Goal: Task Accomplishment & Management: Manage account settings

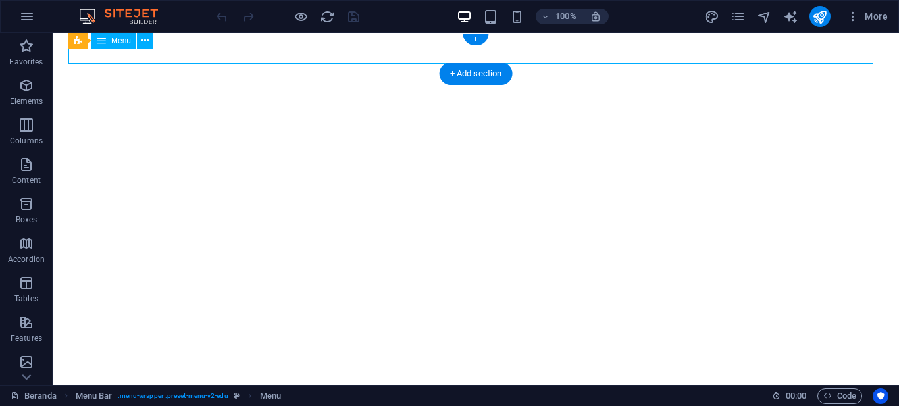
select select
select select "1"
select select
select select "2"
select select
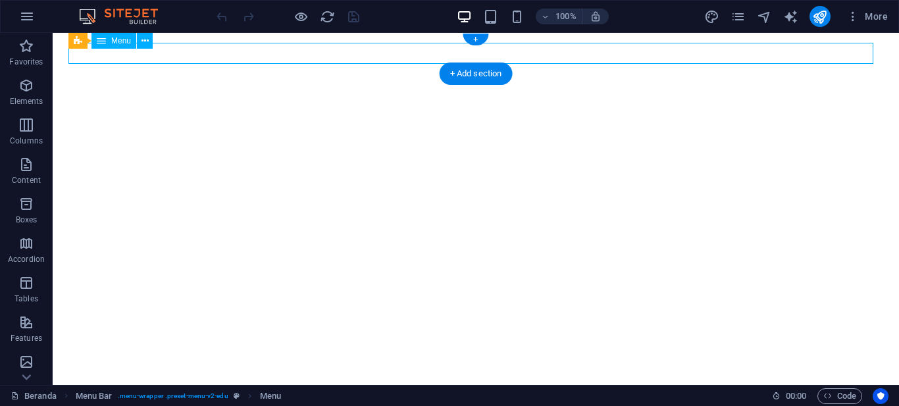
select select "3"
select select
select select "4"
select select
select select "5"
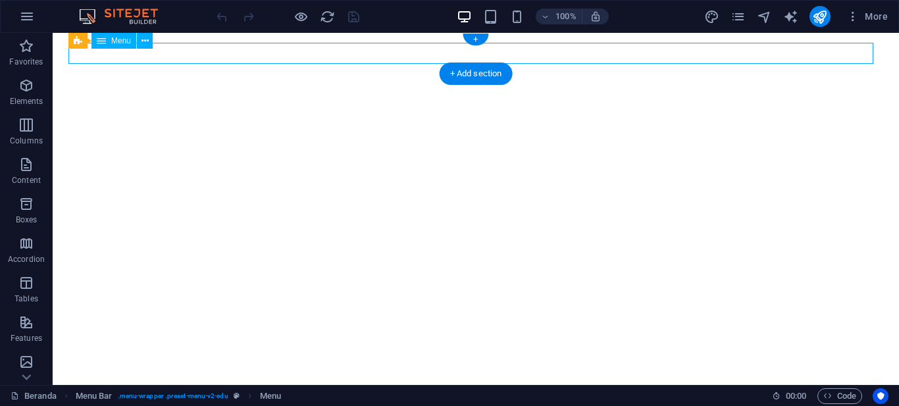
select select
select select "6"
select select
select select "7"
select select
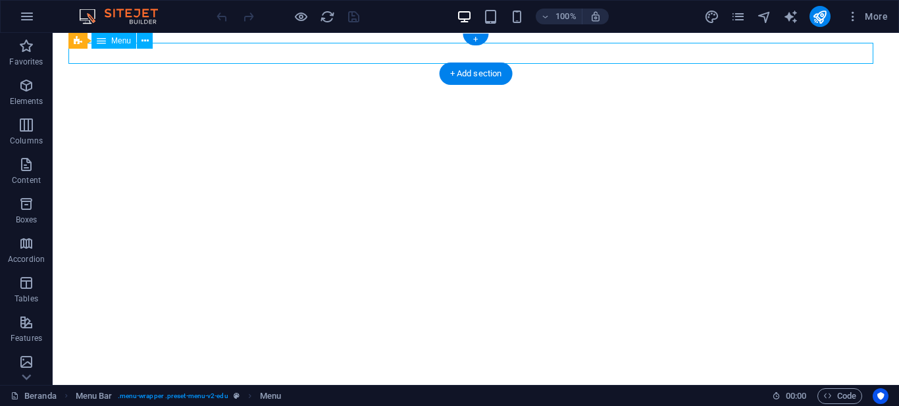
select select "8"
select select
select select "9"
select select
select select "10"
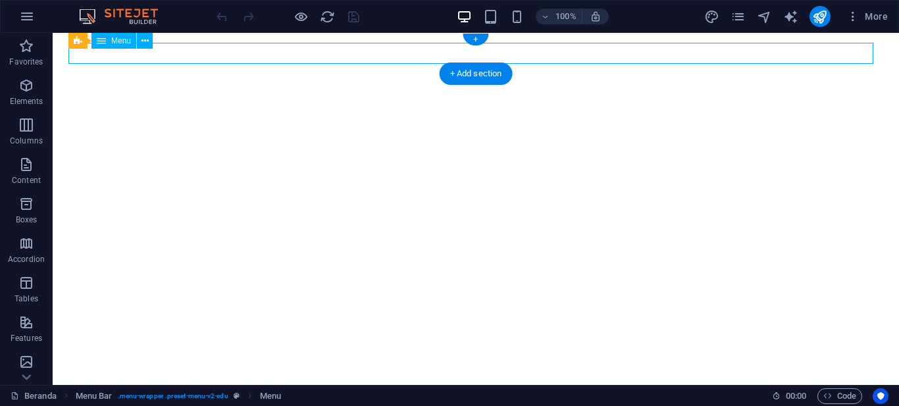
select select
select select "11"
select select
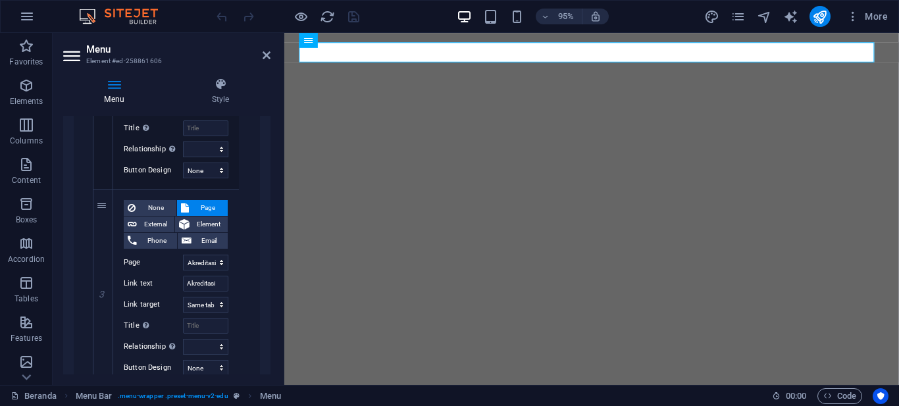
scroll to position [658, 0]
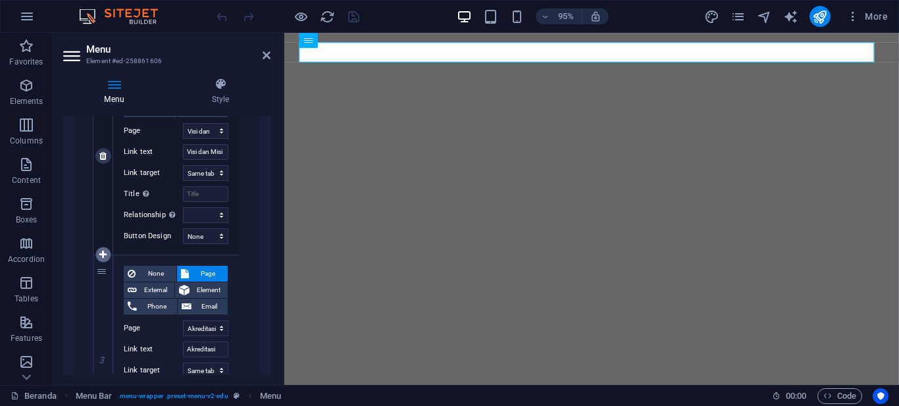
click at [106, 253] on icon at bounding box center [102, 254] width 7 height 9
select select
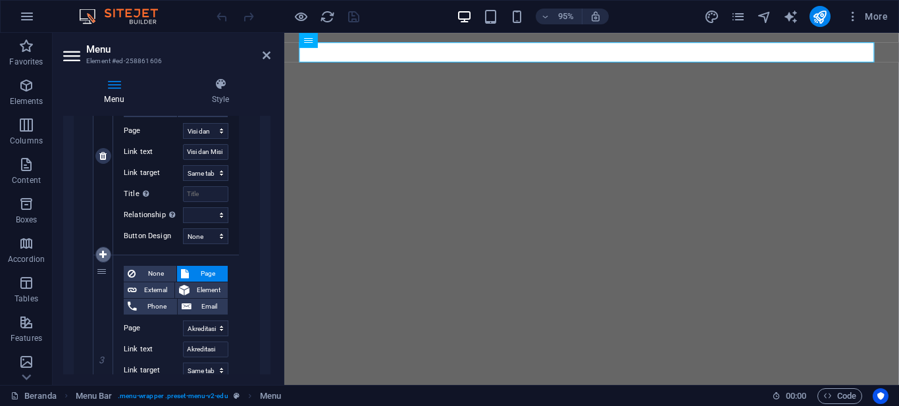
select select
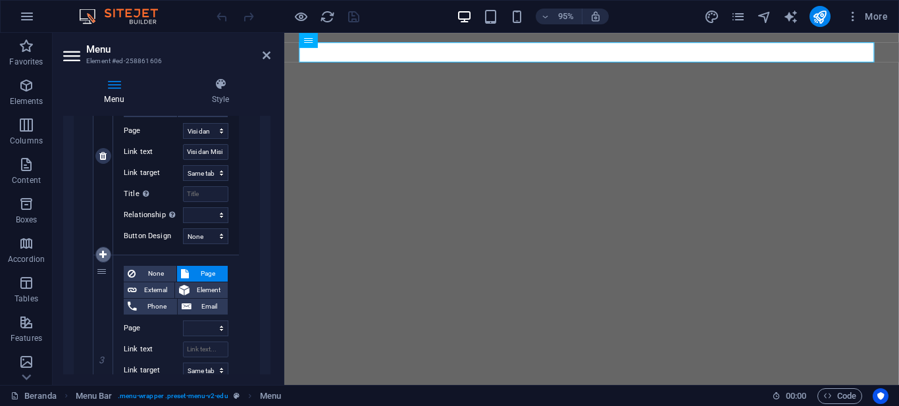
select select
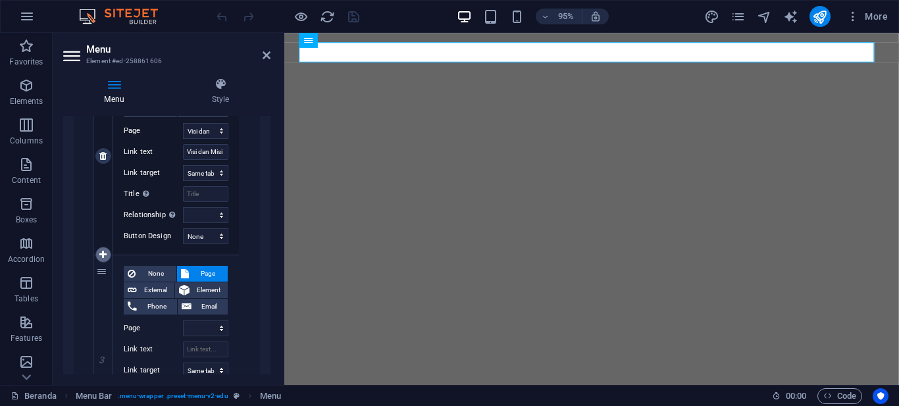
select select
select select "3"
select select
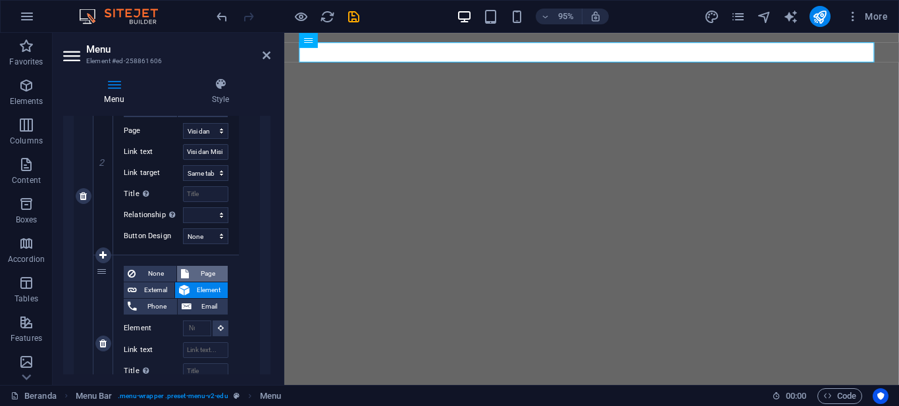
click at [203, 269] on span "Page" at bounding box center [209, 274] width 32 height 16
select select
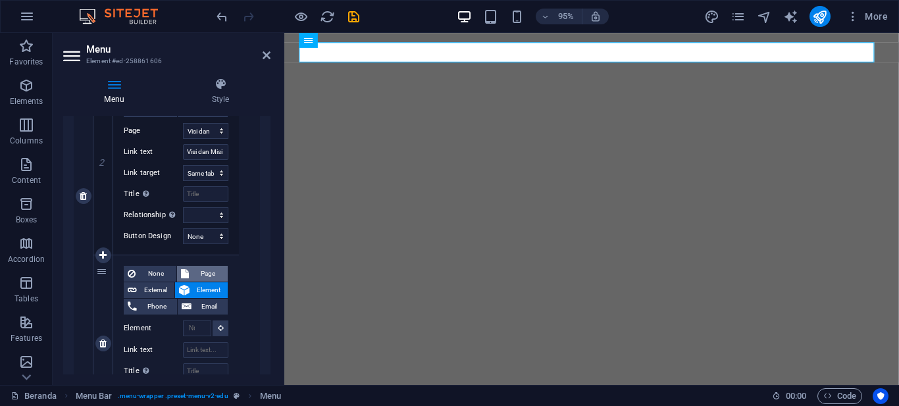
select select
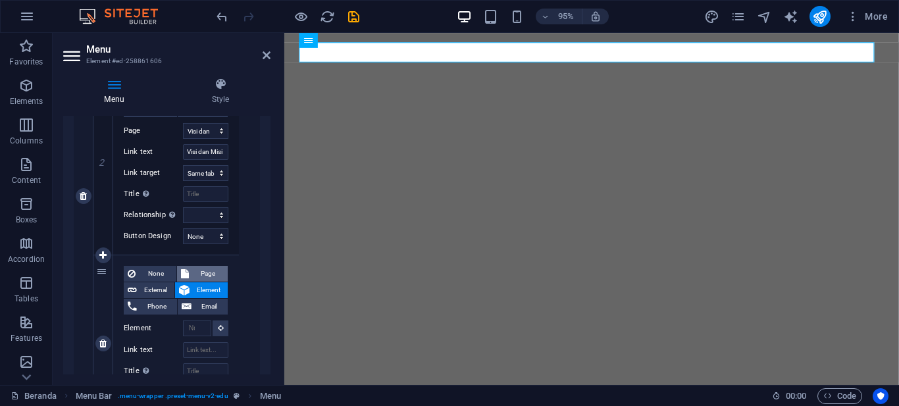
select select
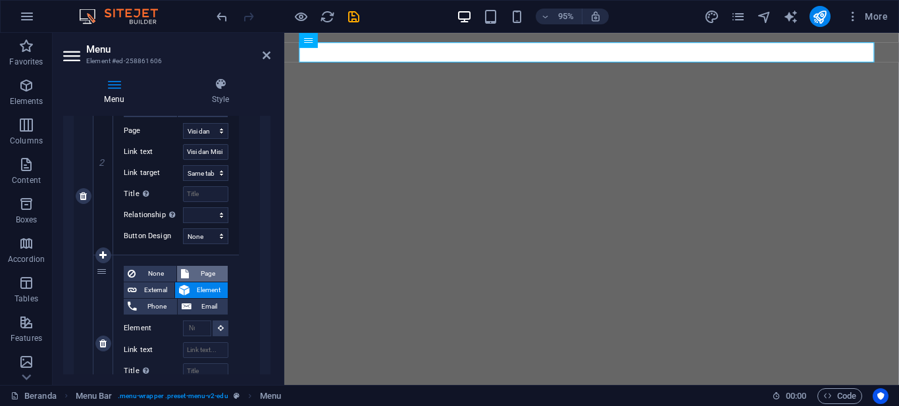
select select
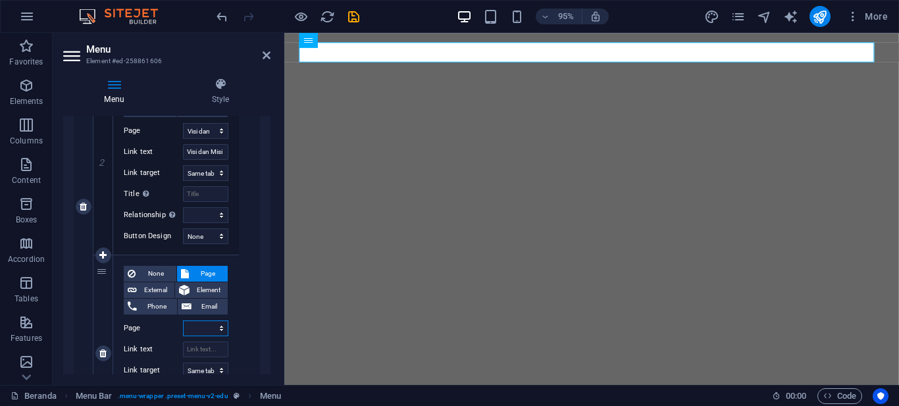
scroll to position [668, 0]
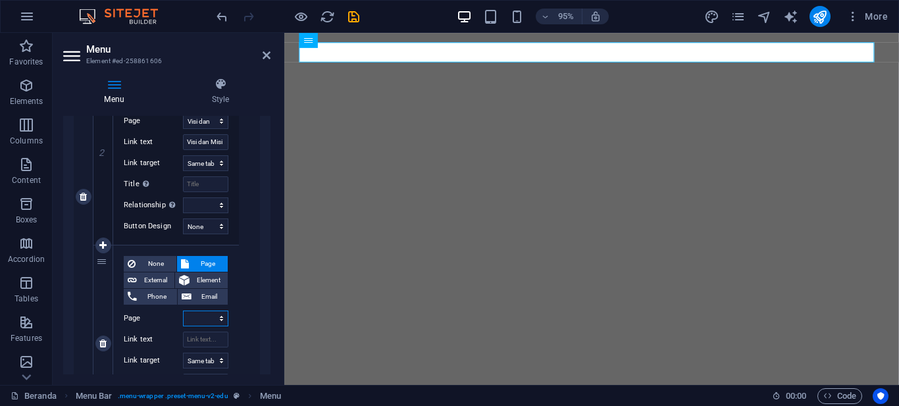
click at [201, 315] on select "Beranda Sejarah Universitas Billfath Visi dan Misi Akreditasi Fakultas Agama Is…" at bounding box center [205, 319] width 45 height 16
click at [205, 318] on select "Beranda Sejarah Universitas Billfath Visi dan Misi Akreditasi Fakultas Agama Is…" at bounding box center [205, 319] width 45 height 16
click at [852, 15] on icon "button" at bounding box center [852, 16] width 13 height 13
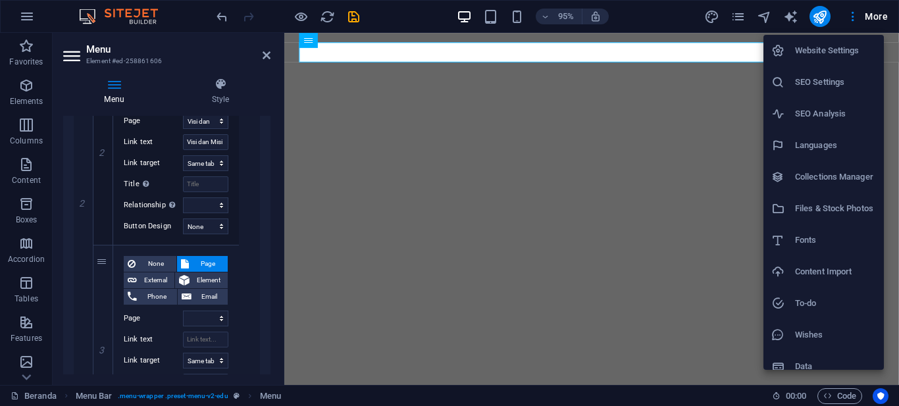
click at [730, 19] on div at bounding box center [449, 203] width 899 height 406
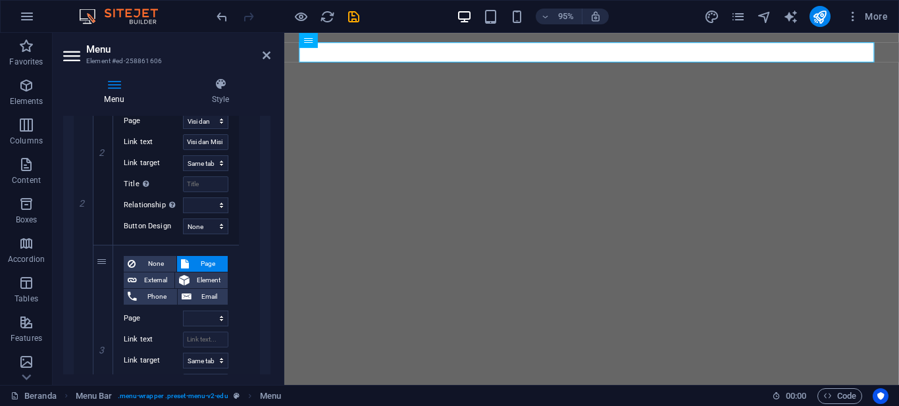
click at [738, 17] on icon "pages" at bounding box center [738, 16] width 15 height 15
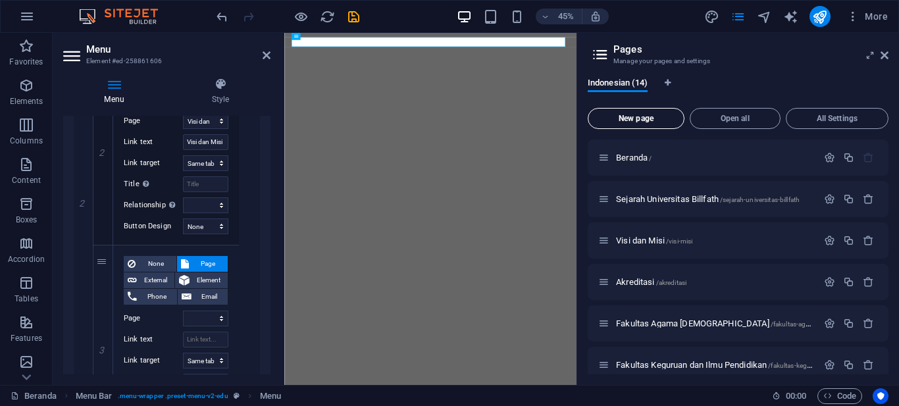
click at [627, 126] on button "New page" at bounding box center [636, 118] width 97 height 21
select select "1"
select select "2"
select select
select select "4"
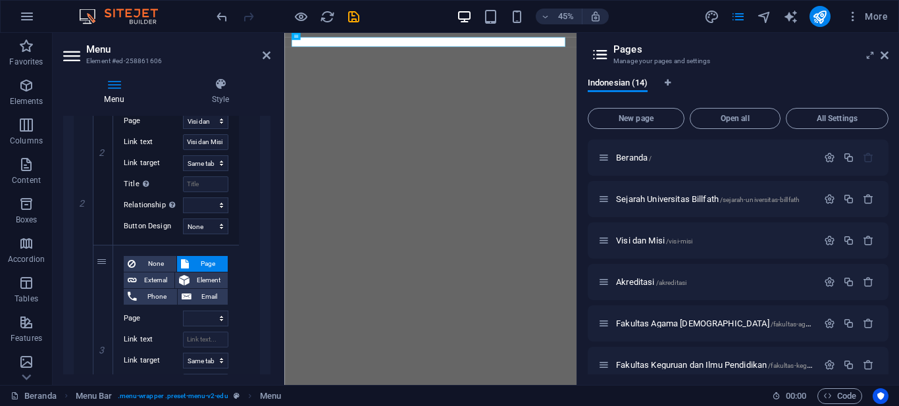
select select "5"
select select "6"
select select "7"
select select "8"
select select "9"
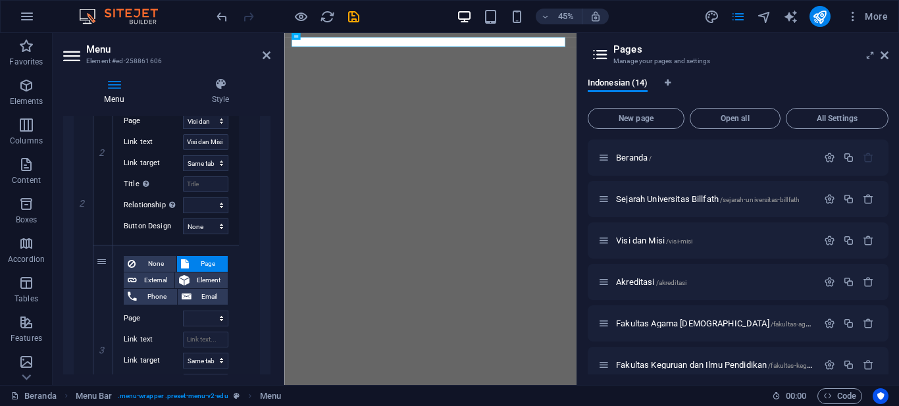
select select "10"
select select "11"
select select "3"
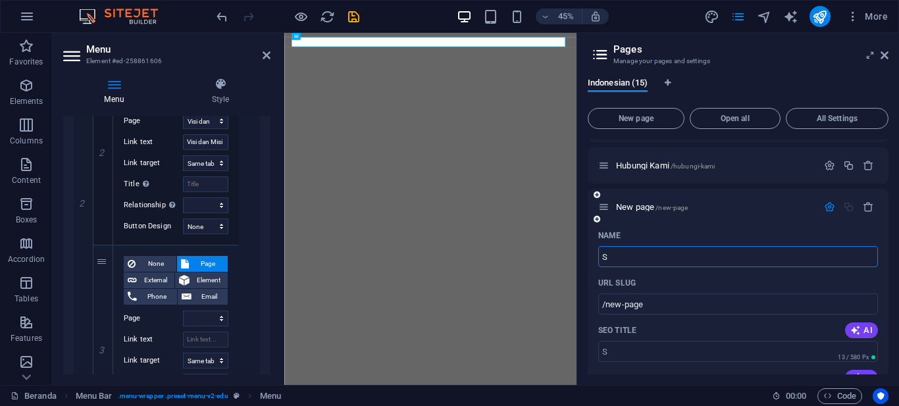
type input "S"
type input "/s"
select select "1"
select select "2"
select select
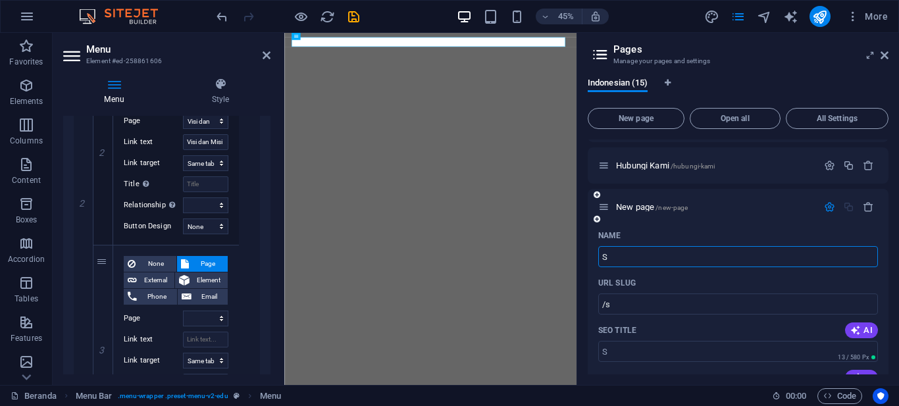
select select "4"
select select "5"
select select "6"
select select "7"
select select "8"
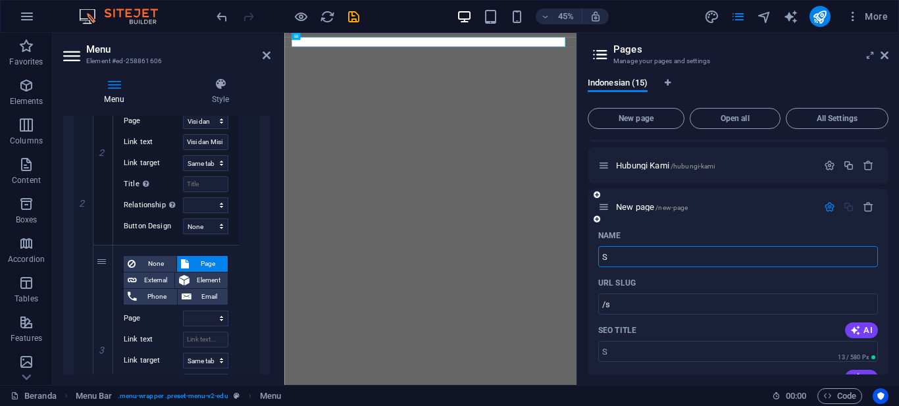
select select "9"
select select "10"
select select "11"
select select "3"
type input "Str"
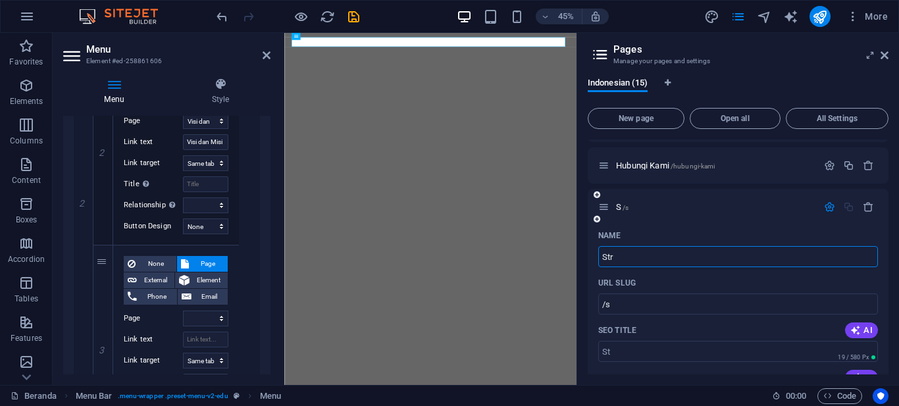
type input "/st"
select select "1"
select select "2"
select select
select select "4"
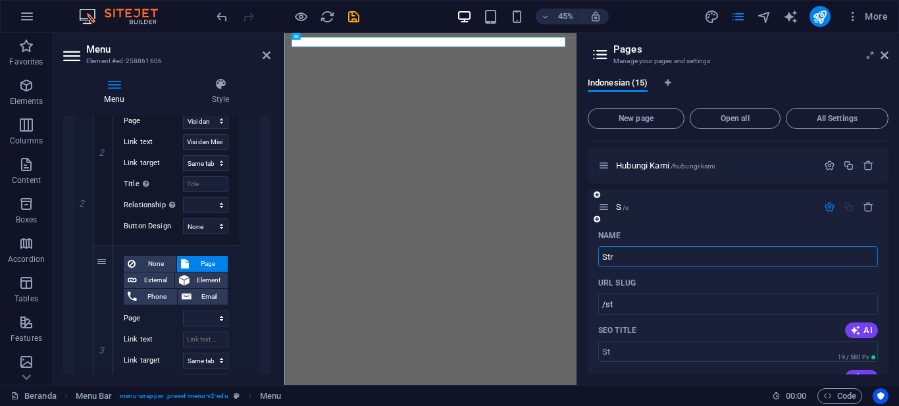
select select "5"
select select "6"
select select "7"
select select "8"
select select "9"
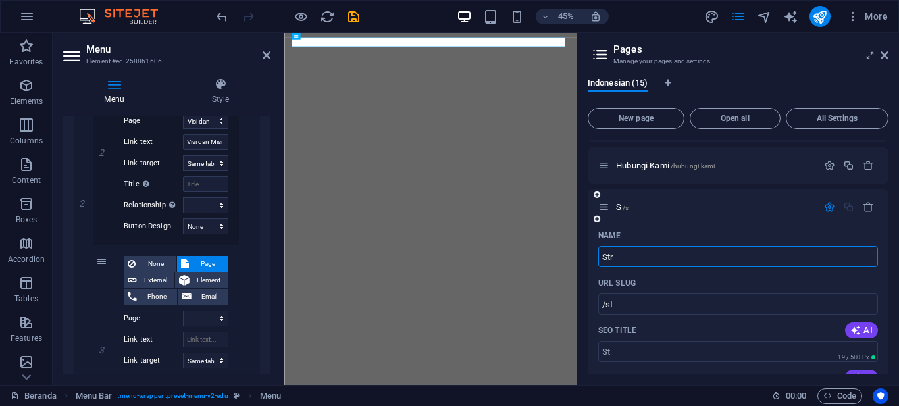
select select "10"
select select "11"
select select "3"
type input "Strukt"
select select "1"
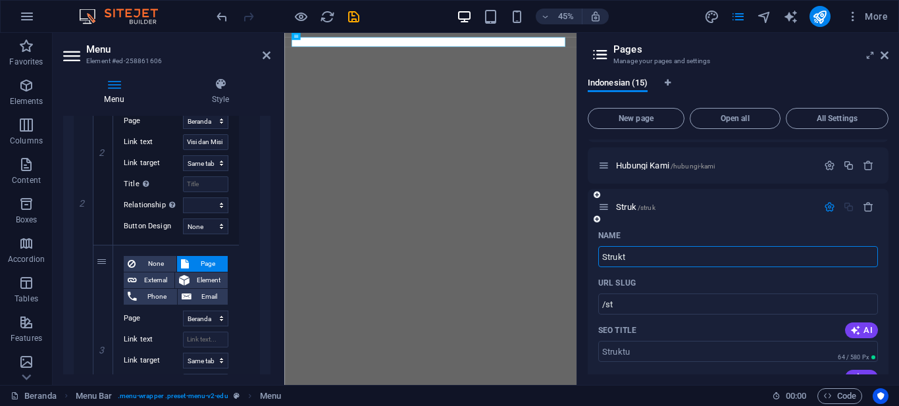
select select "2"
select select
select select "4"
select select "5"
select select "6"
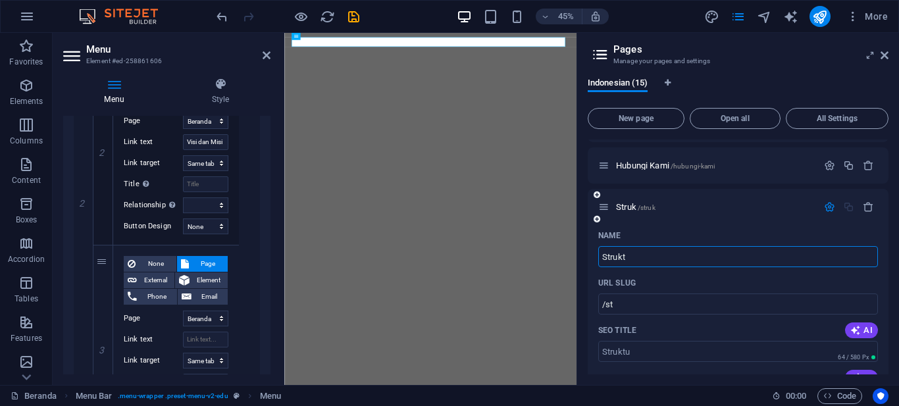
select select "7"
select select "8"
select select "9"
select select "10"
select select "11"
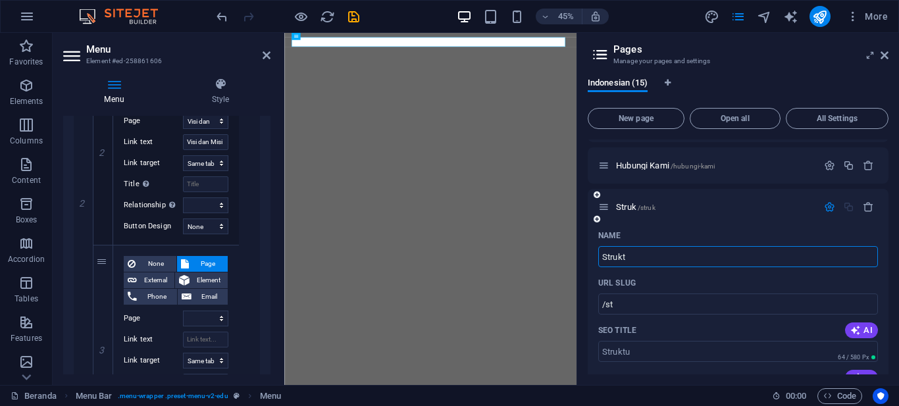
select select "3"
type input "Struktu"
type input "/struk"
type input "Struktur"
select select "1"
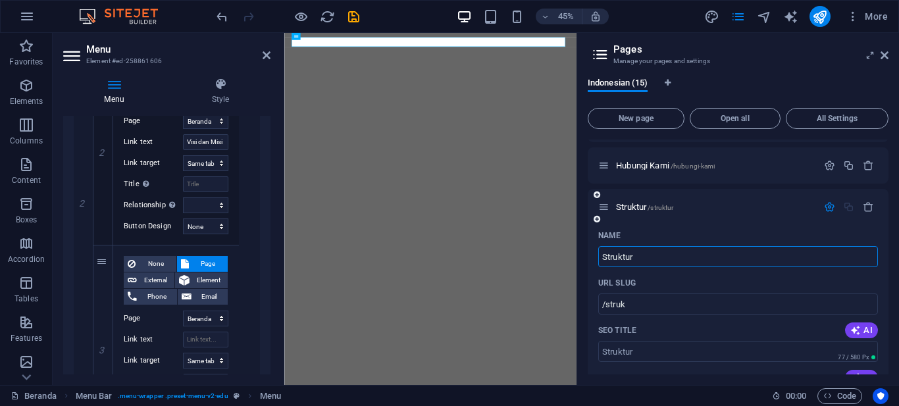
select select "2"
select select
select select "4"
select select "5"
select select "6"
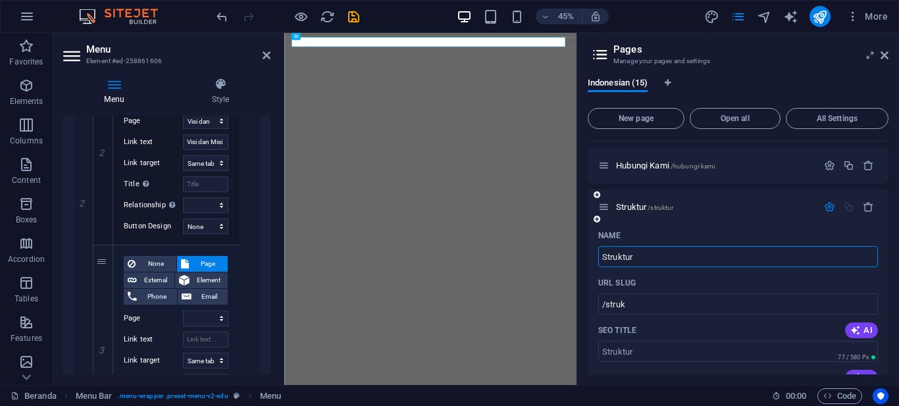
select select "7"
select select "8"
select select "9"
select select "10"
select select "11"
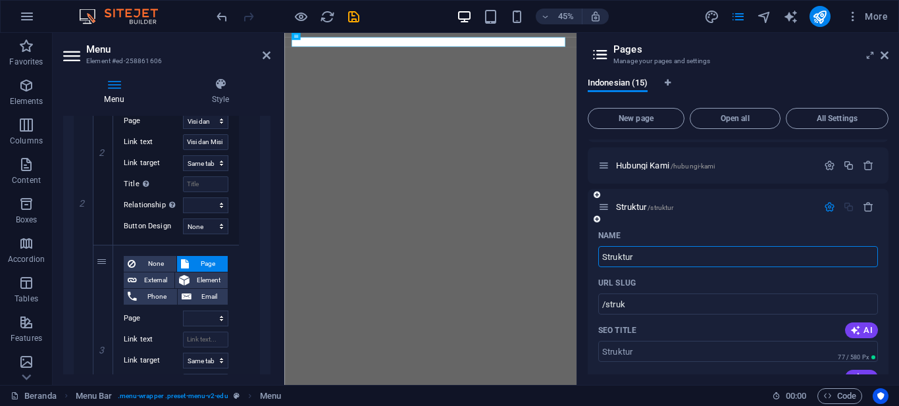
select select "3"
type input "/struktur"
type input "Struktur"
select select "1"
select select "2"
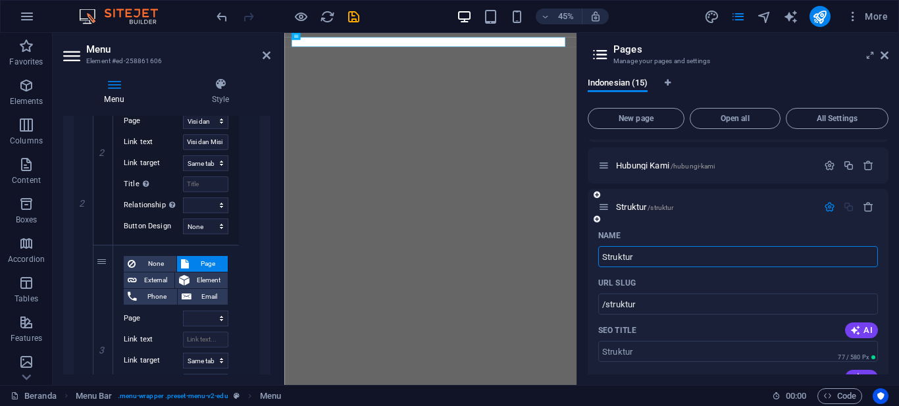
select select
select select "4"
select select "5"
select select "6"
select select "7"
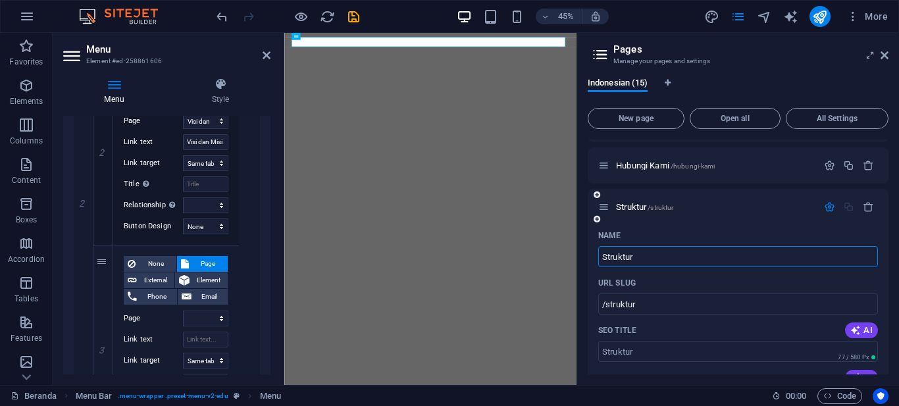
select select "8"
select select "9"
select select "10"
select select "11"
select select "3"
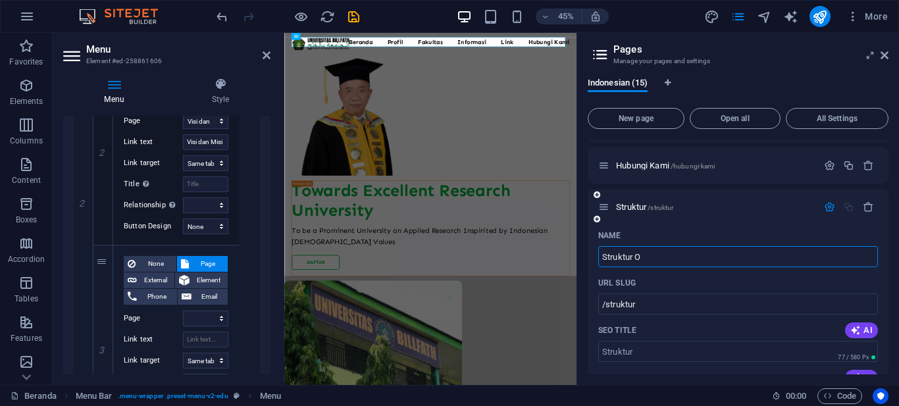
scroll to position [0, 0]
type input "Struktur Or"
select select "1"
select select "2"
select select
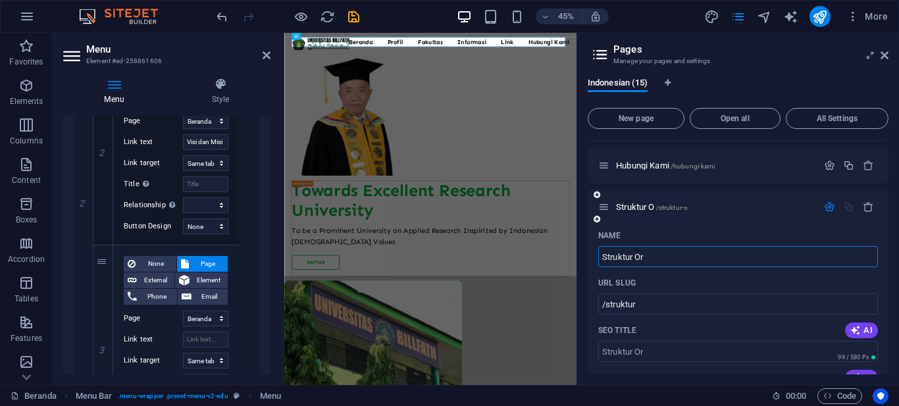
select select "4"
select select "5"
select select "6"
select select "7"
select select "8"
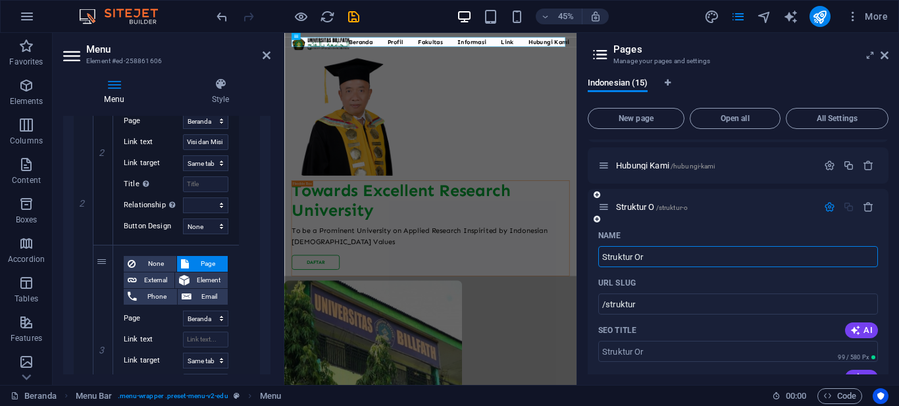
select select "9"
select select "10"
select select "11"
select select "3"
type input "/struktur-o"
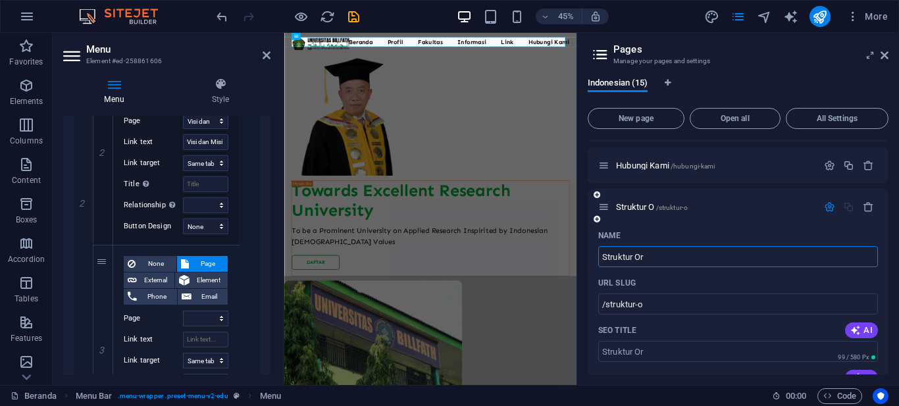
type input "Struktur Or"
type input "/struktur-or"
select select "1"
select select "2"
select select
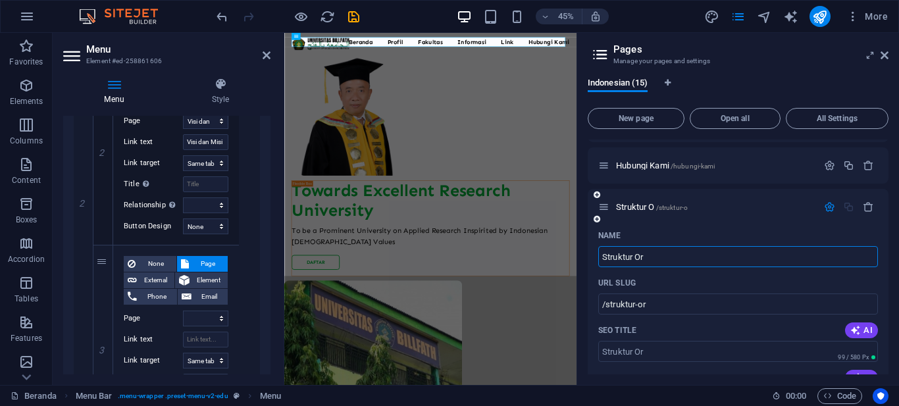
select select "4"
select select "5"
select select "6"
select select "7"
select select "8"
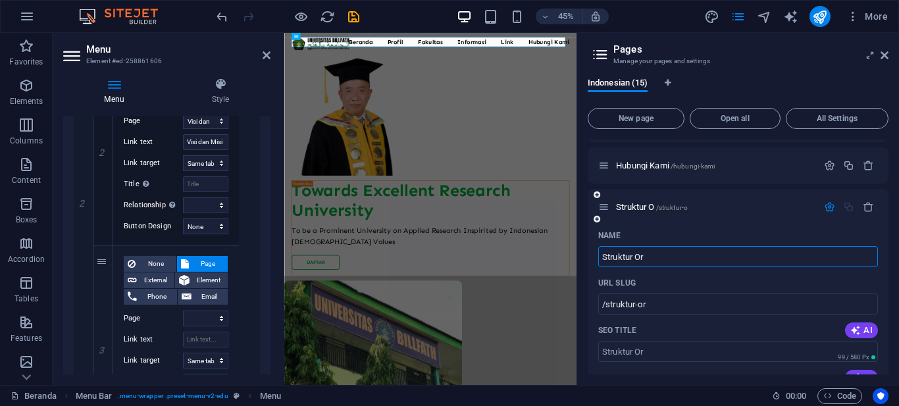
select select "9"
select select "10"
select select "11"
select select "3"
type input "Struktur Organisai"
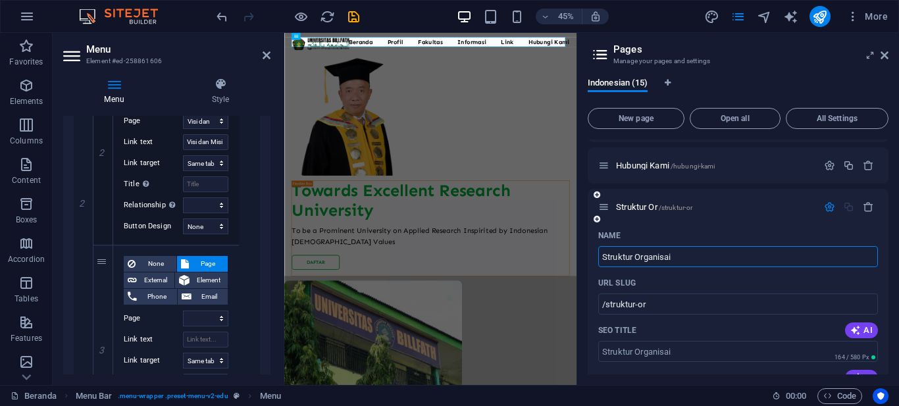
type input "/struktur-organisai"
select select "1"
select select "2"
select select
select select "4"
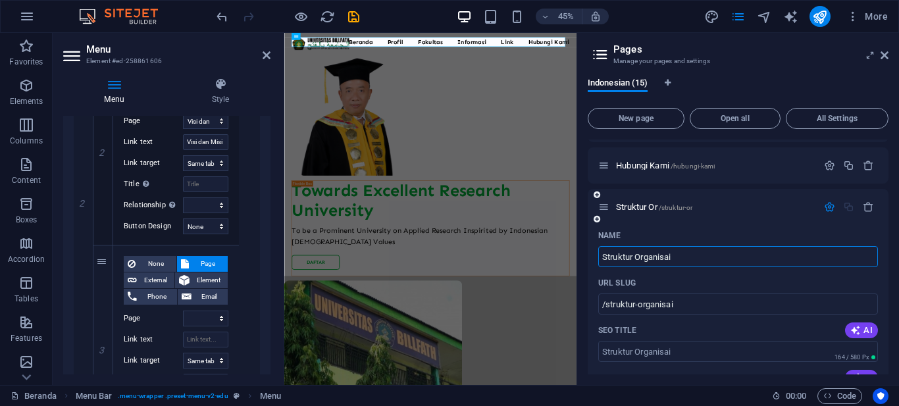
select select "5"
select select "6"
select select "7"
select select "8"
select select "9"
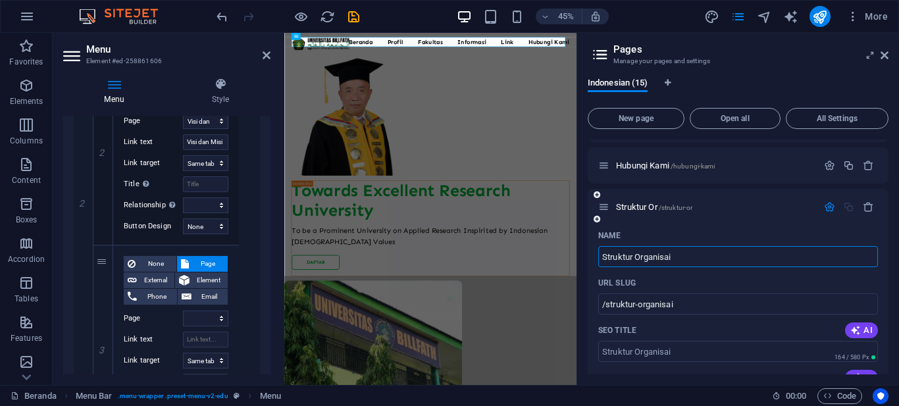
select select "10"
select select "11"
select select "3"
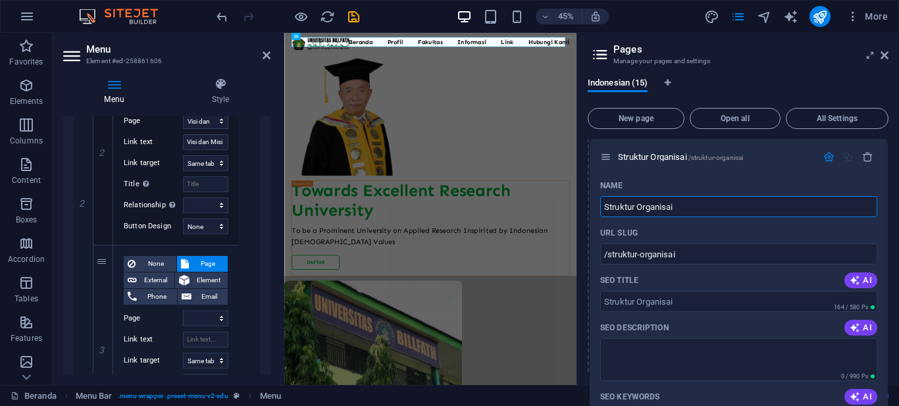
drag, startPoint x: 607, startPoint y: 274, endPoint x: 609, endPoint y: 153, distance: 120.5
click at [609, 153] on div "Beranda / Sejarah Universitas Billfath /sejarah-universitas-billfath Visi dan M…" at bounding box center [738, 211] width 301 height 1075
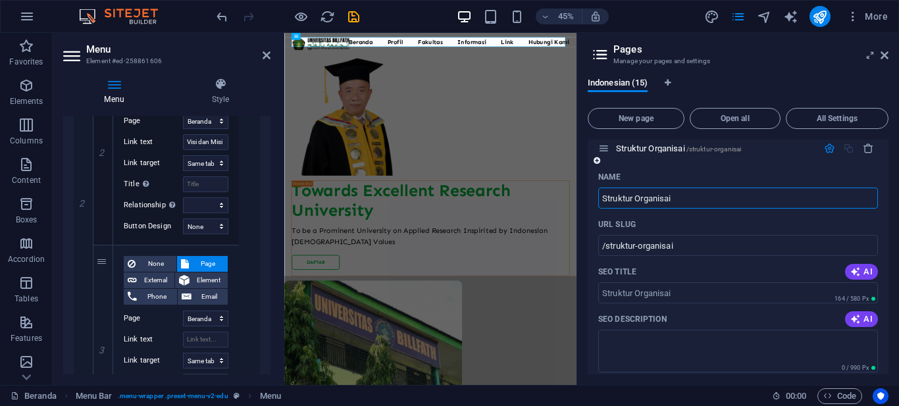
select select "1"
select select "2"
select select
select select "4"
select select "5"
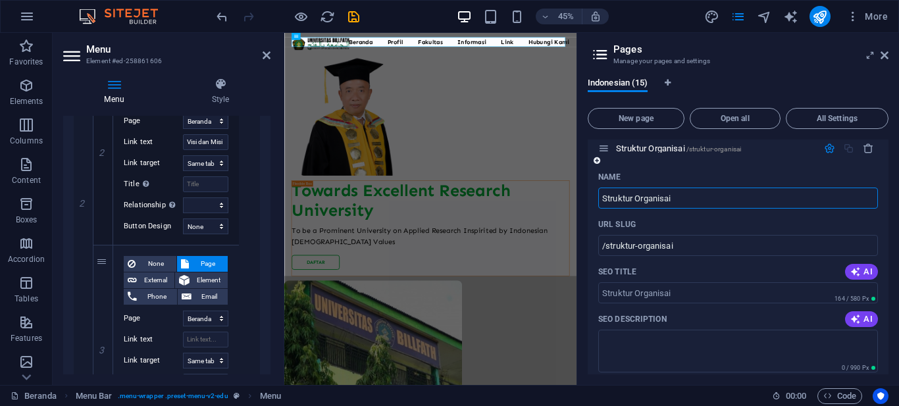
select select "6"
select select "7"
select select "8"
select select "9"
select select "10"
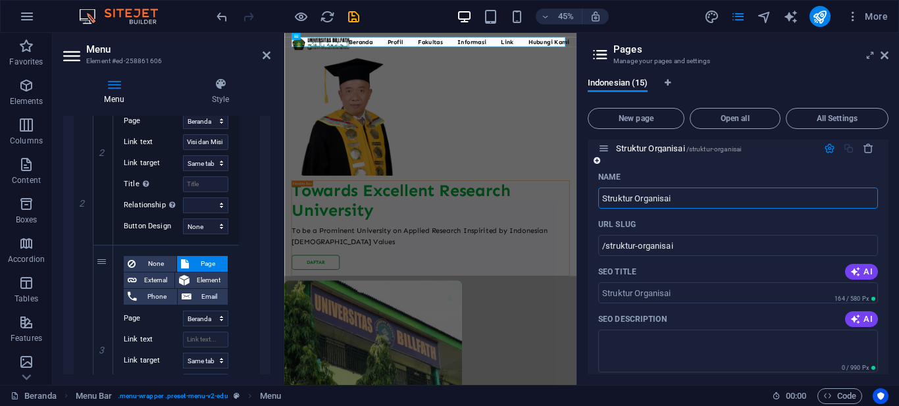
select select "11"
select select "3"
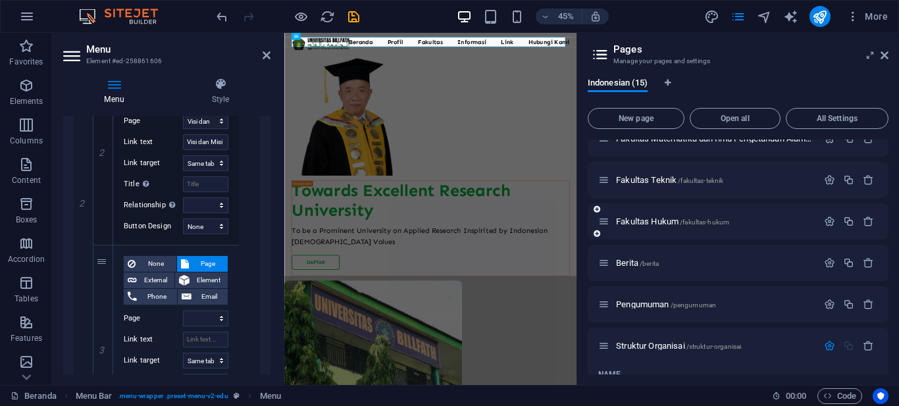
scroll to position [334, 0]
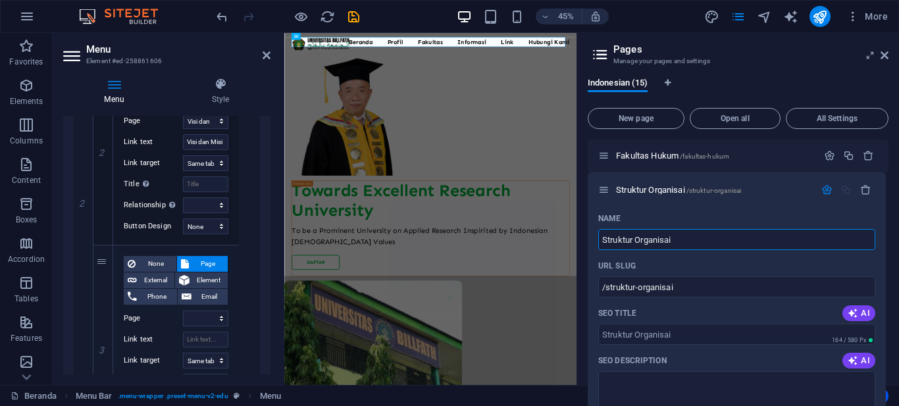
drag, startPoint x: 609, startPoint y: 281, endPoint x: 608, endPoint y: 178, distance: 102.7
click at [608, 178] on div "Beranda / Sejarah Universitas Billfath /sejarah-universitas-billfath Visi dan M…" at bounding box center [738, 93] width 301 height 575
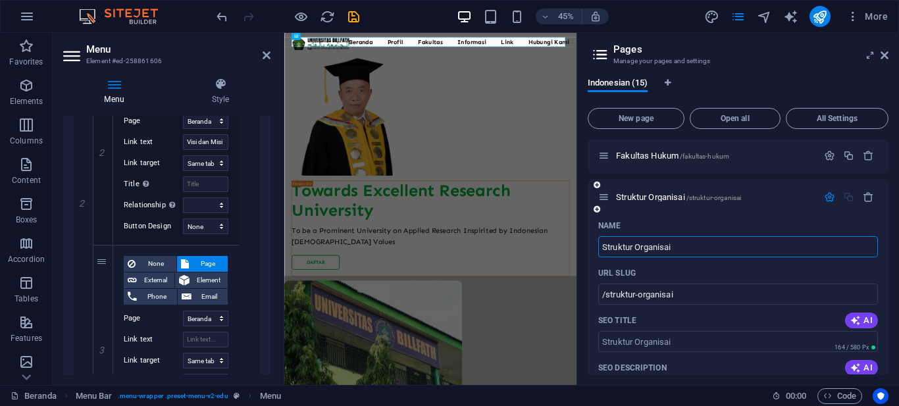
select select "1"
select select "2"
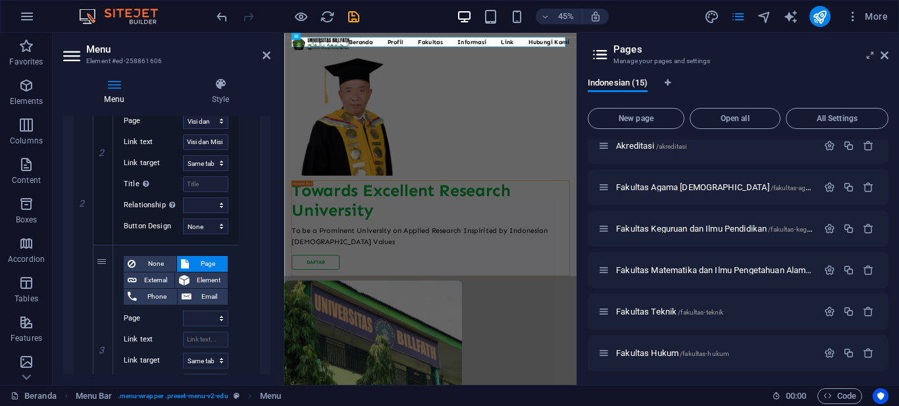
scroll to position [202, 0]
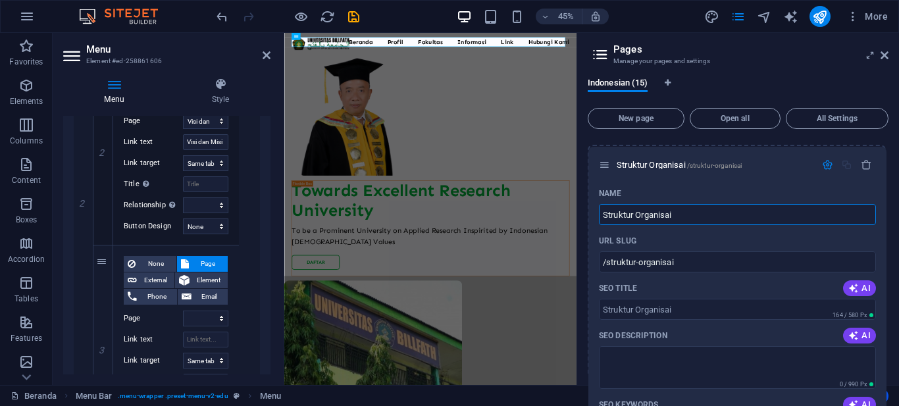
drag, startPoint x: 602, startPoint y: 330, endPoint x: 602, endPoint y: 159, distance: 170.5
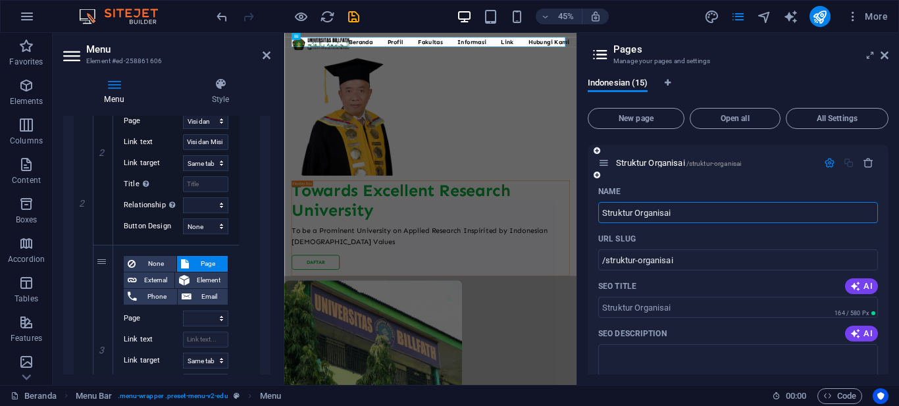
scroll to position [5, 0]
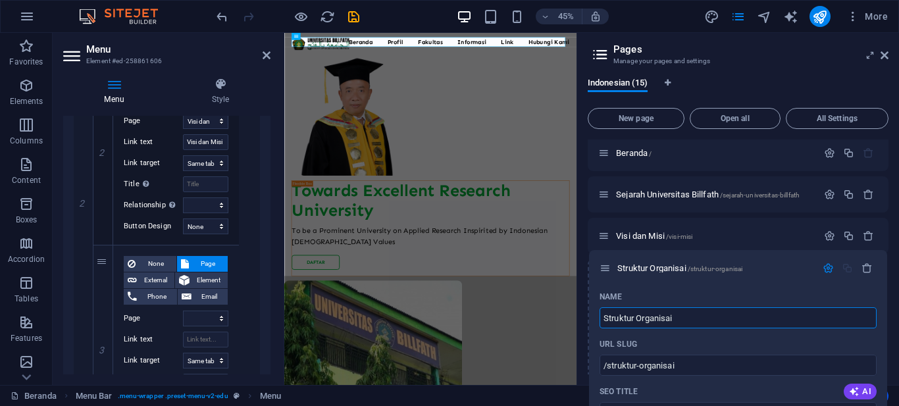
drag, startPoint x: 607, startPoint y: 362, endPoint x: 607, endPoint y: 265, distance: 97.4
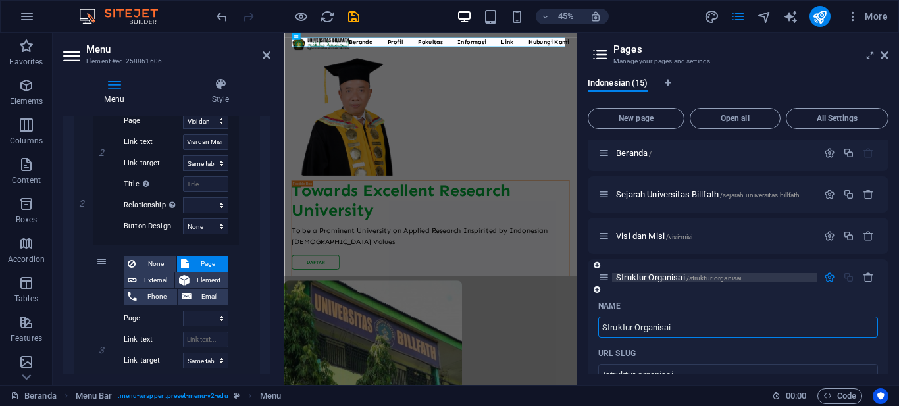
scroll to position [136, 0]
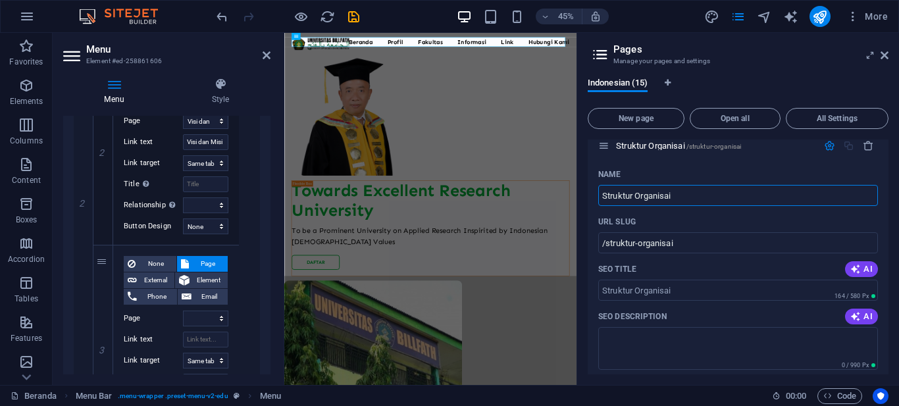
click at [750, 68] on div "Indonesian (15) New page Open all All Settings Beranda / Sejarah Universitas Bi…" at bounding box center [738, 226] width 322 height 318
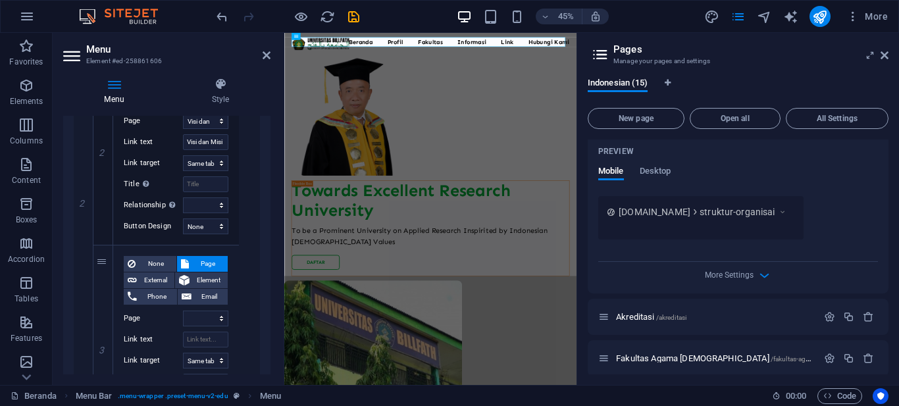
scroll to position [531, 0]
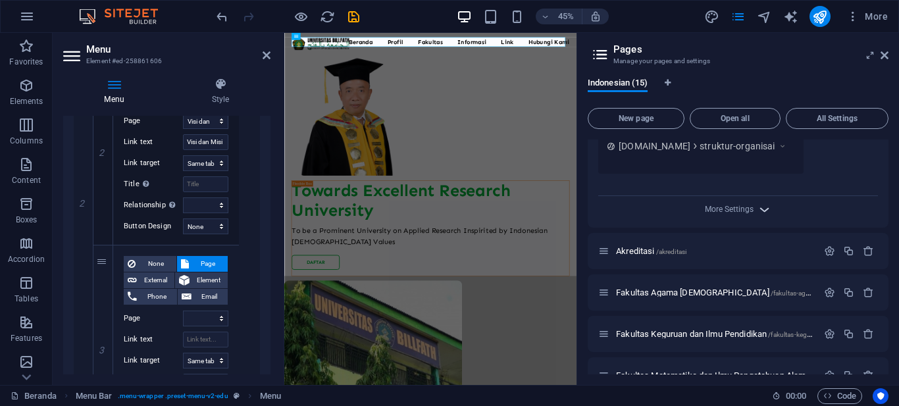
click at [761, 212] on icon "button" at bounding box center [764, 209] width 15 height 15
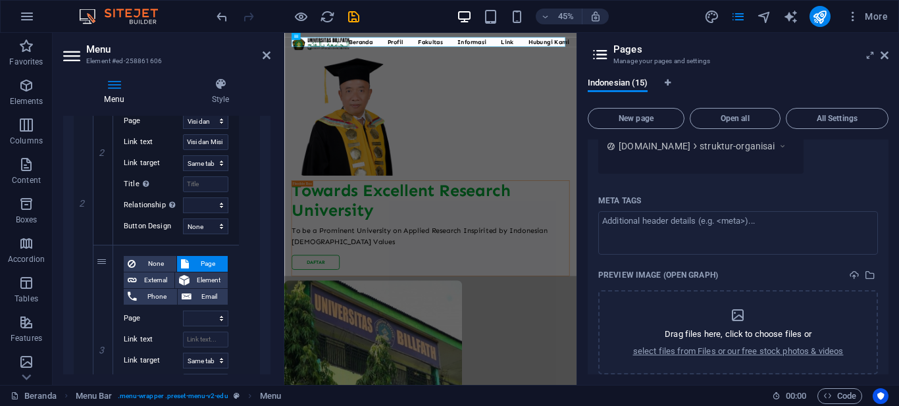
scroll to position [729, 0]
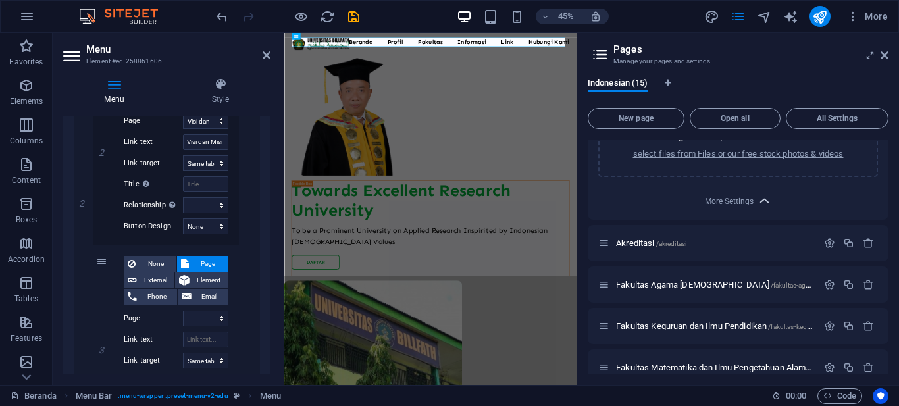
click at [758, 202] on icon "button" at bounding box center [764, 201] width 15 height 15
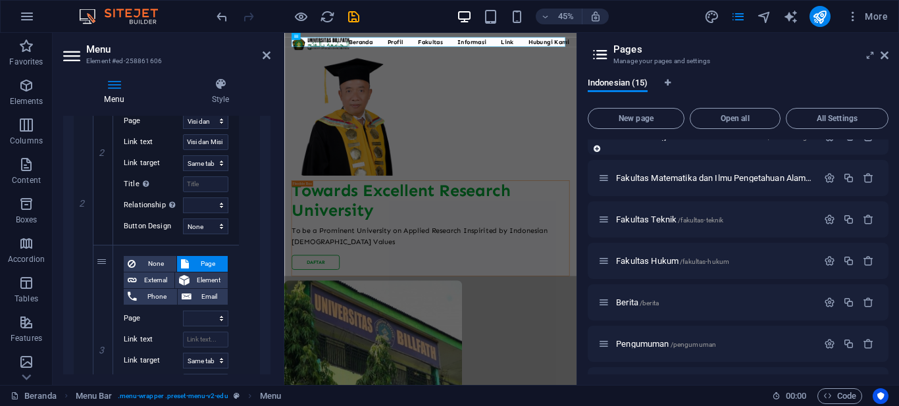
scroll to position [597, 0]
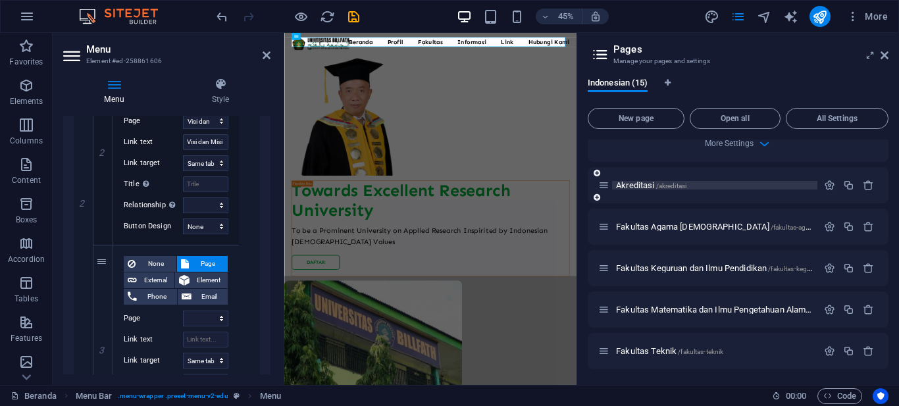
click at [681, 189] on span "/akreditasi" at bounding box center [671, 185] width 31 height 7
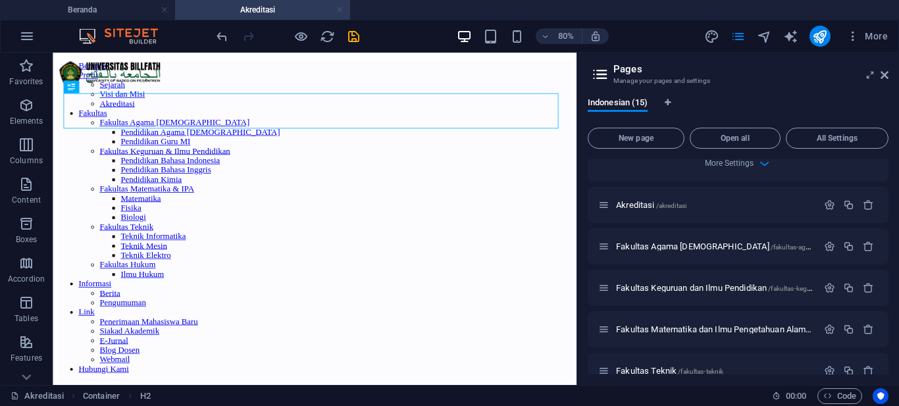
scroll to position [0, 0]
drag, startPoint x: 340, startPoint y: 10, endPoint x: 583, endPoint y: 218, distance: 319.8
click at [340, 10] on link at bounding box center [340, 10] width 8 height 13
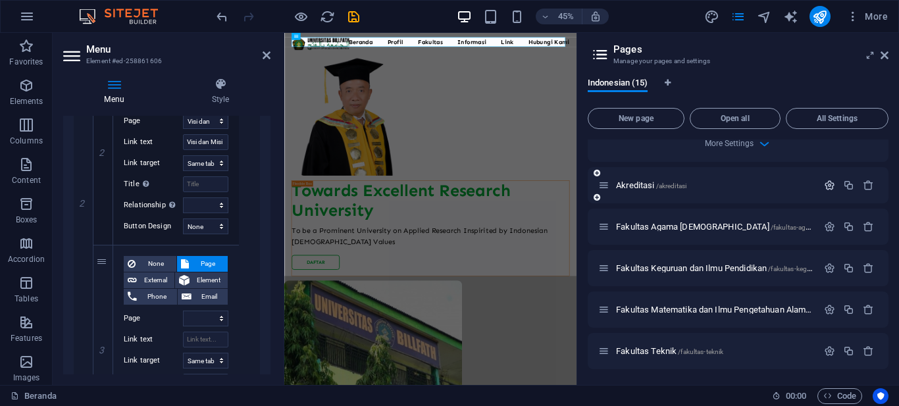
click at [831, 186] on icon "button" at bounding box center [829, 185] width 11 height 11
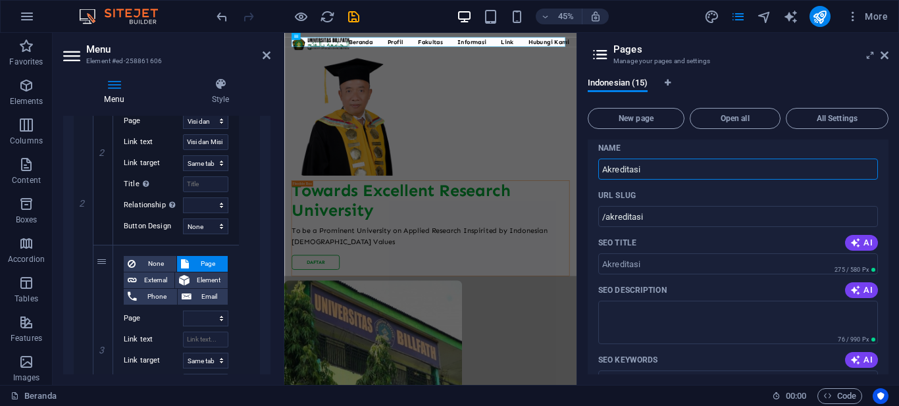
scroll to position [531, 0]
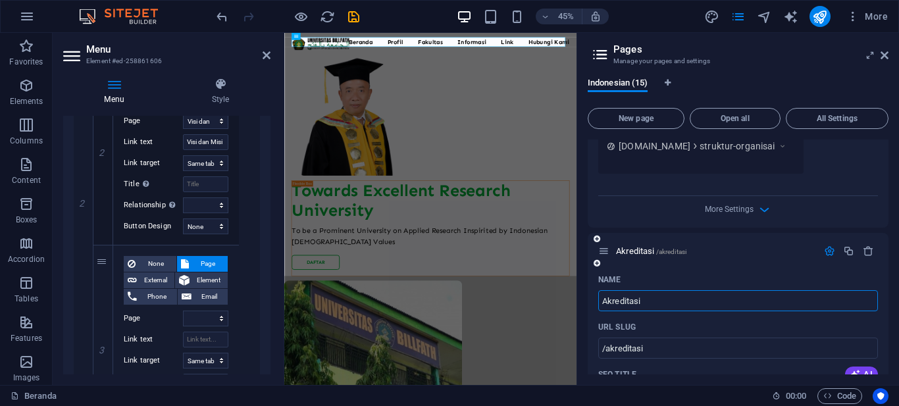
click at [828, 245] on div at bounding box center [849, 251] width 58 height 14
click at [829, 253] on icon "button" at bounding box center [829, 250] width 11 height 11
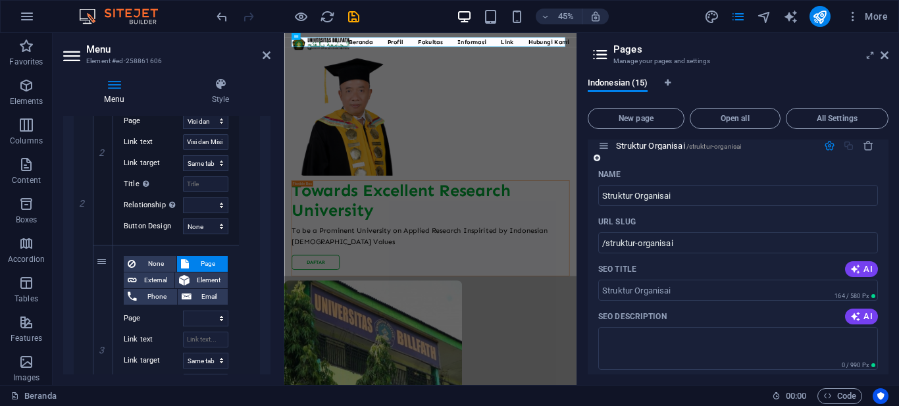
scroll to position [70, 0]
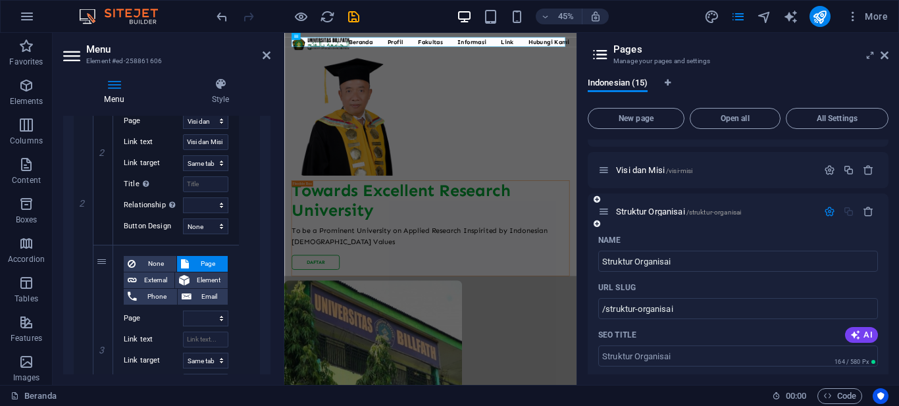
click at [827, 215] on icon "button" at bounding box center [829, 211] width 11 height 11
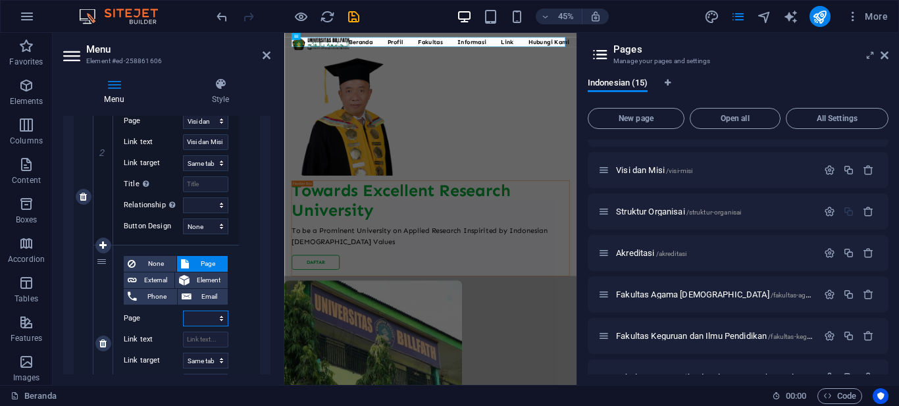
click at [217, 315] on select "Beranda Sejarah Universitas Billfath Visi dan Misi Struktur Organisai Akreditas…" at bounding box center [205, 319] width 45 height 16
click at [183, 311] on select "Beranda Sejarah Universitas Billfath Visi dan Misi Struktur Organisai Akreditas…" at bounding box center [205, 319] width 45 height 16
click at [196, 337] on input "Link text" at bounding box center [205, 340] width 45 height 16
click at [196, 316] on select "Beranda Sejarah Universitas Billfath Visi dan Misi Struktur Organisai Akreditas…" at bounding box center [205, 319] width 45 height 16
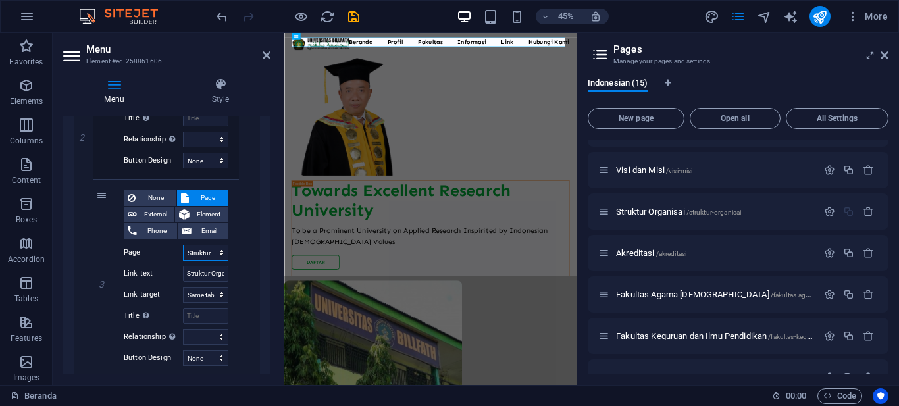
scroll to position [668, 0]
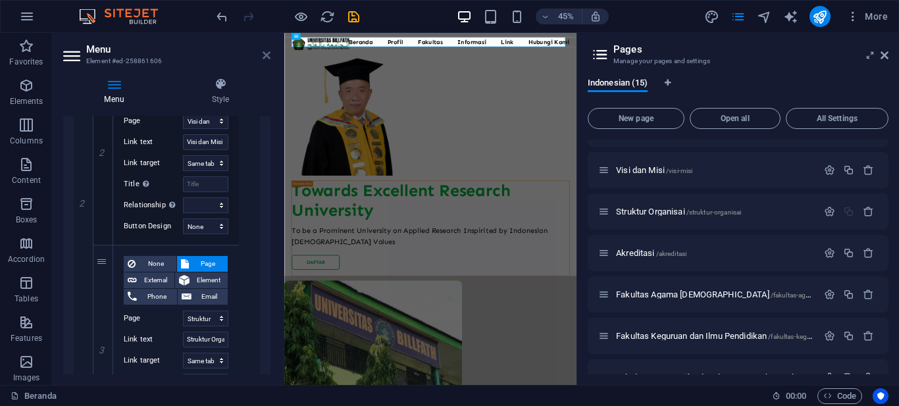
click at [267, 57] on icon at bounding box center [267, 55] width 8 height 11
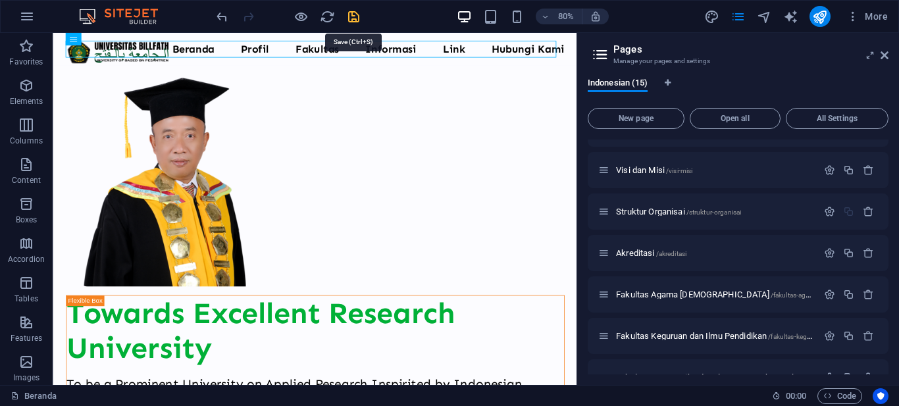
click at [353, 16] on icon "save" at bounding box center [353, 16] width 15 height 15
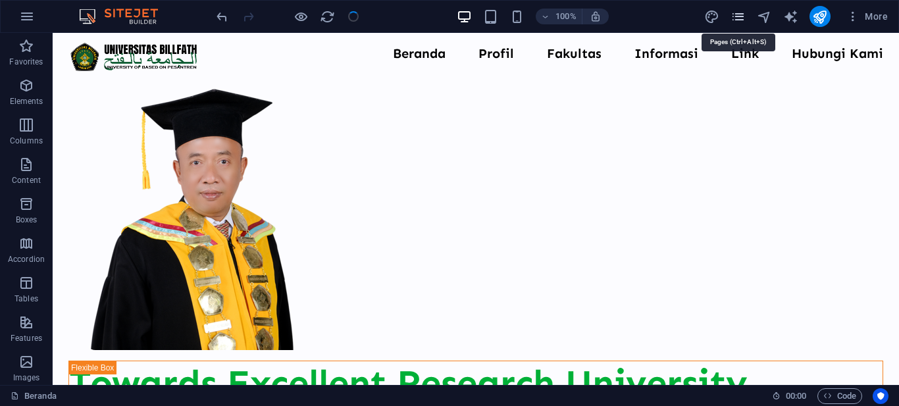
click at [737, 20] on icon "pages" at bounding box center [738, 16] width 15 height 15
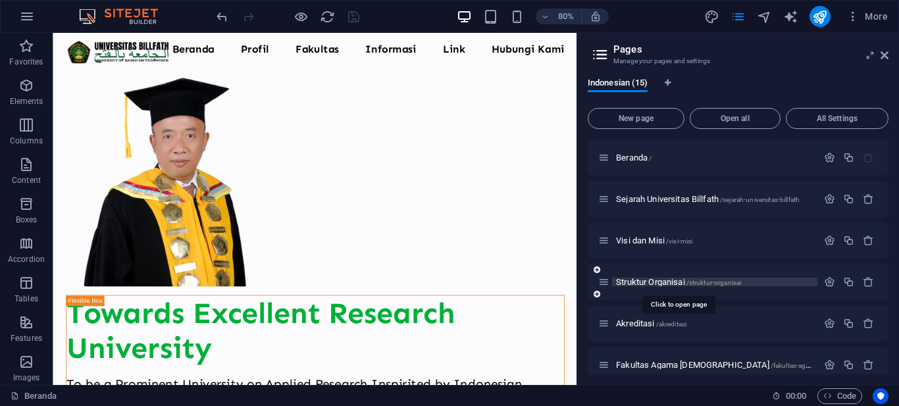
click at [638, 279] on span "Struktur Organisai /struktur-organisai" at bounding box center [678, 282] width 125 height 10
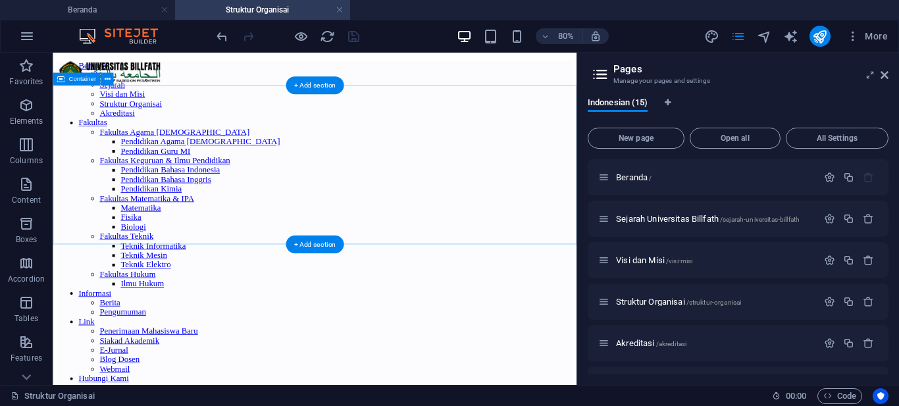
scroll to position [0, 0]
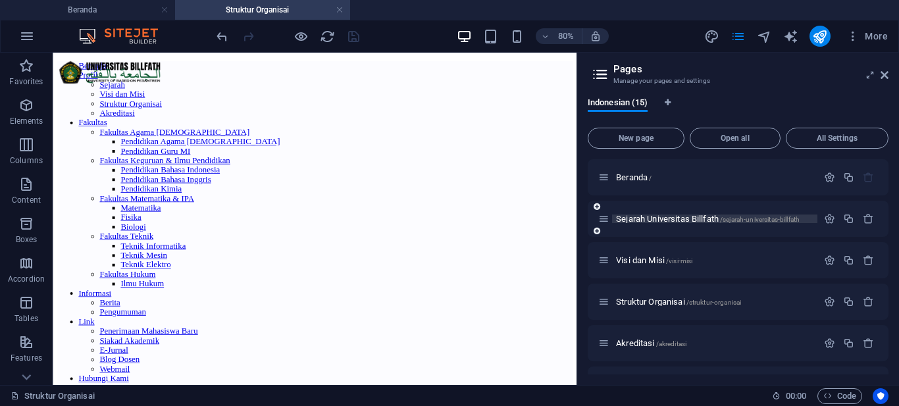
click at [648, 217] on span "Sejarah Universitas Billfath /sejarah-universitas-billfath" at bounding box center [708, 219] width 184 height 10
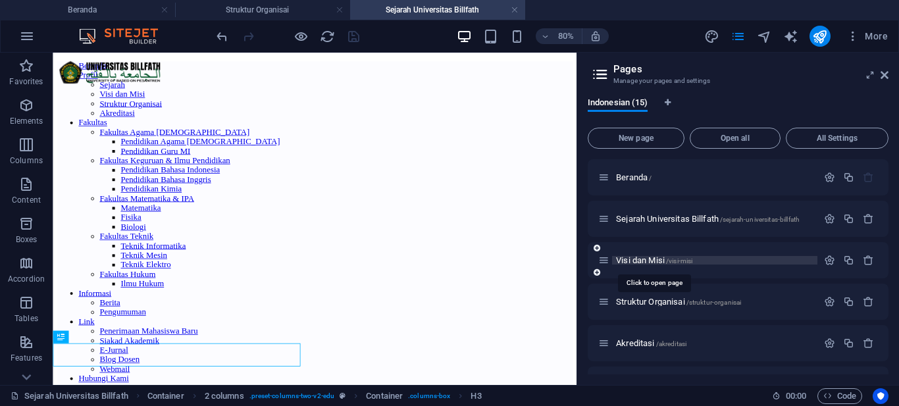
click at [644, 259] on span "Visi dan Misi /visi-misi" at bounding box center [654, 260] width 76 height 10
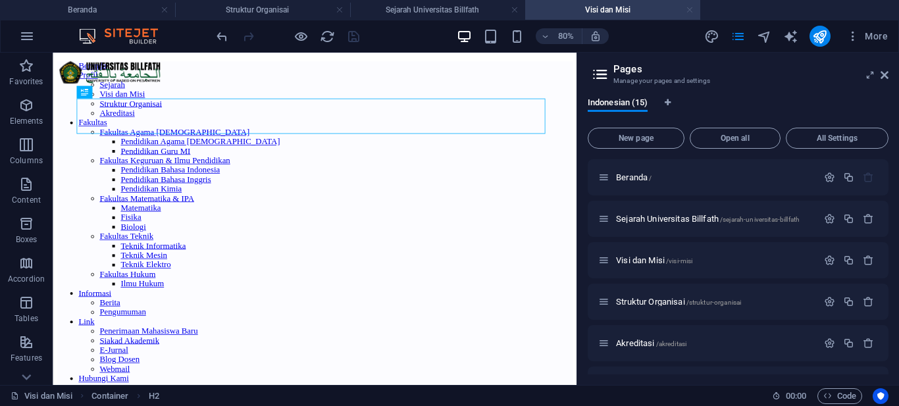
click at [691, 8] on link at bounding box center [690, 10] width 8 height 13
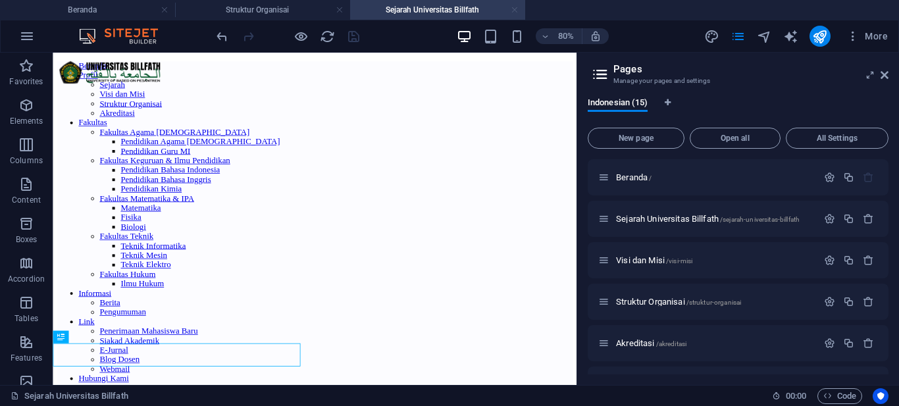
drag, startPoint x: 518, startPoint y: 12, endPoint x: 533, endPoint y: 57, distance: 47.2
click at [518, 12] on link at bounding box center [515, 10] width 8 height 13
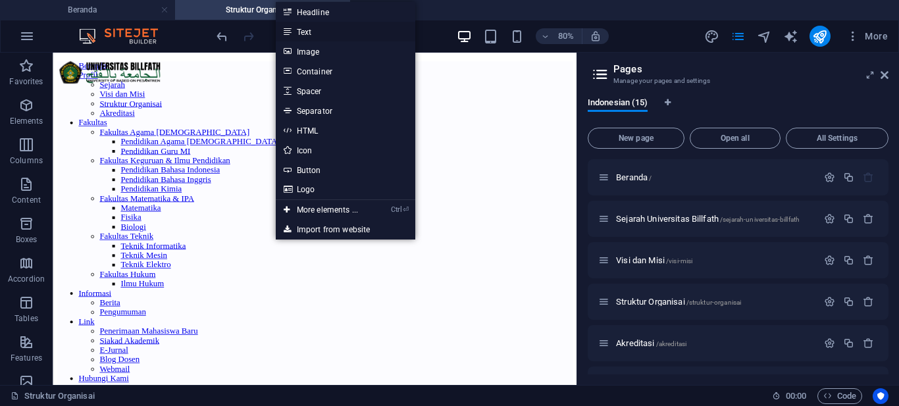
click at [315, 34] on link "Text" at bounding box center [346, 32] width 140 height 20
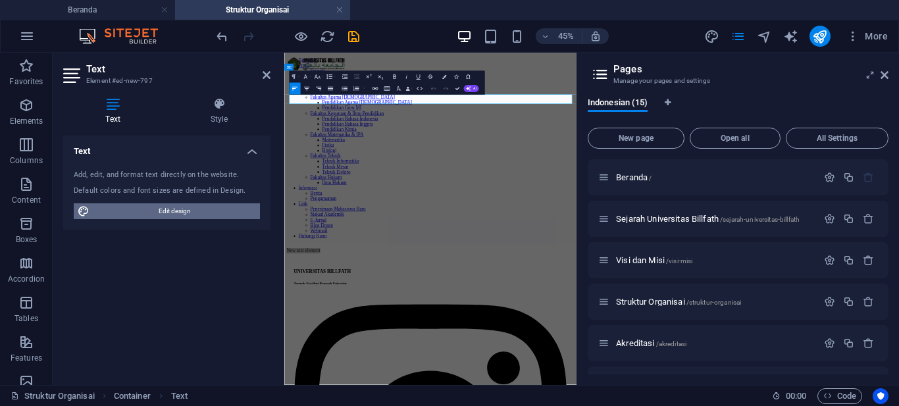
click at [217, 214] on span "Edit design" at bounding box center [174, 211] width 163 height 16
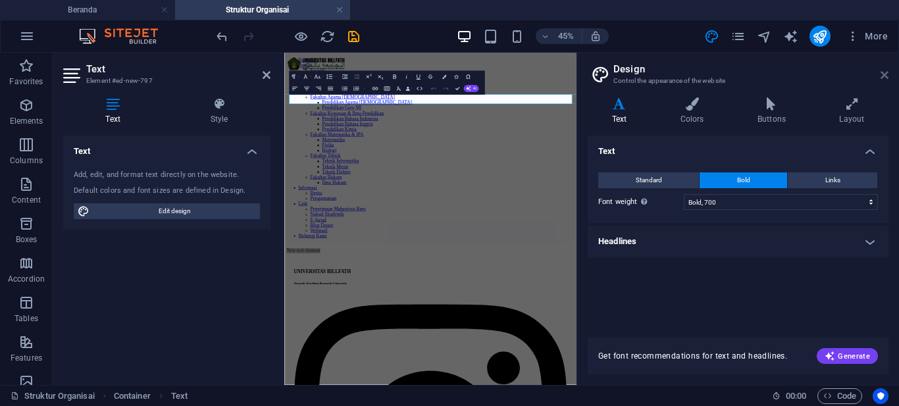
click at [887, 78] on icon at bounding box center [885, 75] width 8 height 11
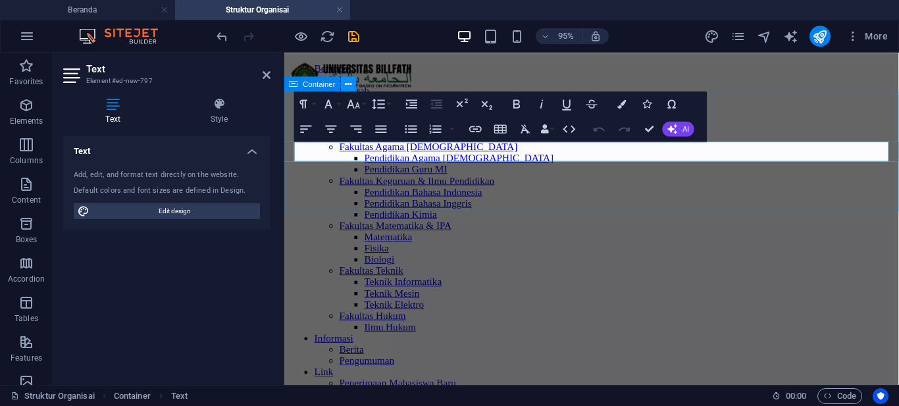
click at [355, 82] on button at bounding box center [348, 83] width 15 height 15
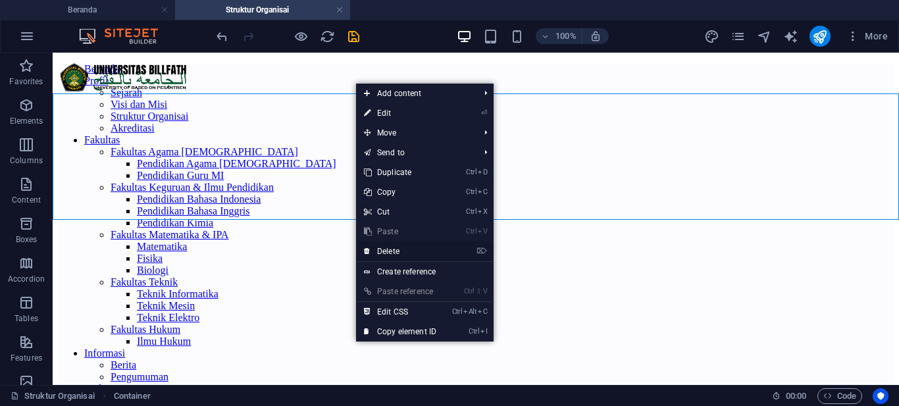
click at [400, 246] on link "⌦ Delete" at bounding box center [400, 252] width 88 height 20
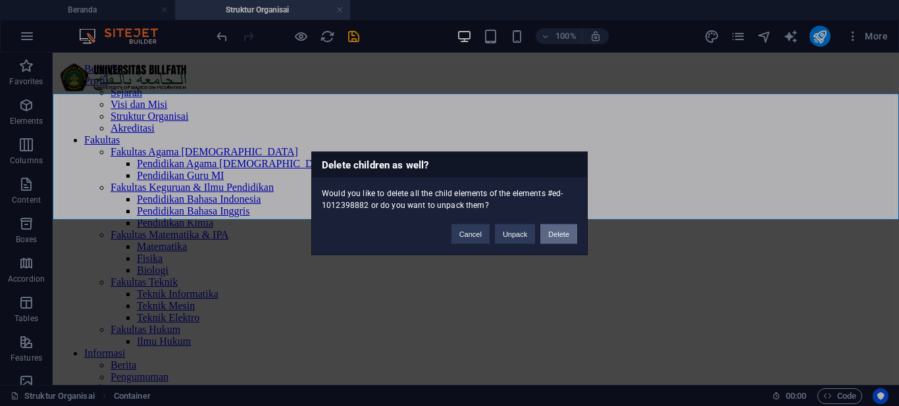
click at [550, 230] on button "Delete" at bounding box center [558, 234] width 37 height 20
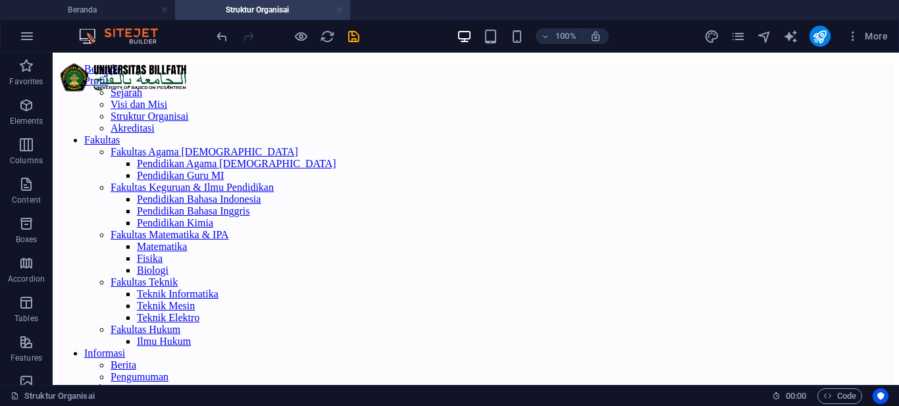
click at [338, 8] on link at bounding box center [340, 10] width 8 height 13
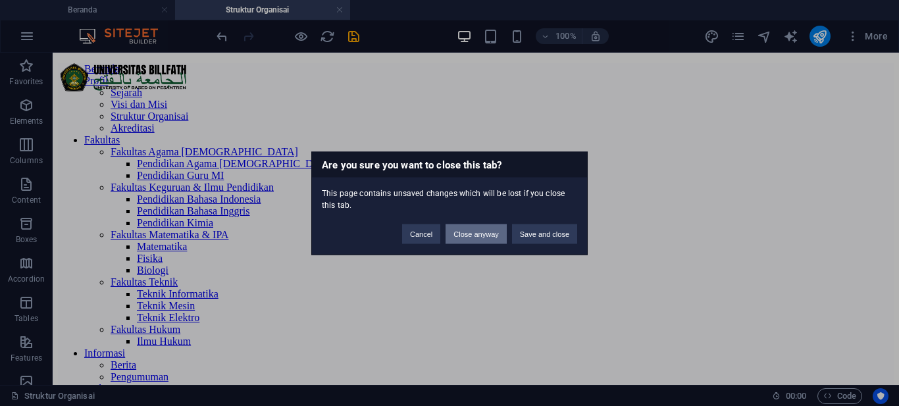
click at [490, 230] on button "Close anyway" at bounding box center [476, 234] width 61 height 20
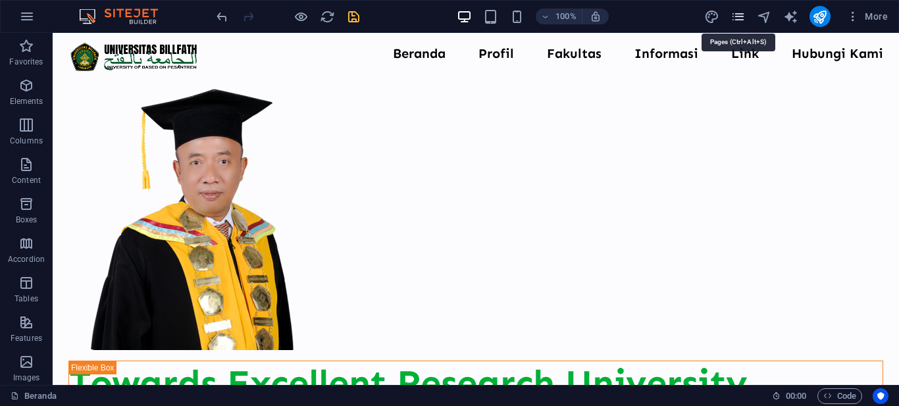
click at [744, 20] on icon "pages" at bounding box center [738, 16] width 15 height 15
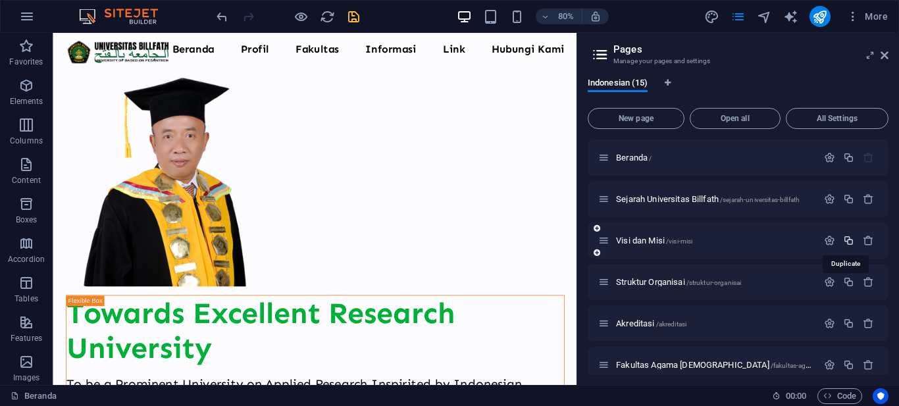
click at [843, 238] on icon "button" at bounding box center [848, 240] width 11 height 11
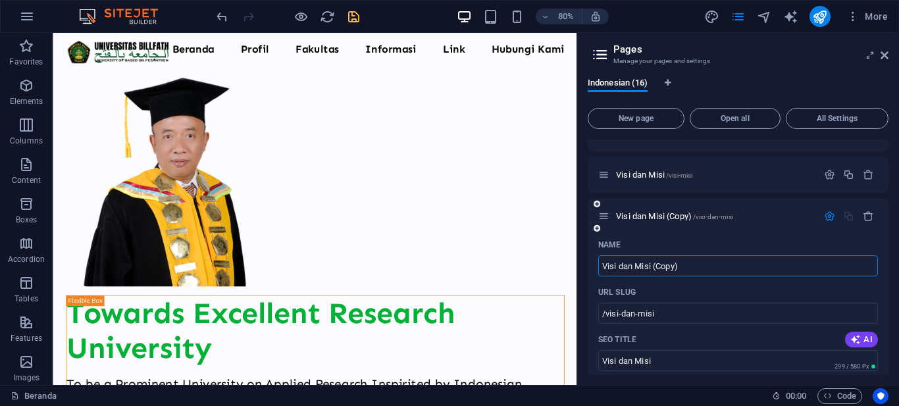
scroll to position [132, 0]
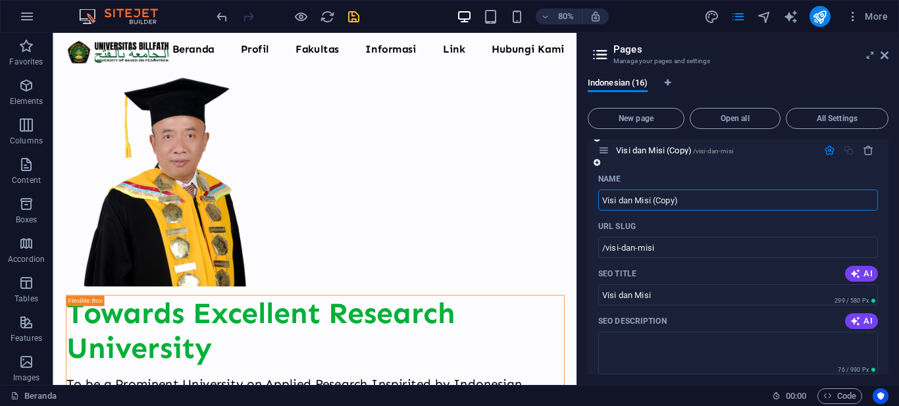
click at [825, 149] on icon "button" at bounding box center [829, 150] width 11 height 11
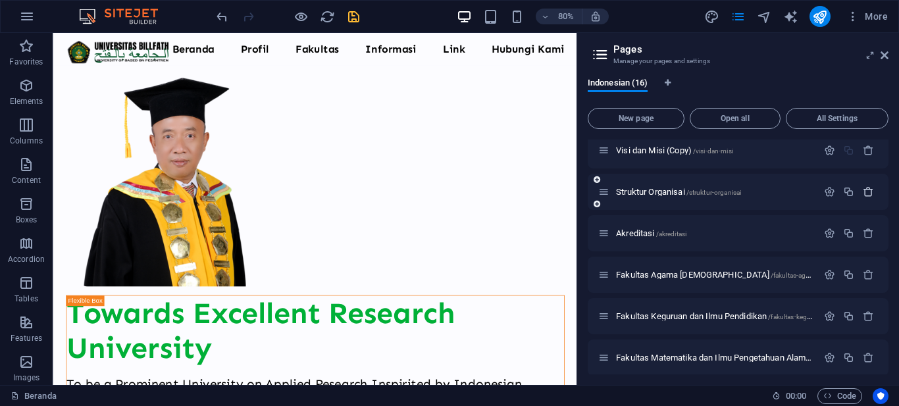
click at [864, 190] on icon "button" at bounding box center [868, 191] width 11 height 11
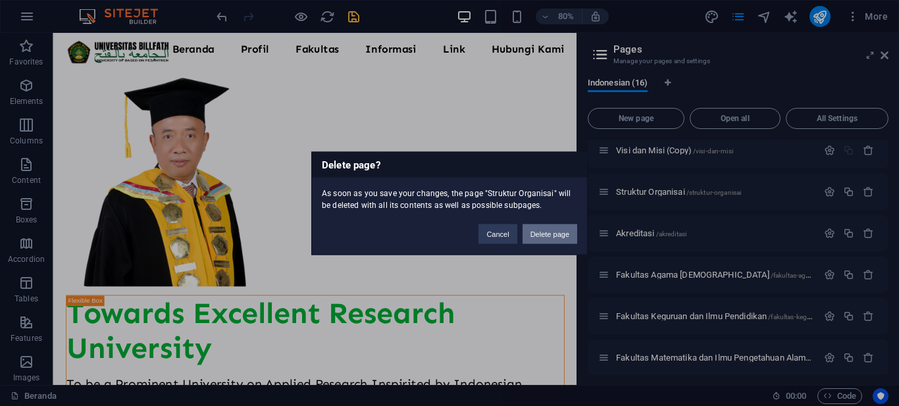
click at [559, 231] on button "Delete page" at bounding box center [550, 234] width 55 height 20
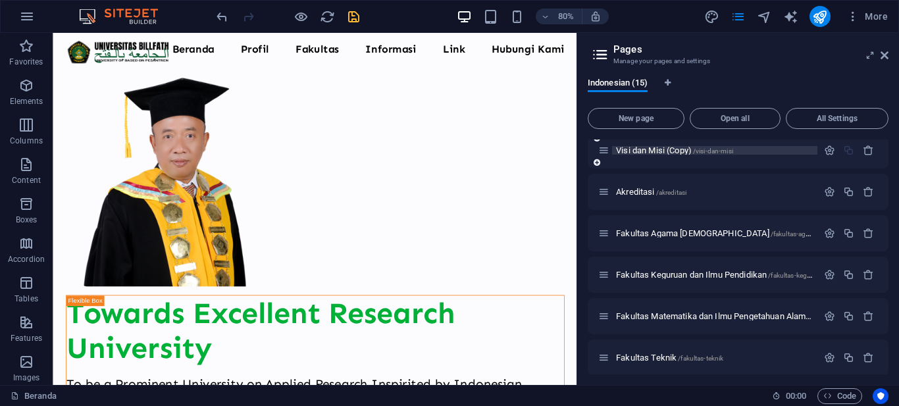
click at [685, 150] on span "Visi dan Misi (Copy) /visi-dan-misi" at bounding box center [674, 150] width 117 height 10
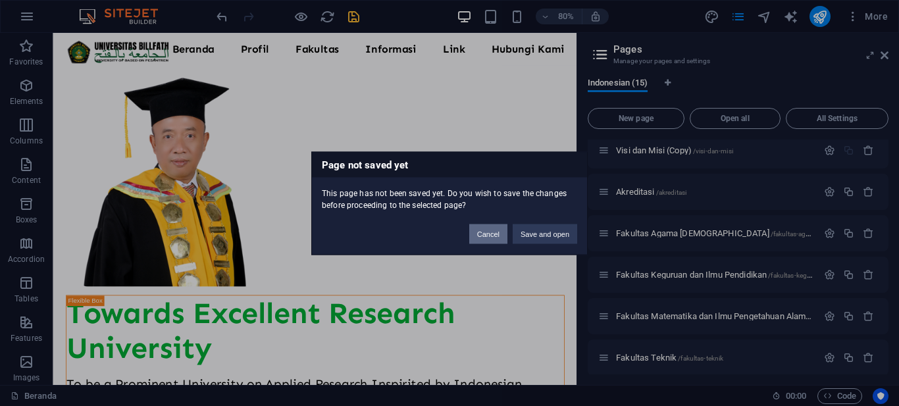
click at [502, 234] on button "Cancel" at bounding box center [488, 234] width 38 height 20
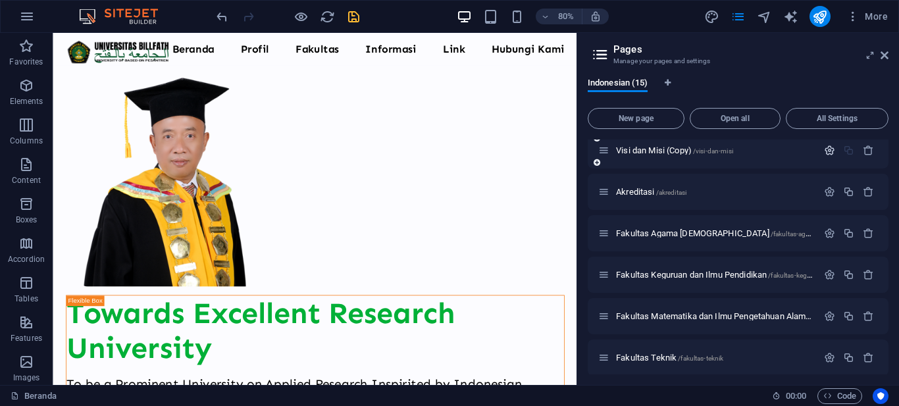
click at [824, 149] on icon "button" at bounding box center [829, 150] width 11 height 11
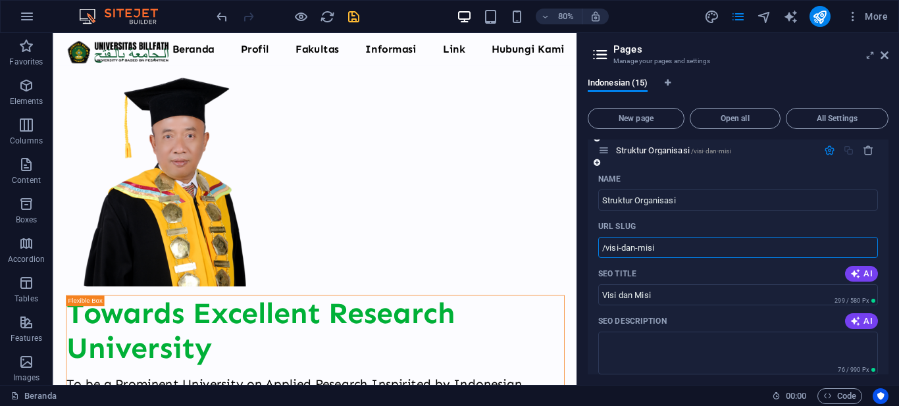
click at [667, 251] on input "/visi-dan-misi" at bounding box center [738, 247] width 280 height 21
drag, startPoint x: 669, startPoint y: 243, endPoint x: 582, endPoint y: 253, distance: 87.4
click at [582, 253] on div "Indonesian (15) New page Open all All Settings Beranda / Sejarah Universitas Bi…" at bounding box center [738, 226] width 322 height 318
click at [688, 195] on input "Struktur Organisasi" at bounding box center [738, 200] width 280 height 21
click at [688, 203] on input "Struktur Organisasi" at bounding box center [738, 200] width 280 height 21
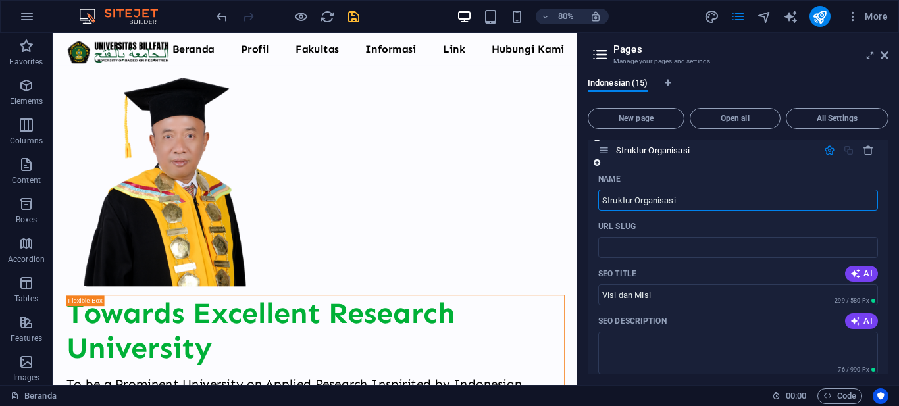
click at [739, 163] on div "Struktur Organisasi" at bounding box center [738, 150] width 301 height 36
click at [690, 297] on input "Visi dan Misi" at bounding box center [738, 294] width 280 height 21
click at [659, 295] on input "Visi dan Misi" at bounding box center [738, 294] width 280 height 21
drag, startPoint x: 659, startPoint y: 295, endPoint x: 602, endPoint y: 294, distance: 56.6
click at [602, 294] on input "Visi dan Misi" at bounding box center [738, 294] width 280 height 21
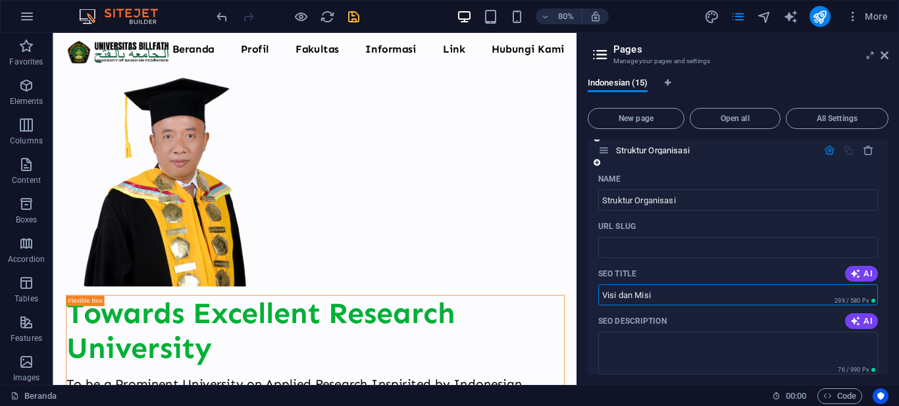
paste input "Struktur Organisa"
click at [658, 249] on input "URL SLUG" at bounding box center [738, 247] width 280 height 21
click at [657, 249] on input "/new-page" at bounding box center [738, 247] width 280 height 21
click at [622, 244] on input "/new-page" at bounding box center [738, 247] width 280 height 21
click at [675, 222] on div "URL SLUG" at bounding box center [738, 226] width 280 height 21
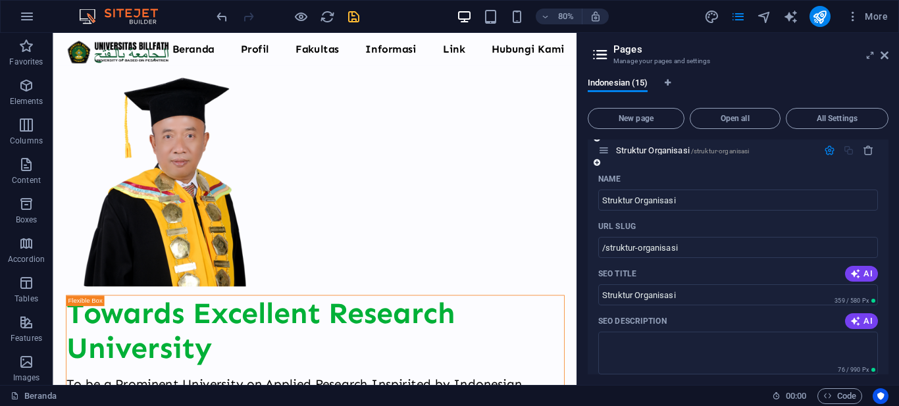
click at [825, 151] on icon "button" at bounding box center [829, 150] width 11 height 11
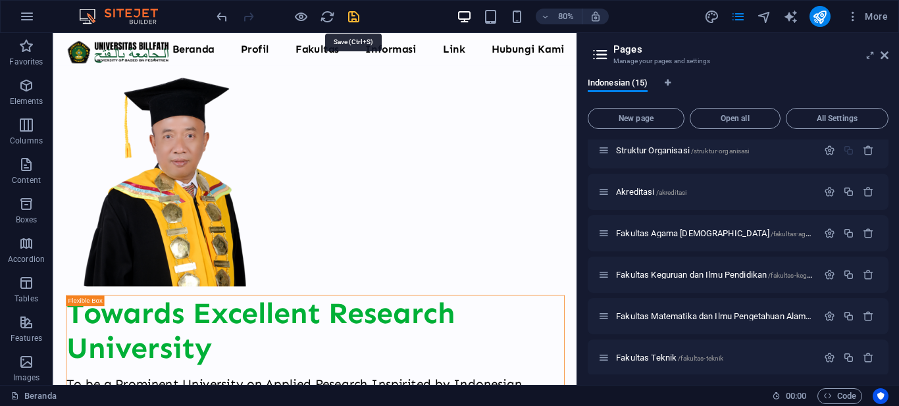
click at [353, 13] on icon "save" at bounding box center [353, 16] width 15 height 15
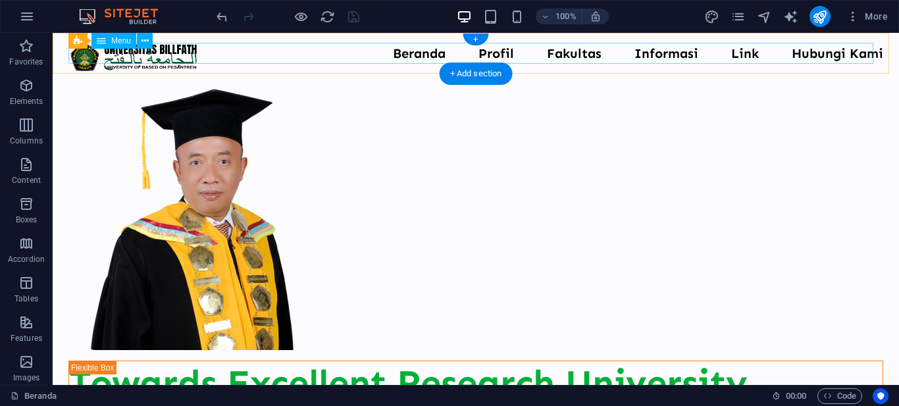
click at [423, 55] on nav "Beranda Profil Sejarah Visi dan Misi Struktur Organisai Akreditasi Fakultas Fak…" at bounding box center [475, 53] width 815 height 21
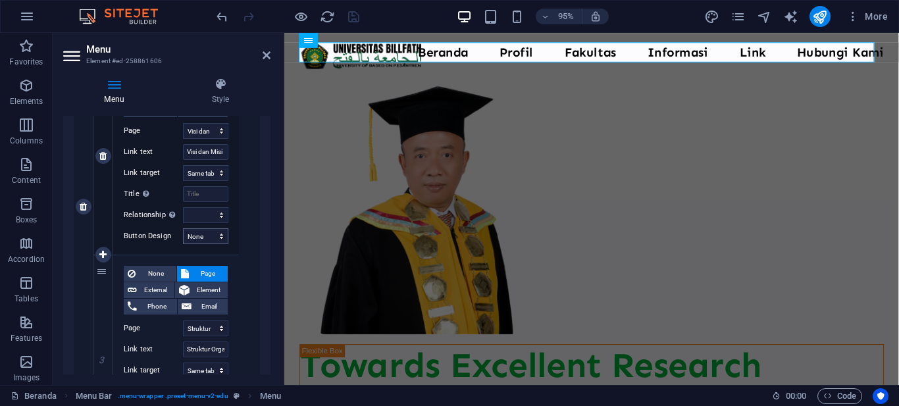
scroll to position [724, 0]
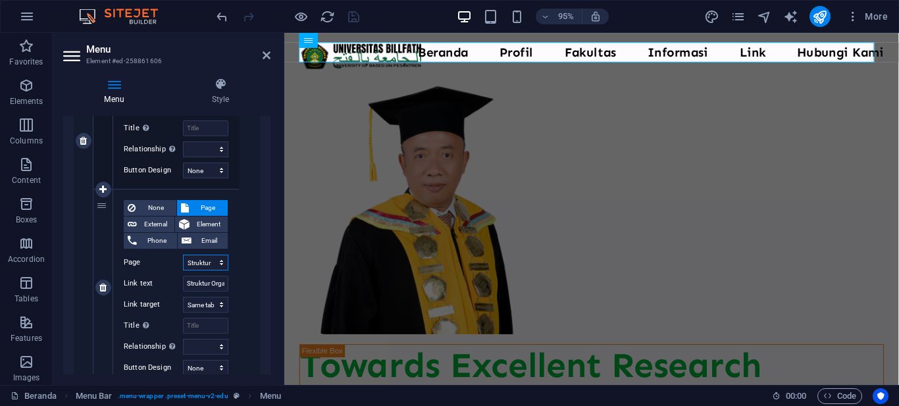
click at [211, 255] on select "Beranda Sejarah Universitas Billfath Visi dan Misi Struktur Organisasi Akredita…" at bounding box center [205, 263] width 45 height 16
click at [183, 255] on select "Beranda Sejarah Universitas Billfath Visi dan Misi Struktur Organisasi Akredita…" at bounding box center [205, 263] width 45 height 16
click at [249, 155] on div "None Page External Element Phone Email Page Beranda Sejarah Universitas Billfat…" at bounding box center [176, 141] width 167 height 886
click at [268, 56] on icon at bounding box center [267, 55] width 8 height 11
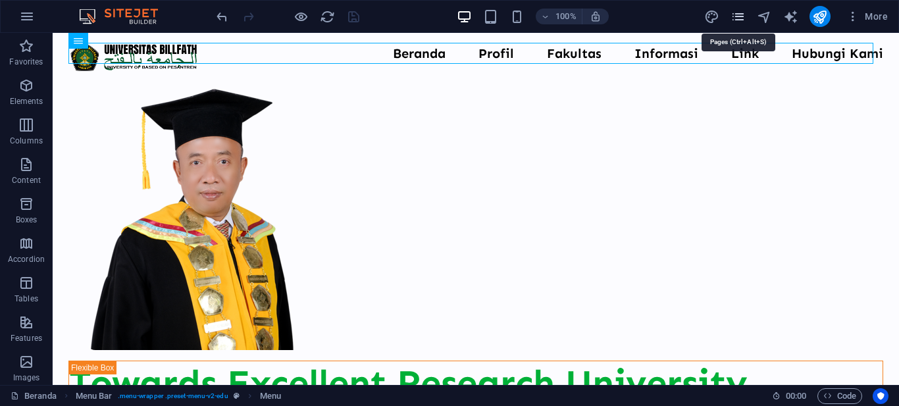
click at [738, 15] on icon "pages" at bounding box center [738, 16] width 15 height 15
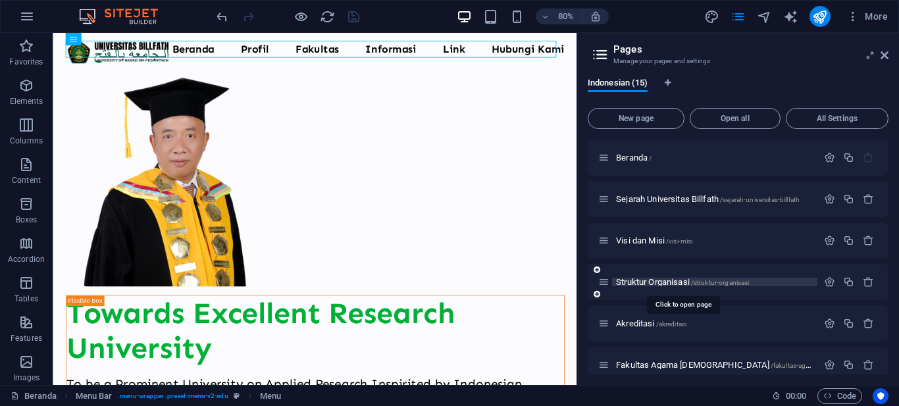
click at [630, 279] on span "Struktur Organisasi /struktur-organisasi" at bounding box center [682, 282] width 133 height 10
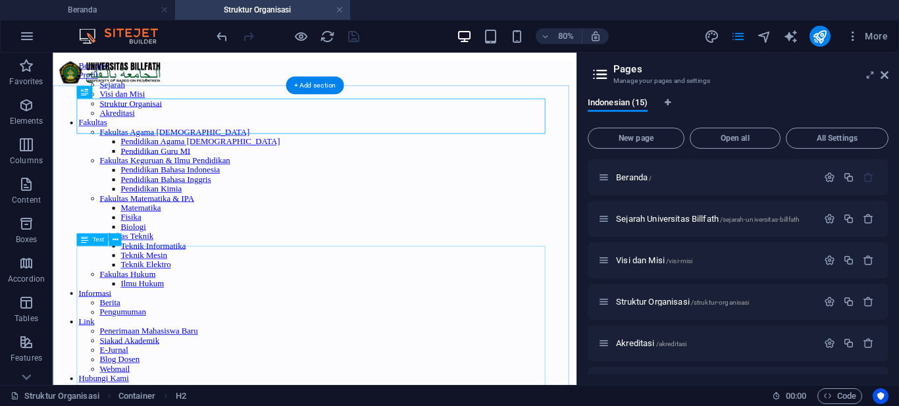
scroll to position [0, 0]
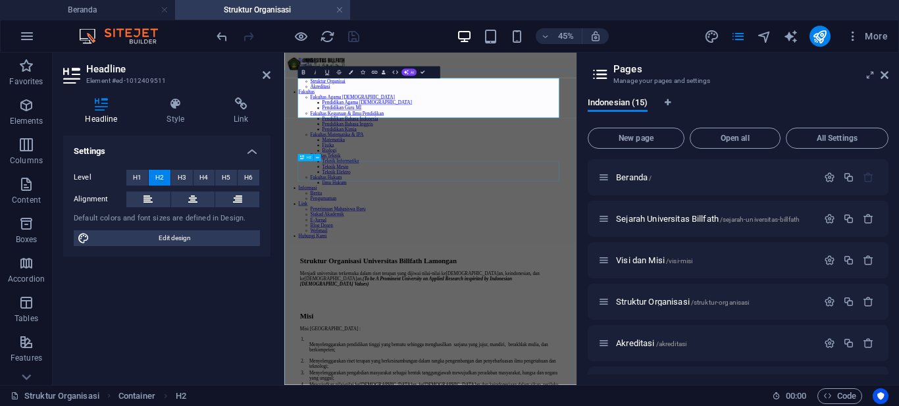
scroll to position [108, 0]
drag, startPoint x: 644, startPoint y: 169, endPoint x: 676, endPoint y: 130, distance: 51.0
click at [182, 178] on span "H3" at bounding box center [182, 178] width 9 height 16
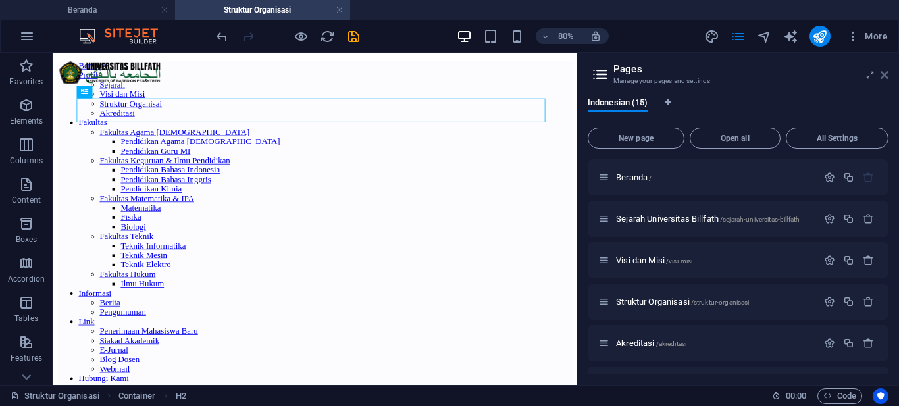
click at [882, 72] on icon at bounding box center [885, 75] width 8 height 11
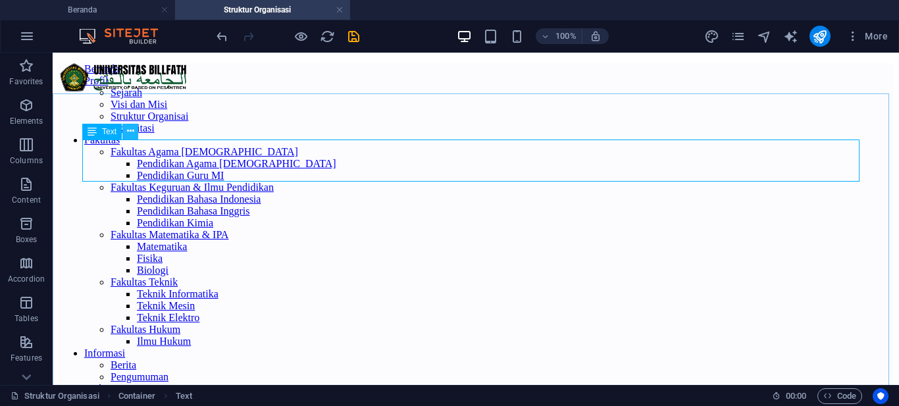
click at [130, 132] on icon at bounding box center [130, 131] width 7 height 14
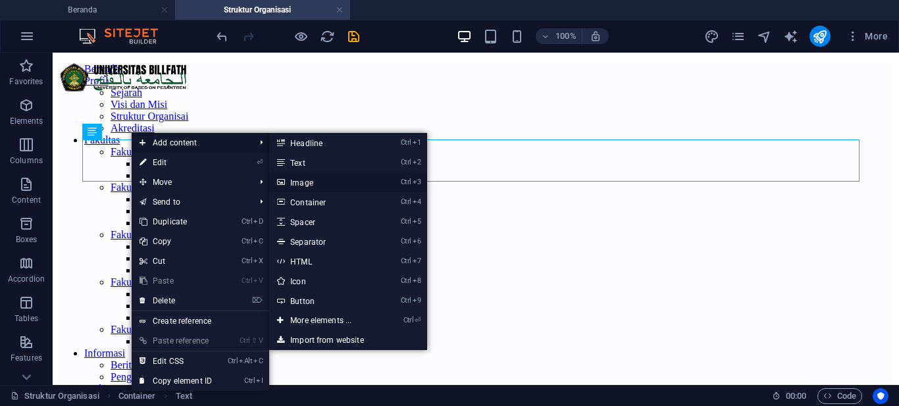
click at [308, 179] on link "Ctrl 3 Image" at bounding box center [323, 182] width 109 height 20
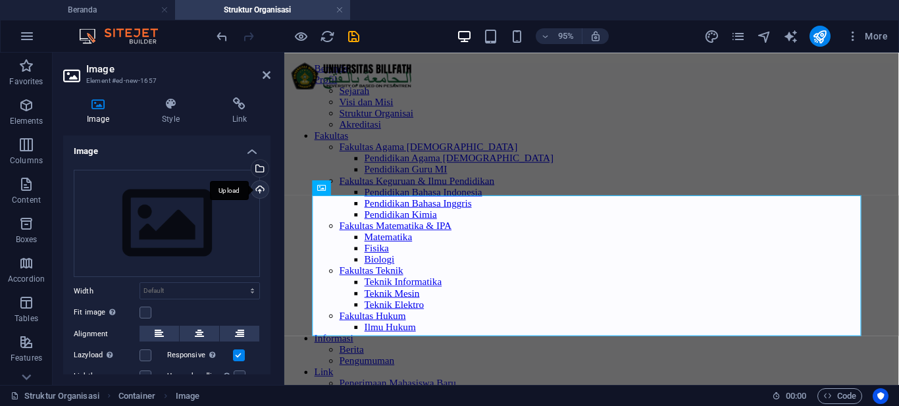
click at [256, 188] on div "Upload" at bounding box center [259, 191] width 20 height 20
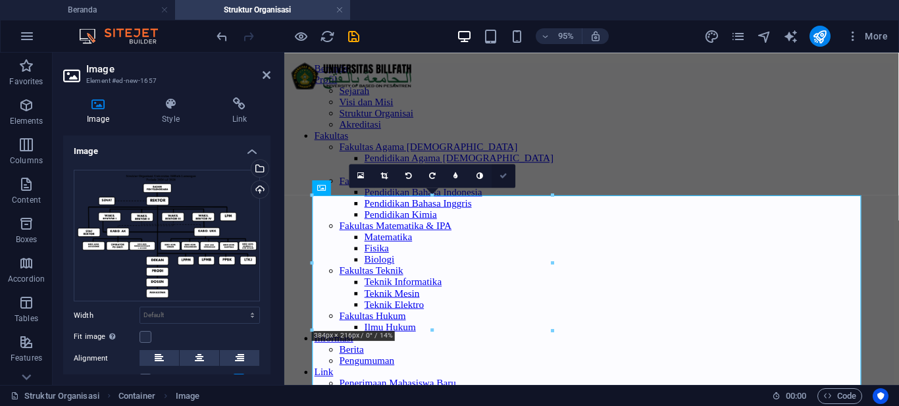
click at [504, 172] on icon at bounding box center [504, 175] width 8 height 7
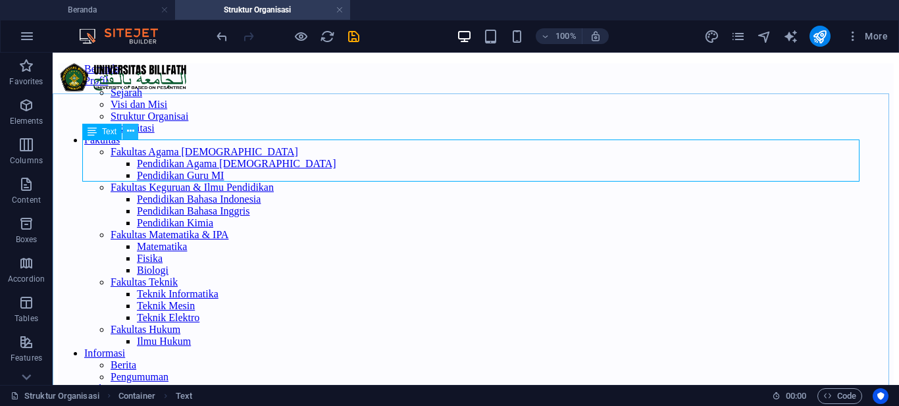
click at [132, 132] on icon at bounding box center [130, 131] width 7 height 14
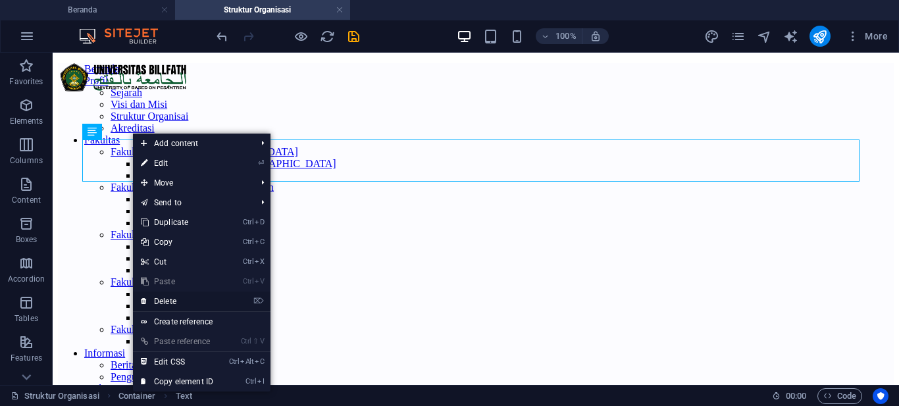
click at [189, 303] on link "⌦ Delete" at bounding box center [177, 302] width 88 height 20
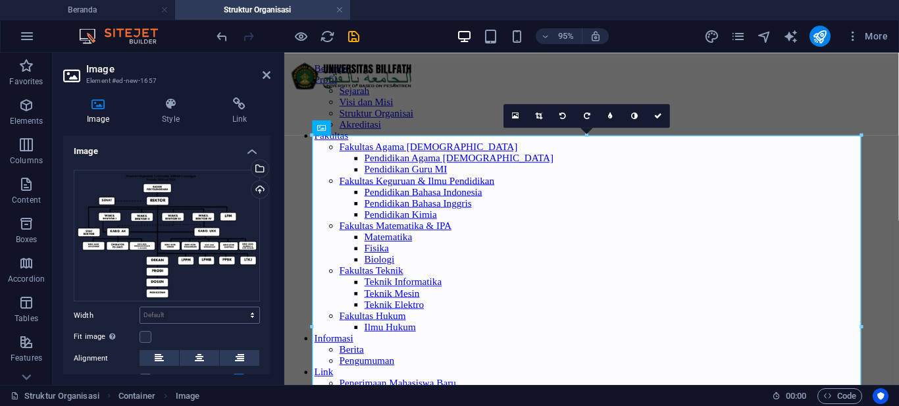
scroll to position [95, 0]
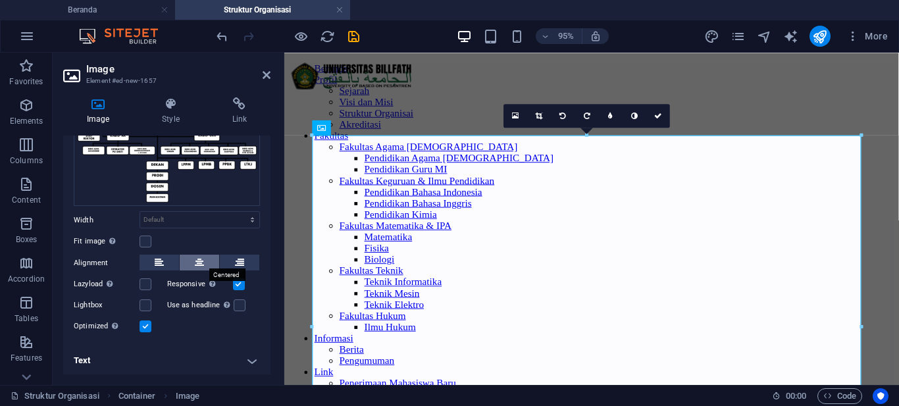
click at [197, 259] on icon at bounding box center [199, 263] width 9 height 16
click at [236, 301] on label at bounding box center [240, 305] width 12 height 12
click at [0, 0] on input "Use as headline The image will be wrapped in an H1 headline tag. Useful for giv…" at bounding box center [0, 0] width 0 height 0
click at [238, 300] on label at bounding box center [240, 305] width 12 height 12
click at [0, 0] on input "Use as headline The image will be wrapped in an H1 headline tag. Useful for giv…" at bounding box center [0, 0] width 0 height 0
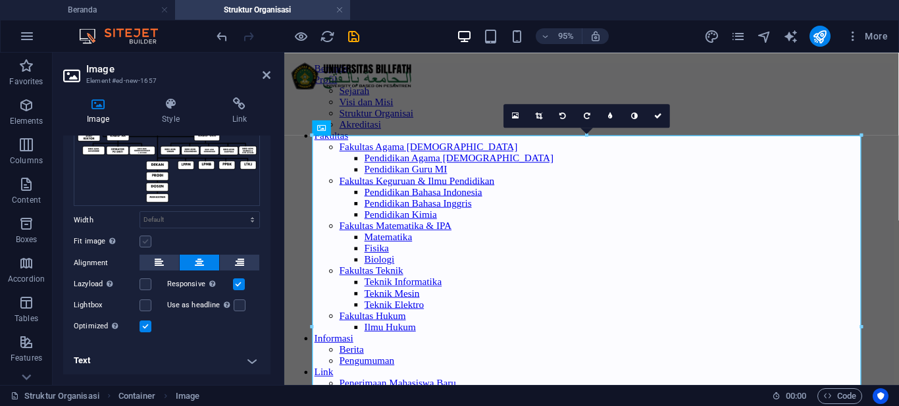
click at [148, 238] on label at bounding box center [146, 242] width 12 height 12
click at [0, 0] on input "Fit image Automatically fit image to a fixed width and height" at bounding box center [0, 0] width 0 height 0
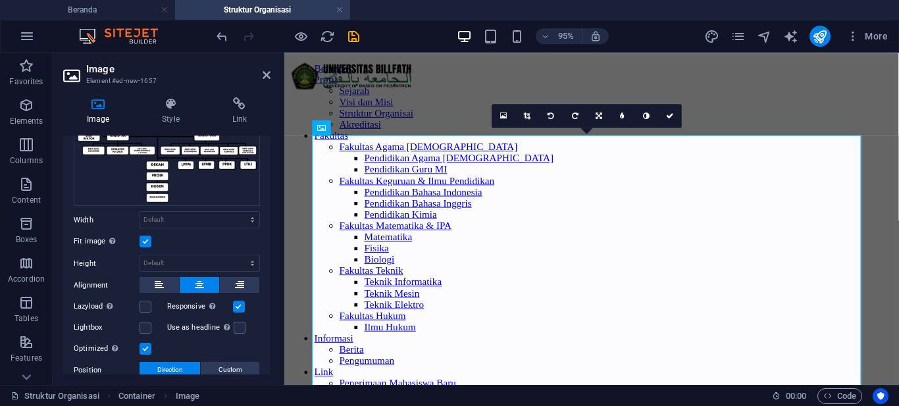
click at [148, 238] on label at bounding box center [146, 242] width 12 height 12
click at [0, 0] on input "Fit image Automatically fit image to a fixed width and height" at bounding box center [0, 0] width 0 height 0
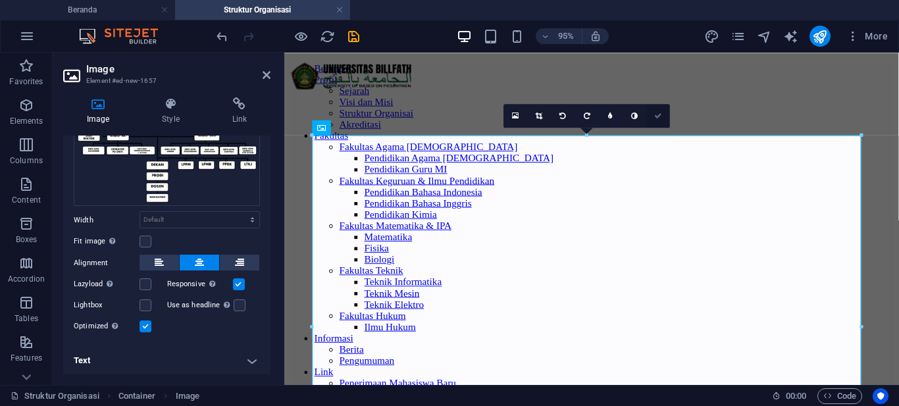
click at [655, 111] on link at bounding box center [658, 116] width 24 height 24
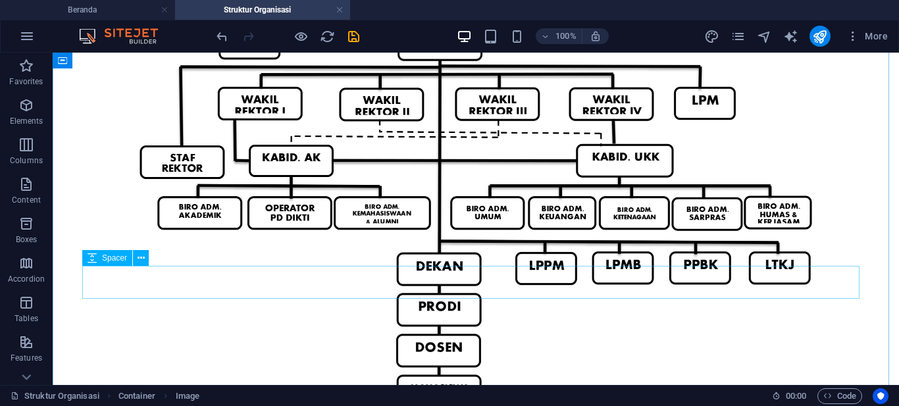
scroll to position [658, 0]
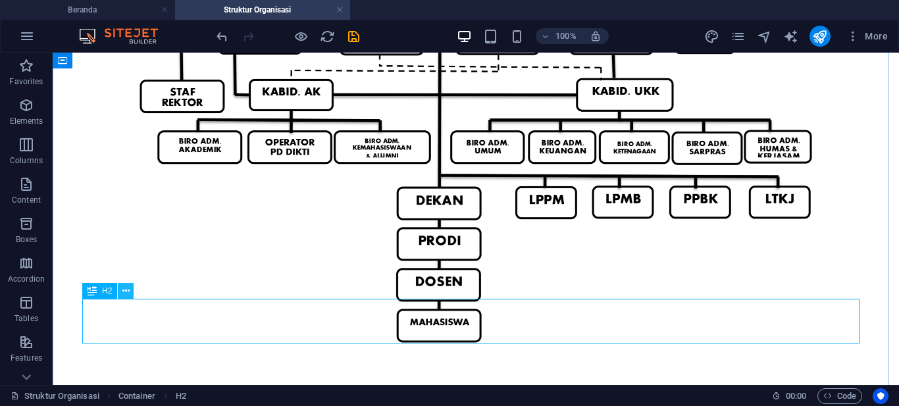
click at [129, 290] on icon at bounding box center [125, 291] width 7 height 14
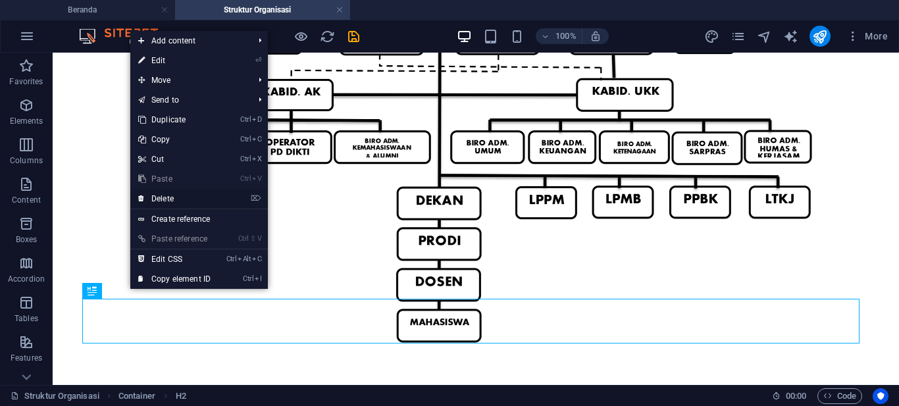
click at [176, 193] on link "⌦ Delete" at bounding box center [174, 199] width 88 height 20
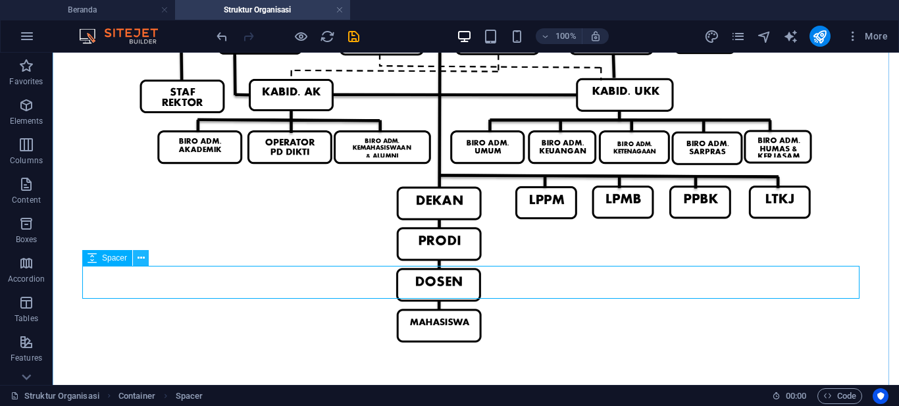
click at [140, 255] on icon at bounding box center [141, 258] width 7 height 14
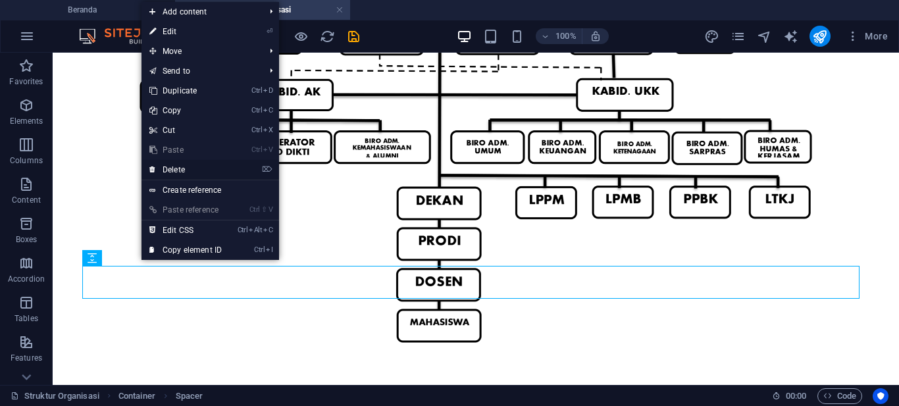
click at [191, 165] on link "⌦ Delete" at bounding box center [186, 170] width 88 height 20
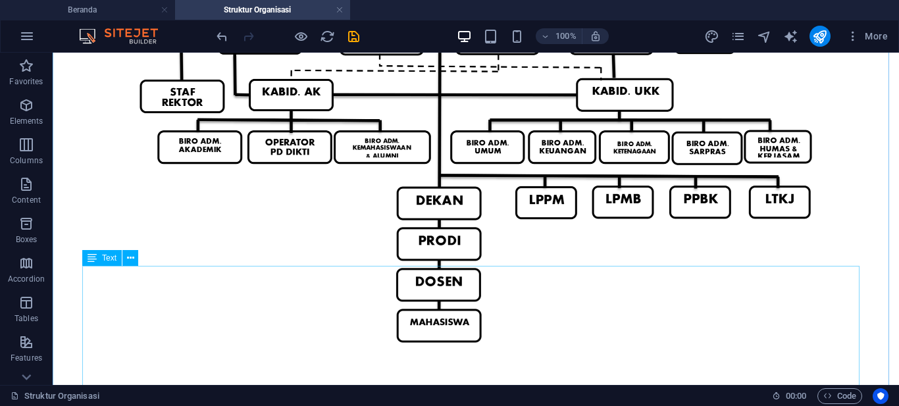
click at [134, 257] on button at bounding box center [130, 258] width 16 height 16
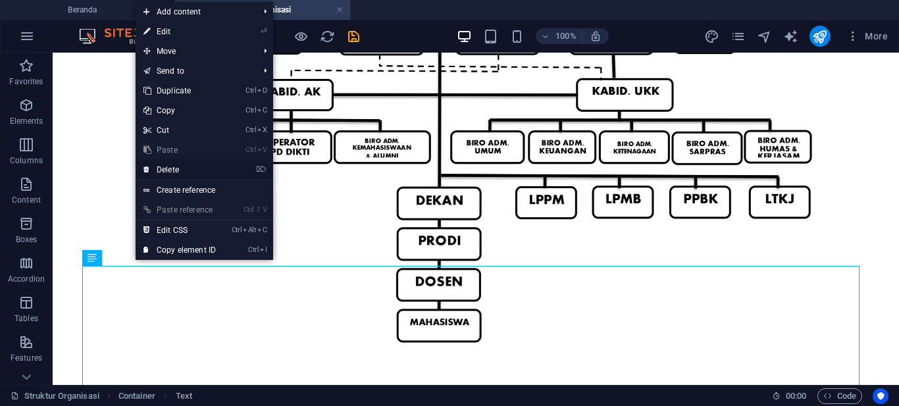
click at [170, 167] on link "⌦ Delete" at bounding box center [180, 170] width 88 height 20
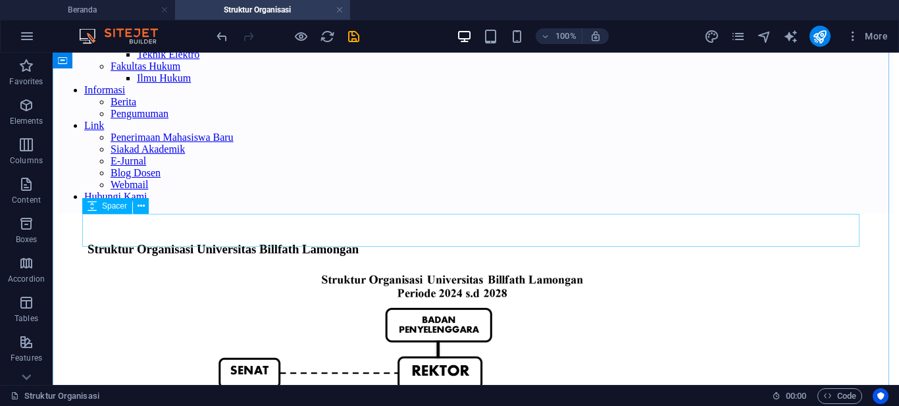
scroll to position [461, 0]
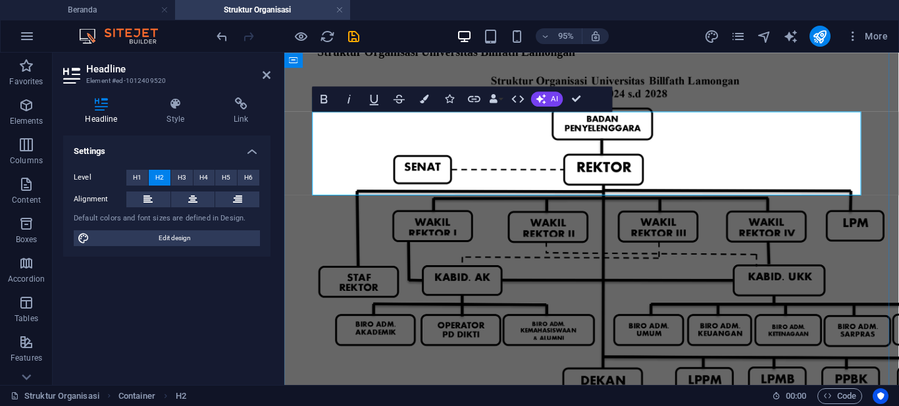
scroll to position [515, 7]
click at [188, 179] on button "H3" at bounding box center [182, 178] width 22 height 16
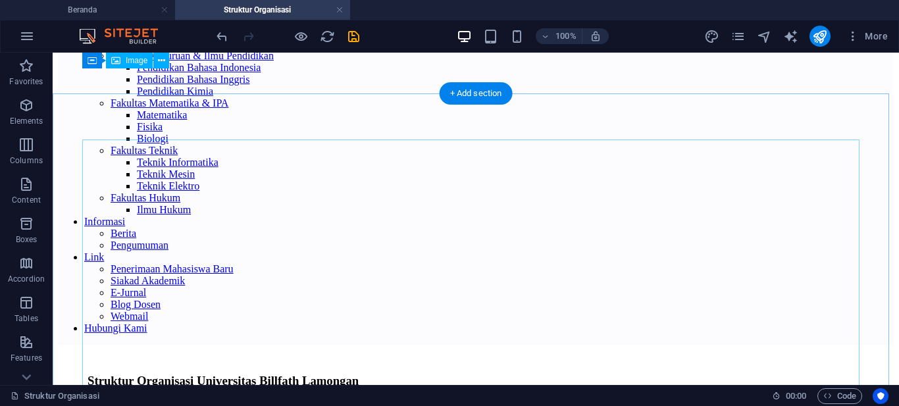
scroll to position [0, 0]
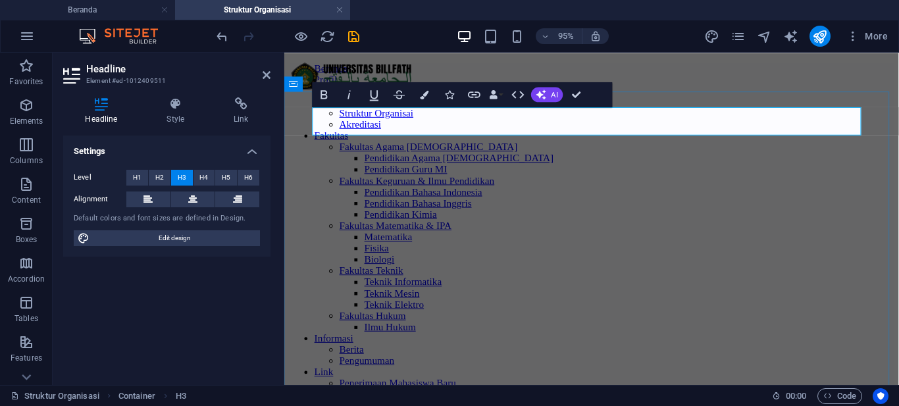
drag, startPoint x: 835, startPoint y: 121, endPoint x: 713, endPoint y: 124, distance: 121.1
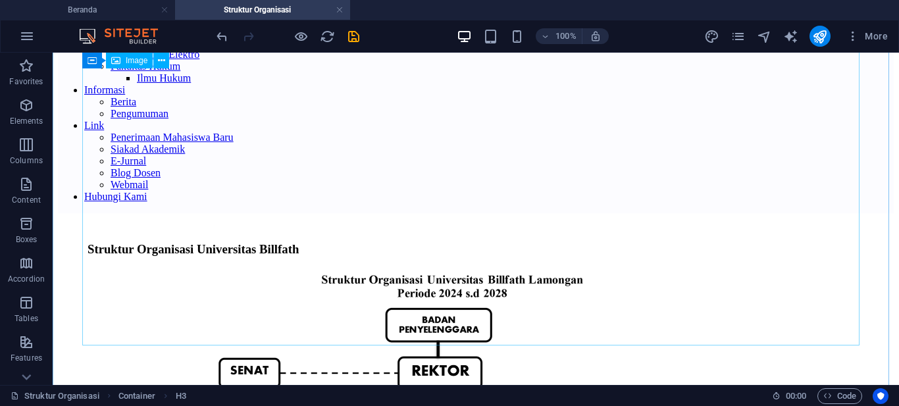
scroll to position [461, 0]
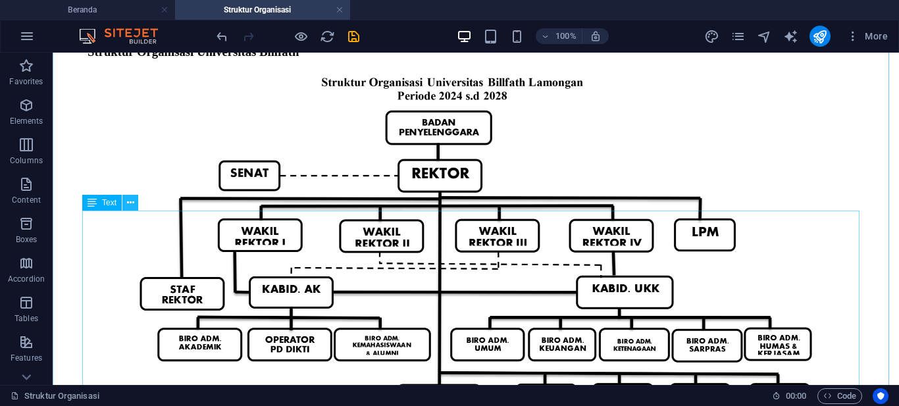
click at [134, 203] on icon at bounding box center [130, 203] width 7 height 14
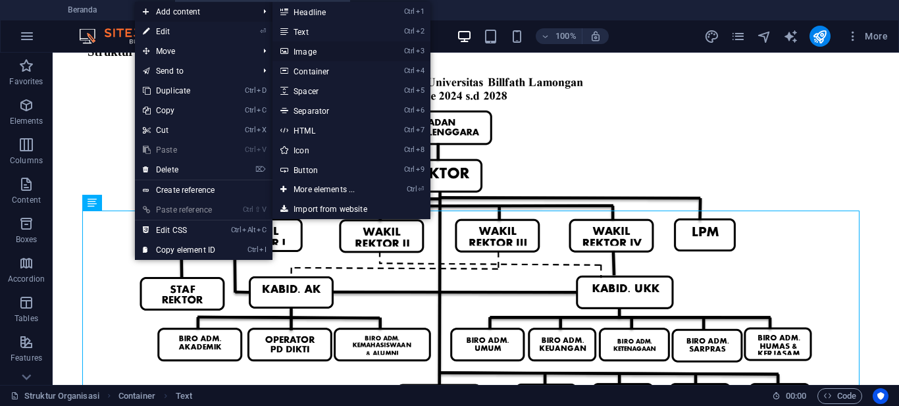
click at [313, 50] on link "Ctrl 3 Image" at bounding box center [326, 51] width 109 height 20
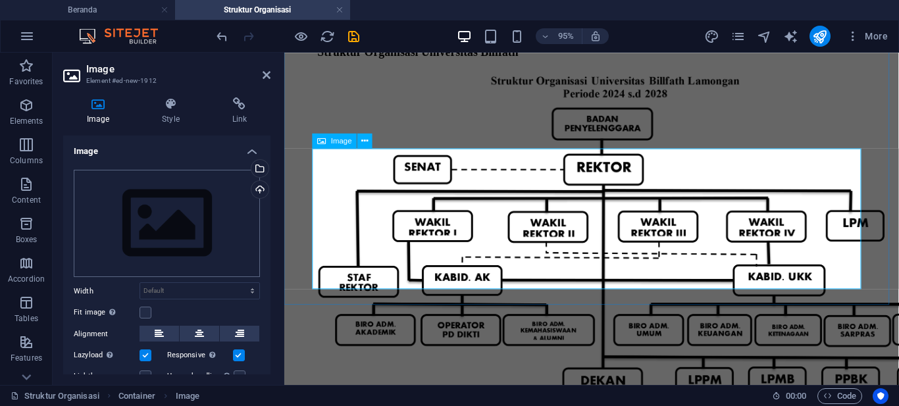
scroll to position [710, 0]
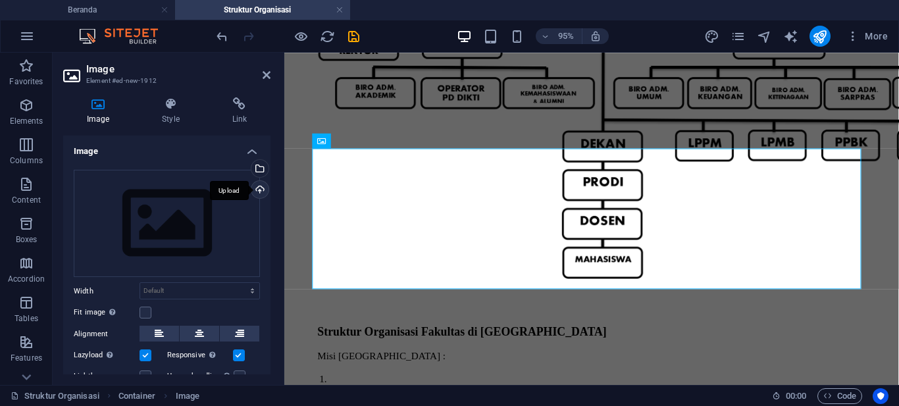
click at [255, 192] on div "Upload" at bounding box center [259, 191] width 20 height 20
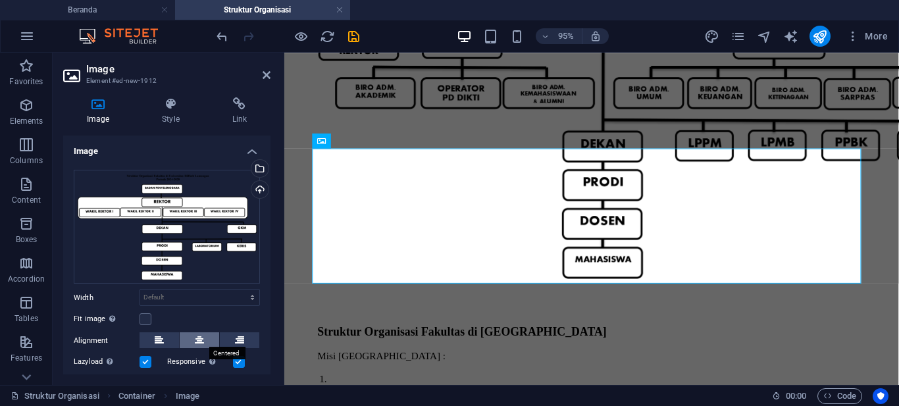
click at [203, 336] on button at bounding box center [199, 340] width 39 height 16
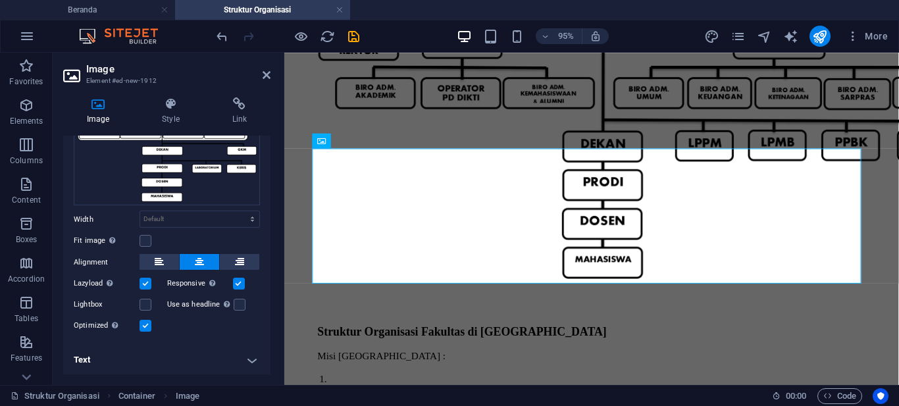
click at [146, 280] on label at bounding box center [146, 284] width 12 height 12
click at [0, 0] on input "Lazyload Loading images after the page loads improves page speed." at bounding box center [0, 0] width 0 height 0
drag, startPoint x: 216, startPoint y: 22, endPoint x: 269, endPoint y: 74, distance: 74.5
click at [269, 74] on icon at bounding box center [267, 75] width 8 height 11
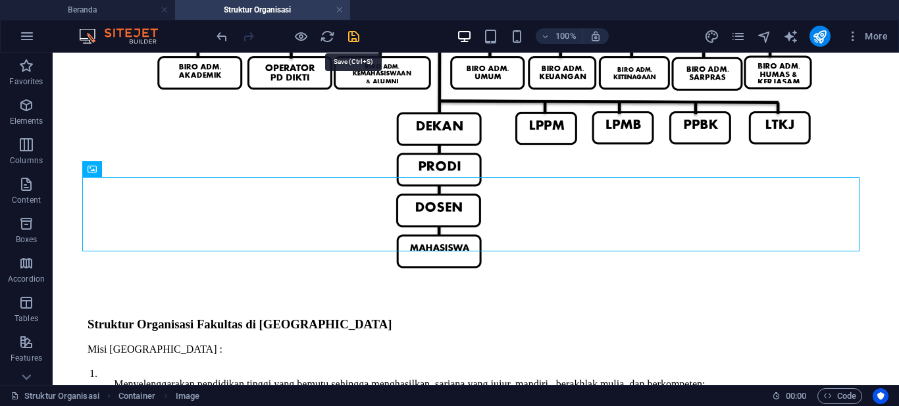
click at [349, 35] on icon "save" at bounding box center [353, 36] width 15 height 15
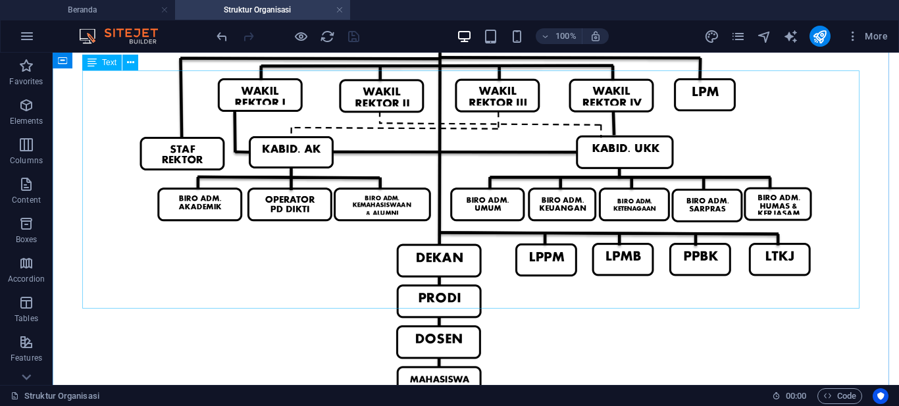
scroll to position [403, 0]
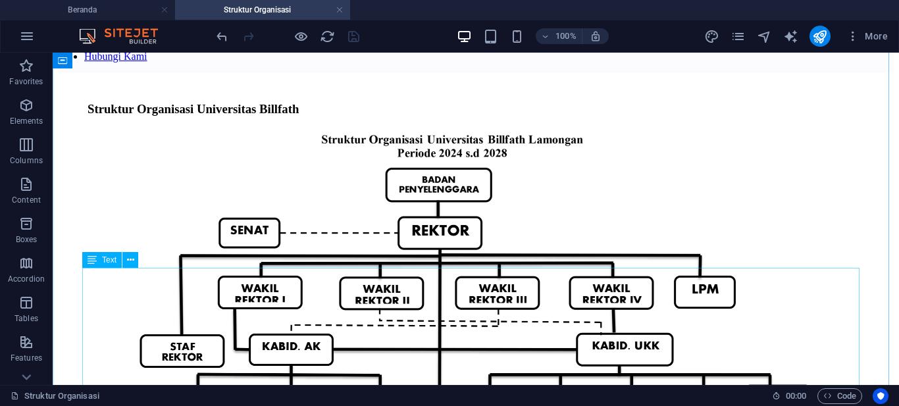
click at [135, 257] on button at bounding box center [130, 260] width 16 height 16
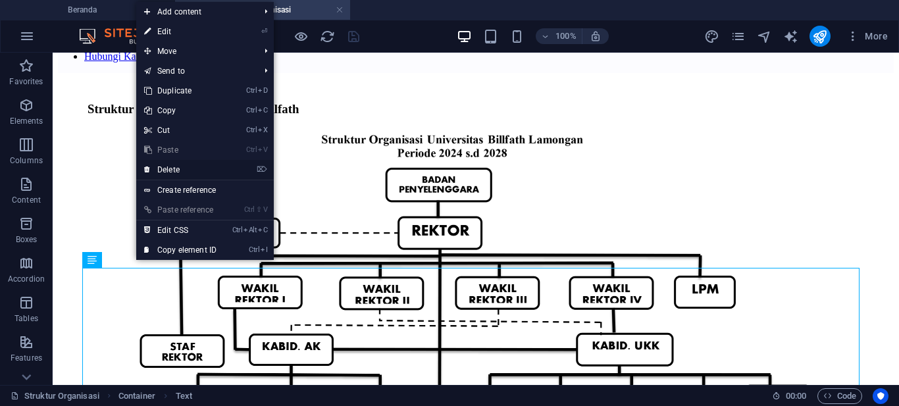
click at [191, 174] on link "⌦ Delete" at bounding box center [180, 170] width 88 height 20
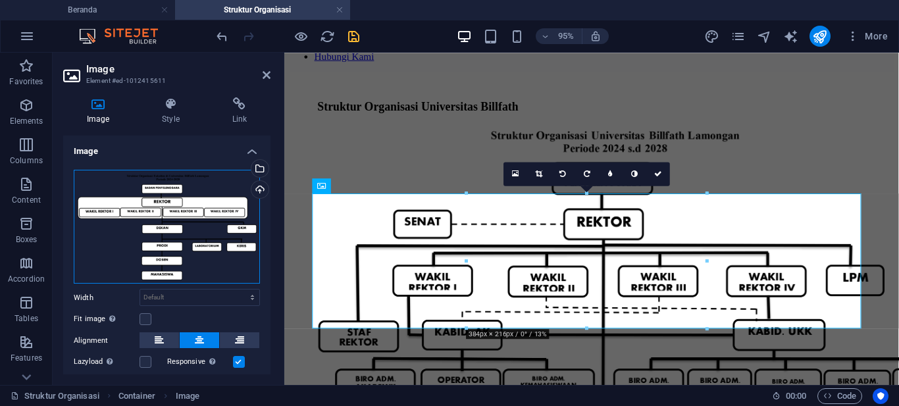
click at [157, 216] on div "Drag files here, click to choose files or select files from Files or our free s…" at bounding box center [167, 227] width 186 height 115
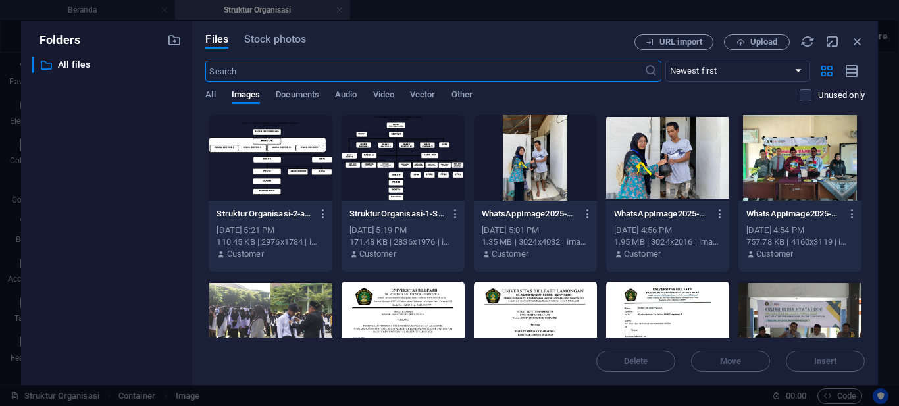
scroll to position [109, 0]
click at [857, 44] on icon "button" at bounding box center [857, 41] width 14 height 14
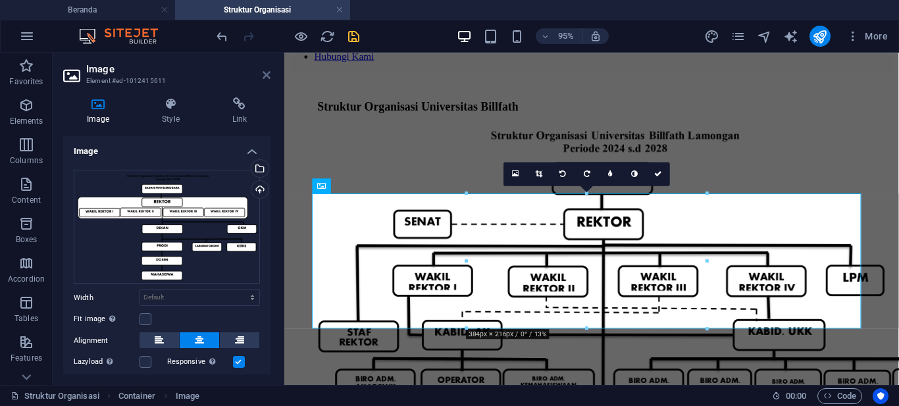
click at [267, 74] on icon at bounding box center [267, 75] width 8 height 11
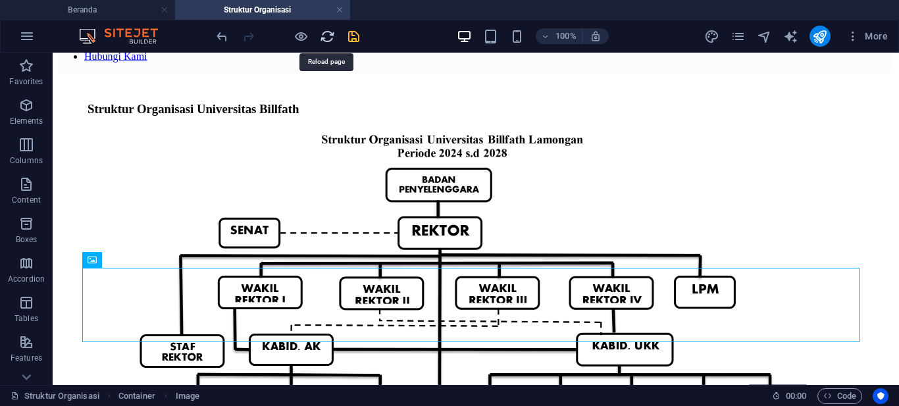
click at [330, 41] on icon "reload" at bounding box center [327, 36] width 15 height 15
click at [350, 39] on icon "save" at bounding box center [353, 36] width 15 height 15
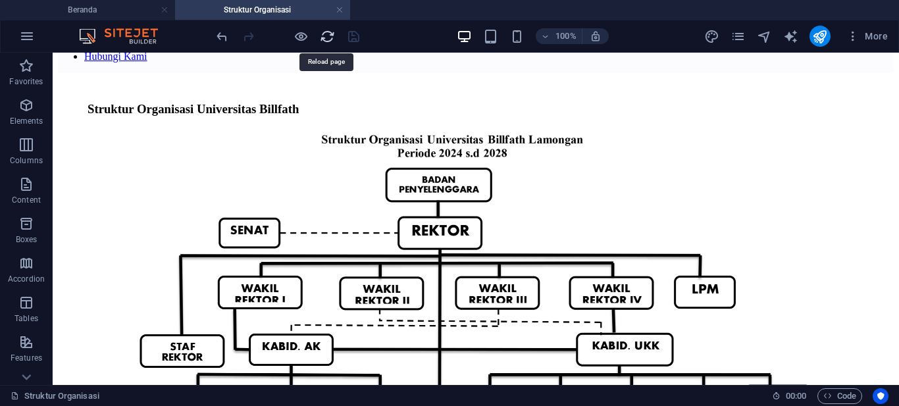
click at [330, 37] on icon "reload" at bounding box center [327, 36] width 15 height 15
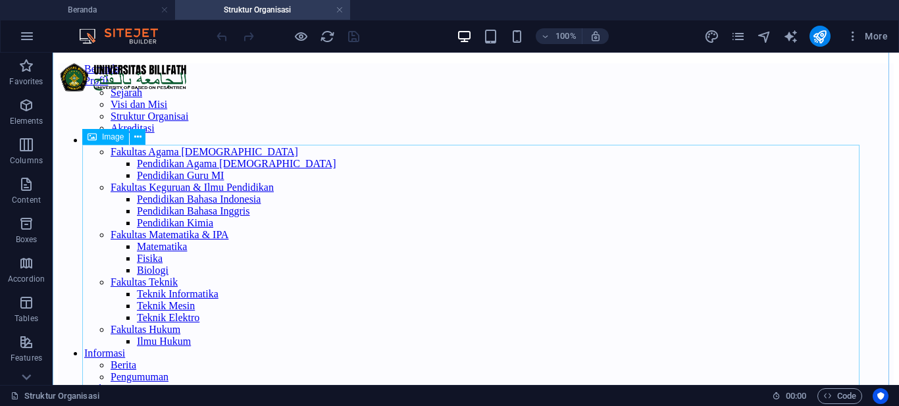
scroll to position [527, 0]
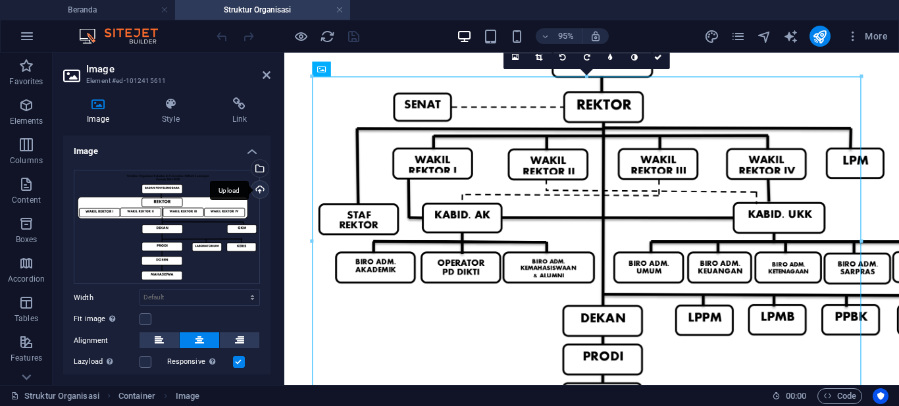
click at [259, 191] on div "Upload" at bounding box center [259, 191] width 20 height 20
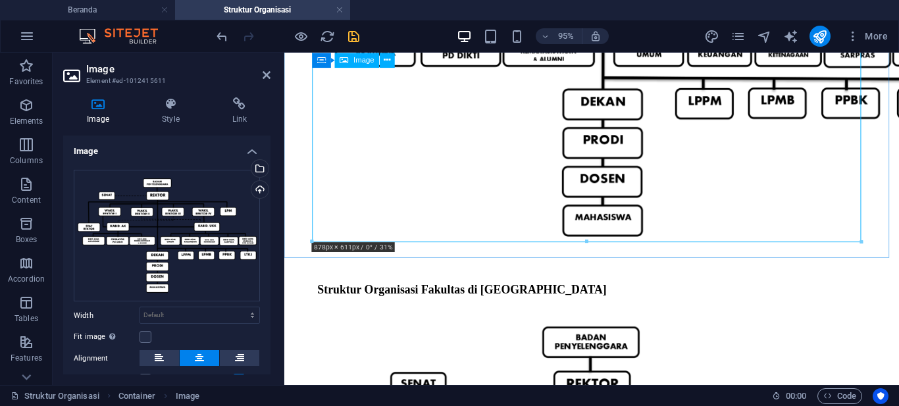
scroll to position [623, 0]
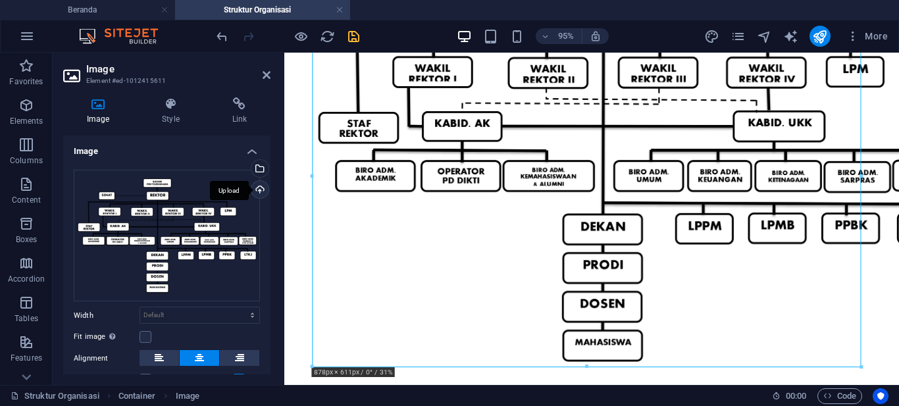
click at [257, 186] on div "Upload" at bounding box center [259, 191] width 20 height 20
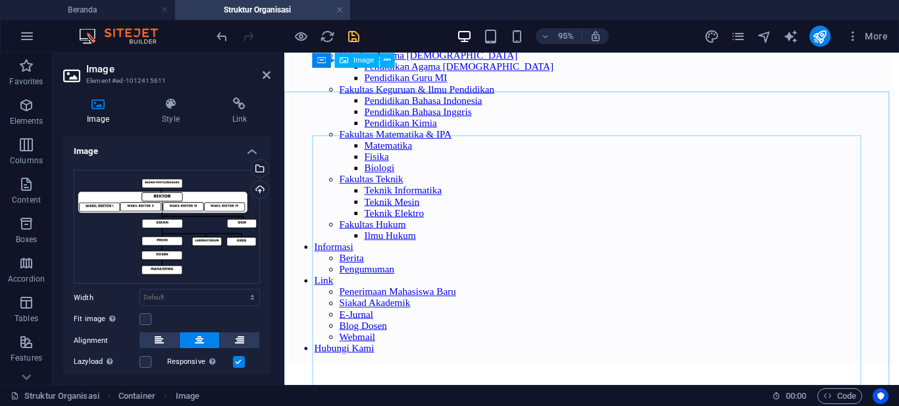
scroll to position [0, 0]
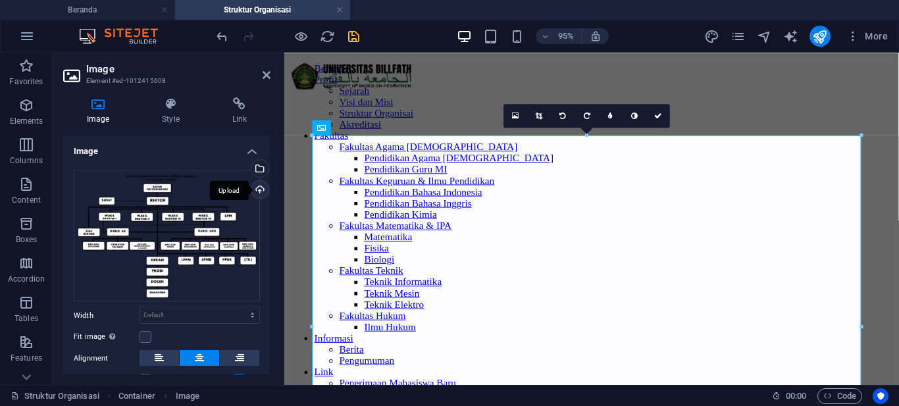
click at [255, 188] on div "Upload" at bounding box center [259, 191] width 20 height 20
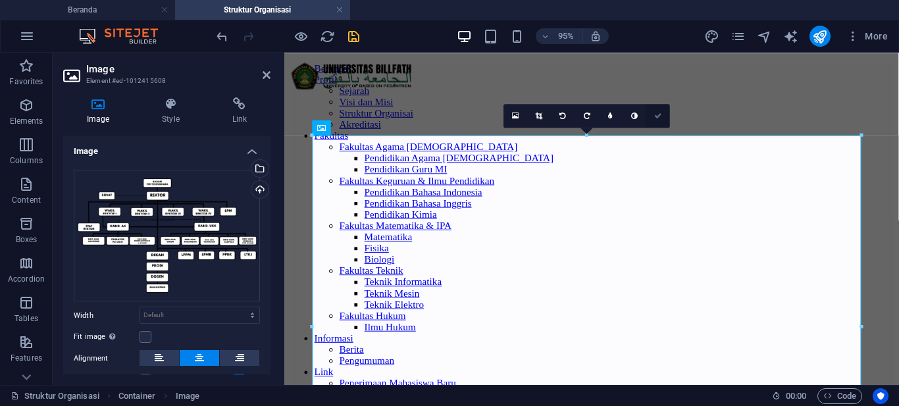
click at [658, 114] on icon at bounding box center [658, 115] width 8 height 7
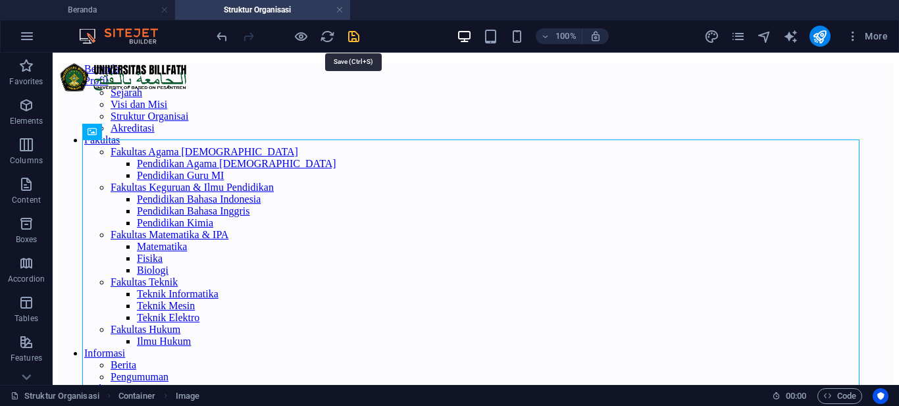
click at [357, 38] on icon "save" at bounding box center [353, 36] width 15 height 15
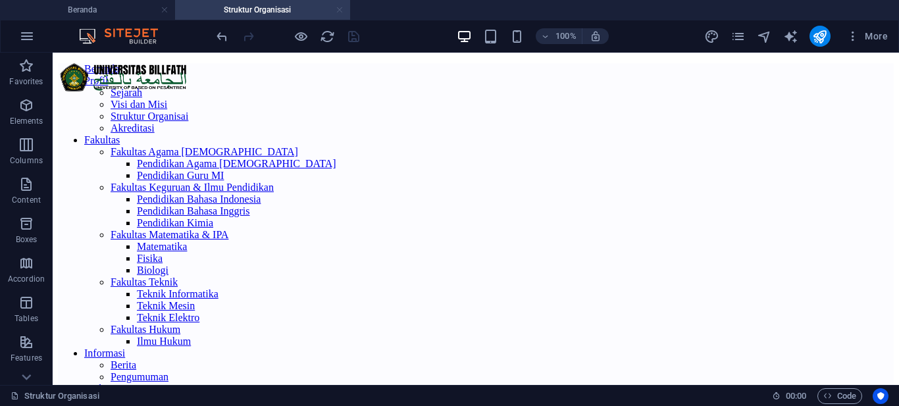
click at [342, 13] on link at bounding box center [340, 10] width 8 height 13
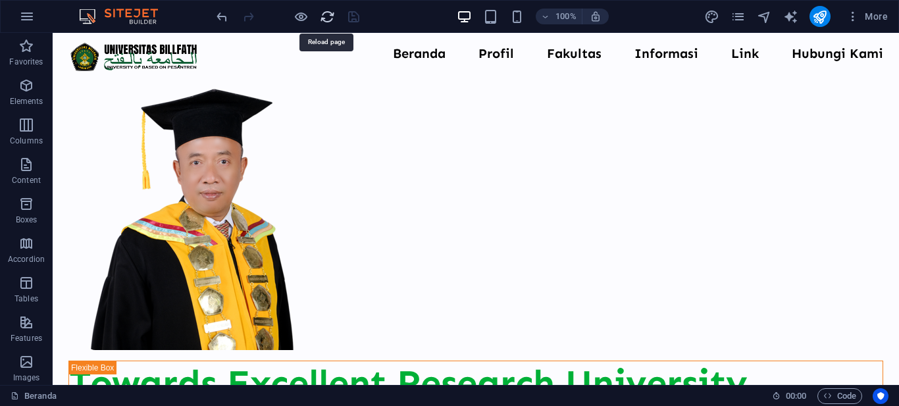
click at [331, 18] on icon "reload" at bounding box center [327, 16] width 15 height 15
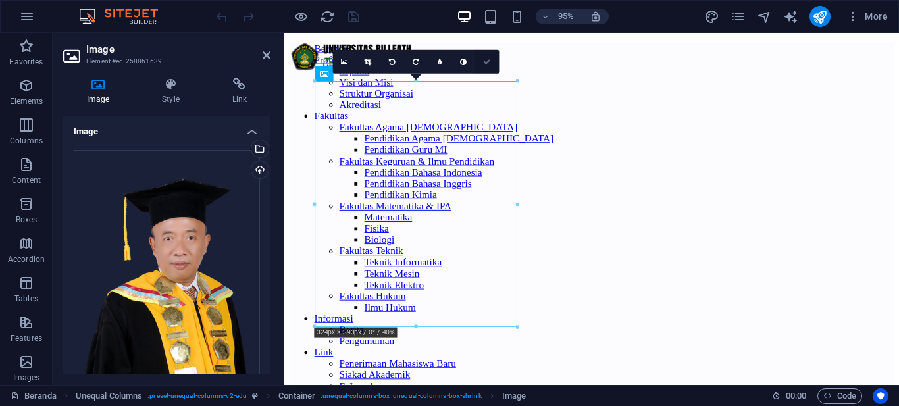
drag, startPoint x: 488, startPoint y: 61, endPoint x: 438, endPoint y: 28, distance: 60.1
click at [488, 61] on icon at bounding box center [488, 61] width 8 height 7
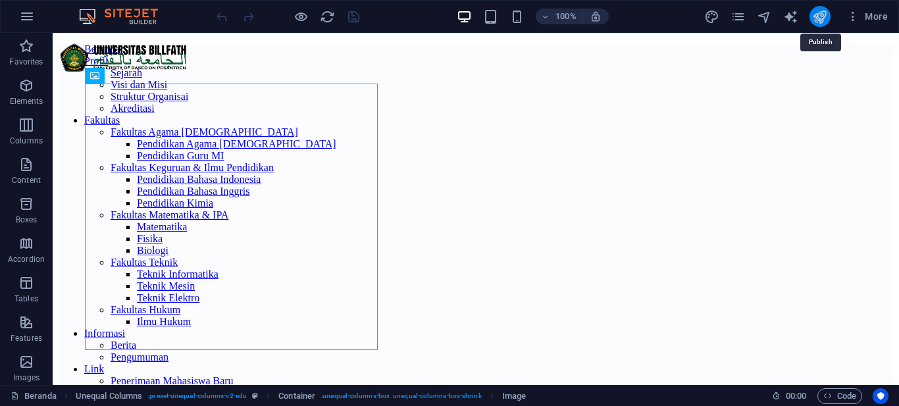
click at [820, 19] on icon "publish" at bounding box center [819, 16] width 15 height 15
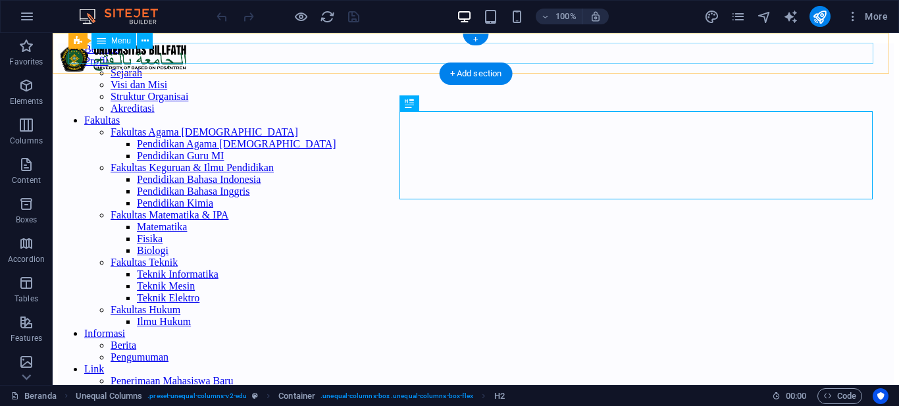
click at [515, 57] on nav "Beranda Profil Sejarah Visi dan Misi Struktur Organisai Akreditasi Fakultas Fak…" at bounding box center [476, 244] width 836 height 403
select select
select select "1"
select select
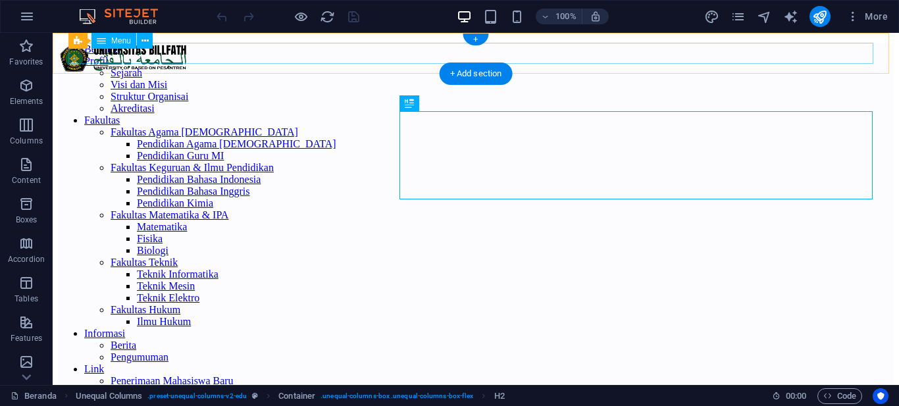
select select "2"
select select
select select "4"
select select
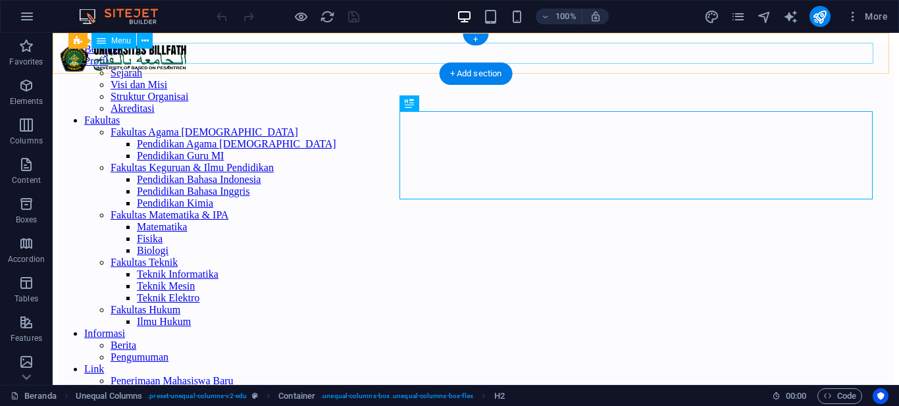
select select "5"
select select
select select "6"
select select
select select "7"
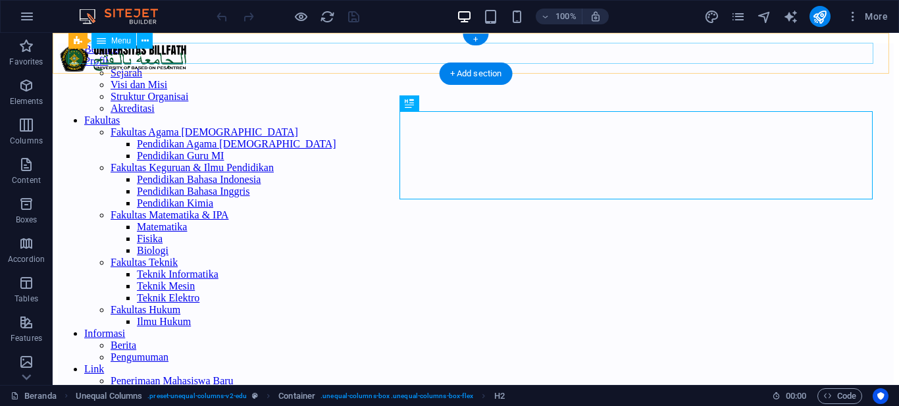
select select
select select "8"
select select
select select "9"
select select
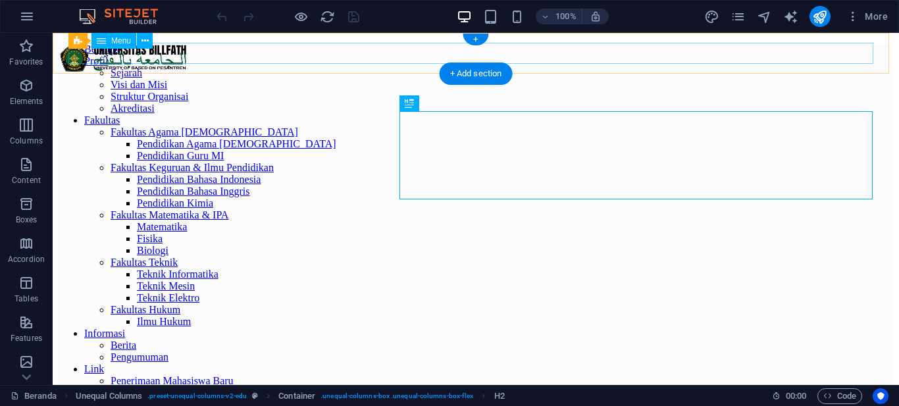
select select "10"
select select
select select "11"
select select
select select "12"
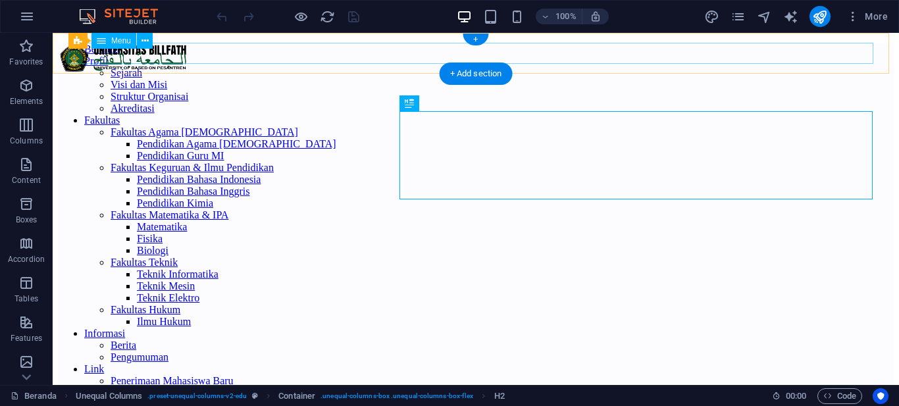
select select
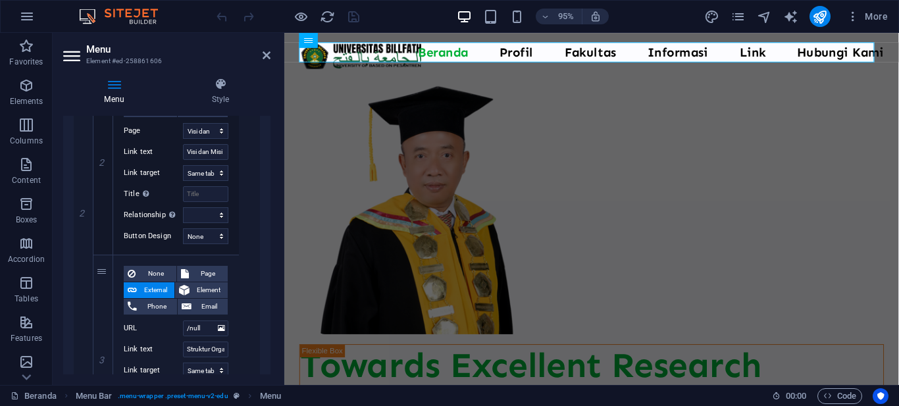
scroll to position [724, 0]
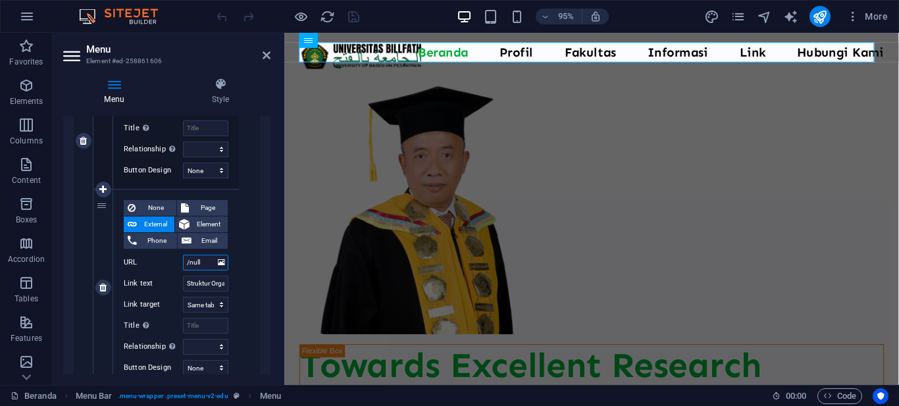
click at [194, 263] on input "/null" at bounding box center [205, 263] width 45 height 16
click at [207, 209] on span "Page" at bounding box center [209, 208] width 32 height 16
select select
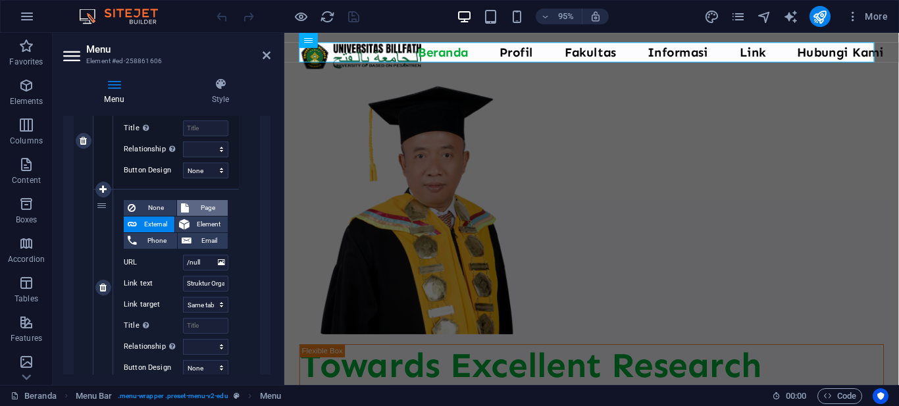
select select
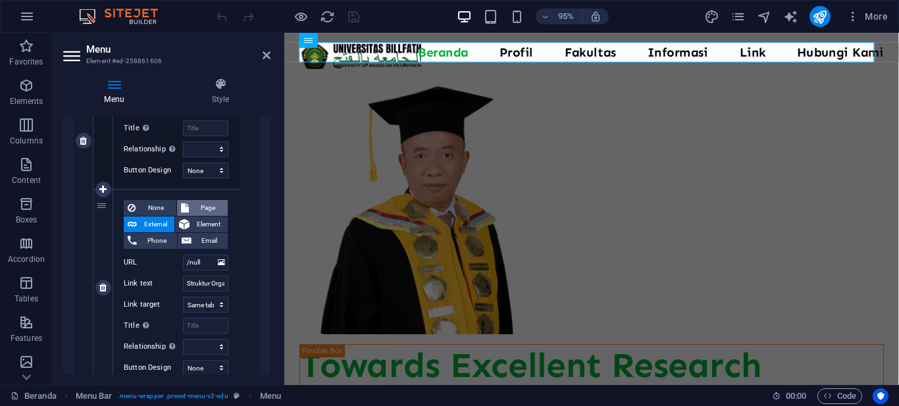
select select
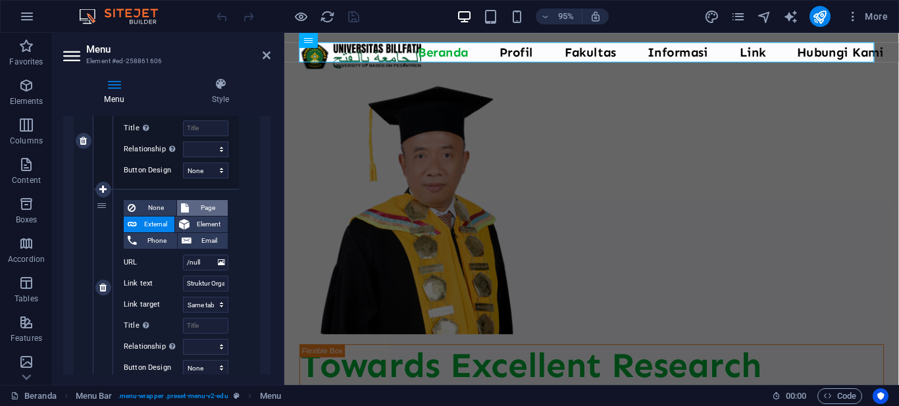
select select
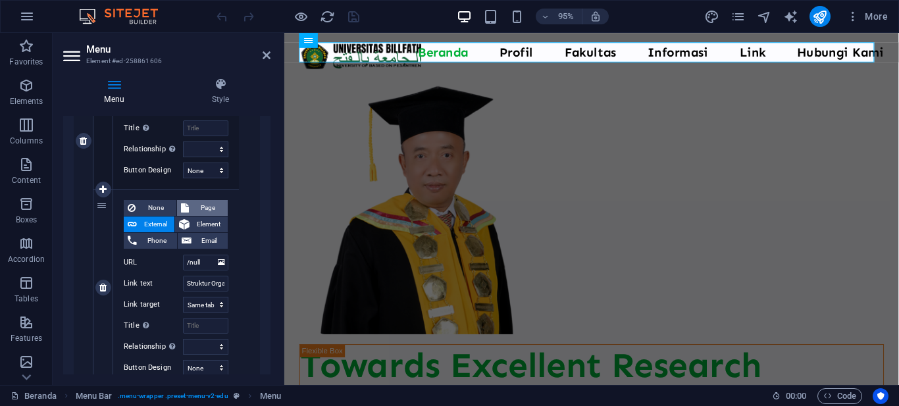
select select
click at [214, 263] on select "Beranda Sejarah Universitas Billfath Visi dan Misi Struktur Organisasi Akredita…" at bounding box center [205, 263] width 45 height 16
select select "3"
click at [183, 255] on select "Beranda Sejarah Universitas Billfath Visi dan Misi Struktur Organisasi Akredita…" at bounding box center [205, 263] width 45 height 16
select select
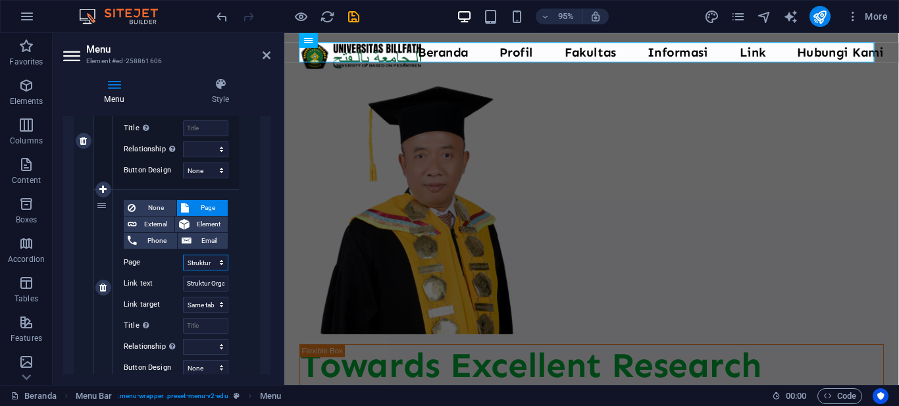
select select
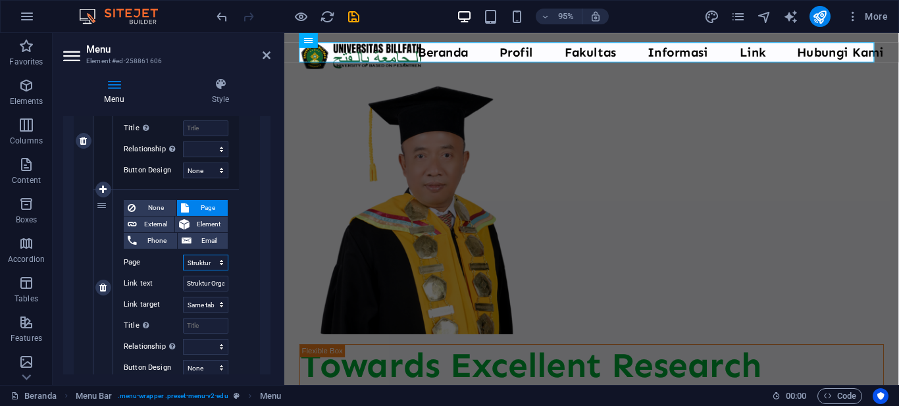
select select
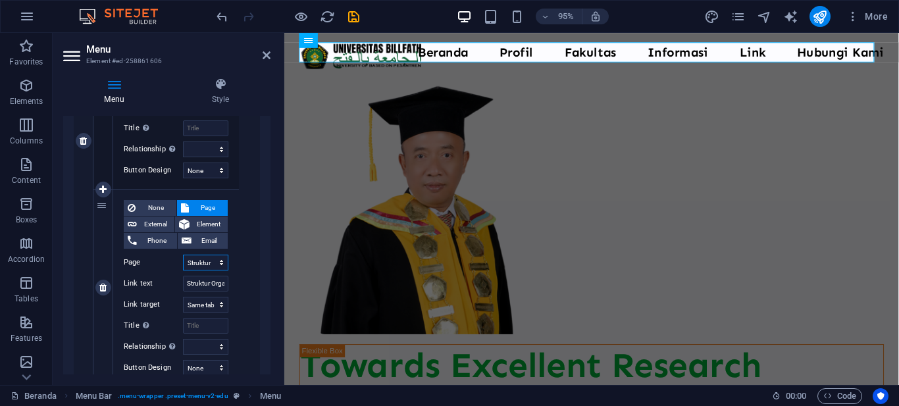
select select
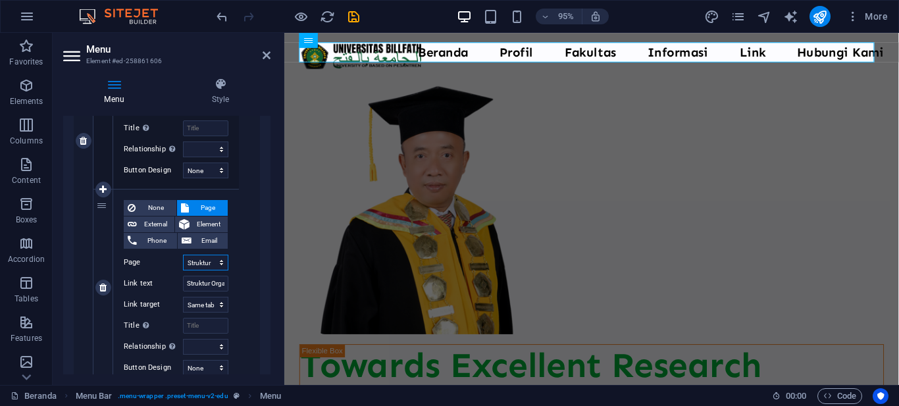
select select
click at [250, 263] on div "None Page External Element Phone Email Page Beranda Sejarah Universitas Billfat…" at bounding box center [176, 141] width 167 height 886
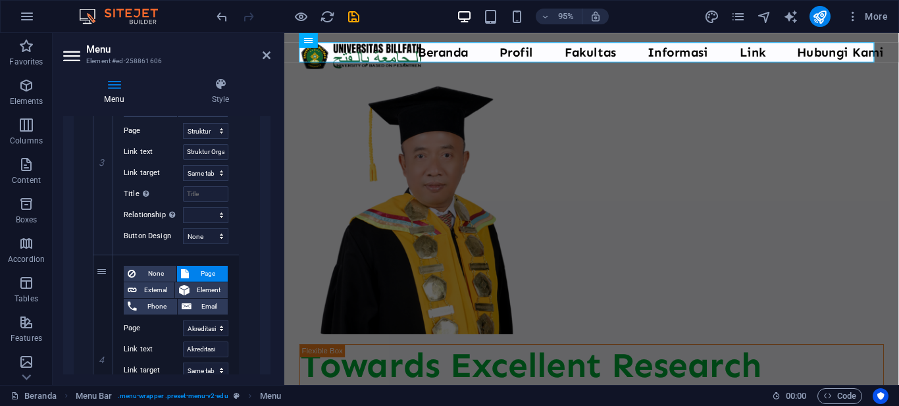
scroll to position [790, 0]
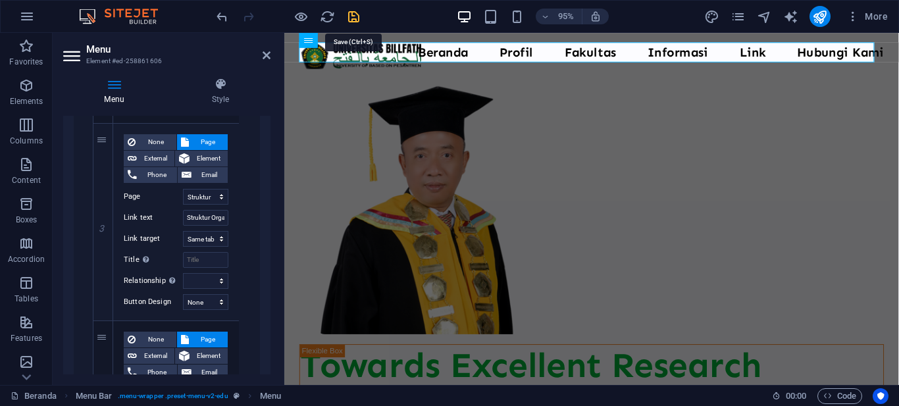
click at [350, 16] on icon "save" at bounding box center [353, 16] width 15 height 15
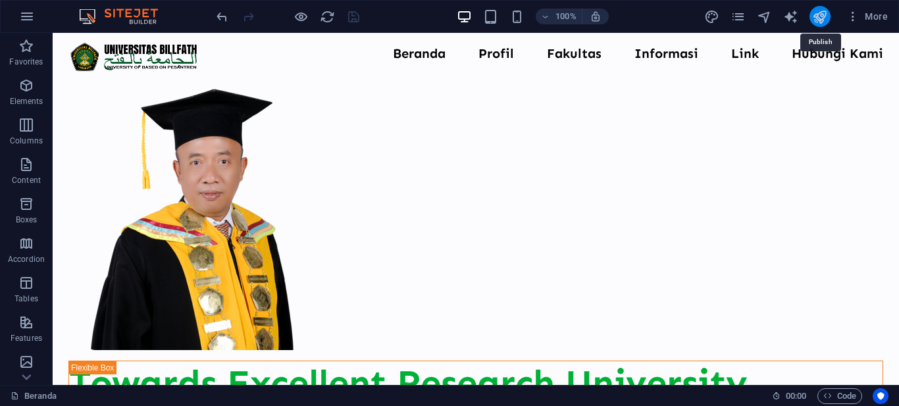
click at [819, 20] on icon "publish" at bounding box center [819, 16] width 15 height 15
